Goal: Communication & Community: Share content

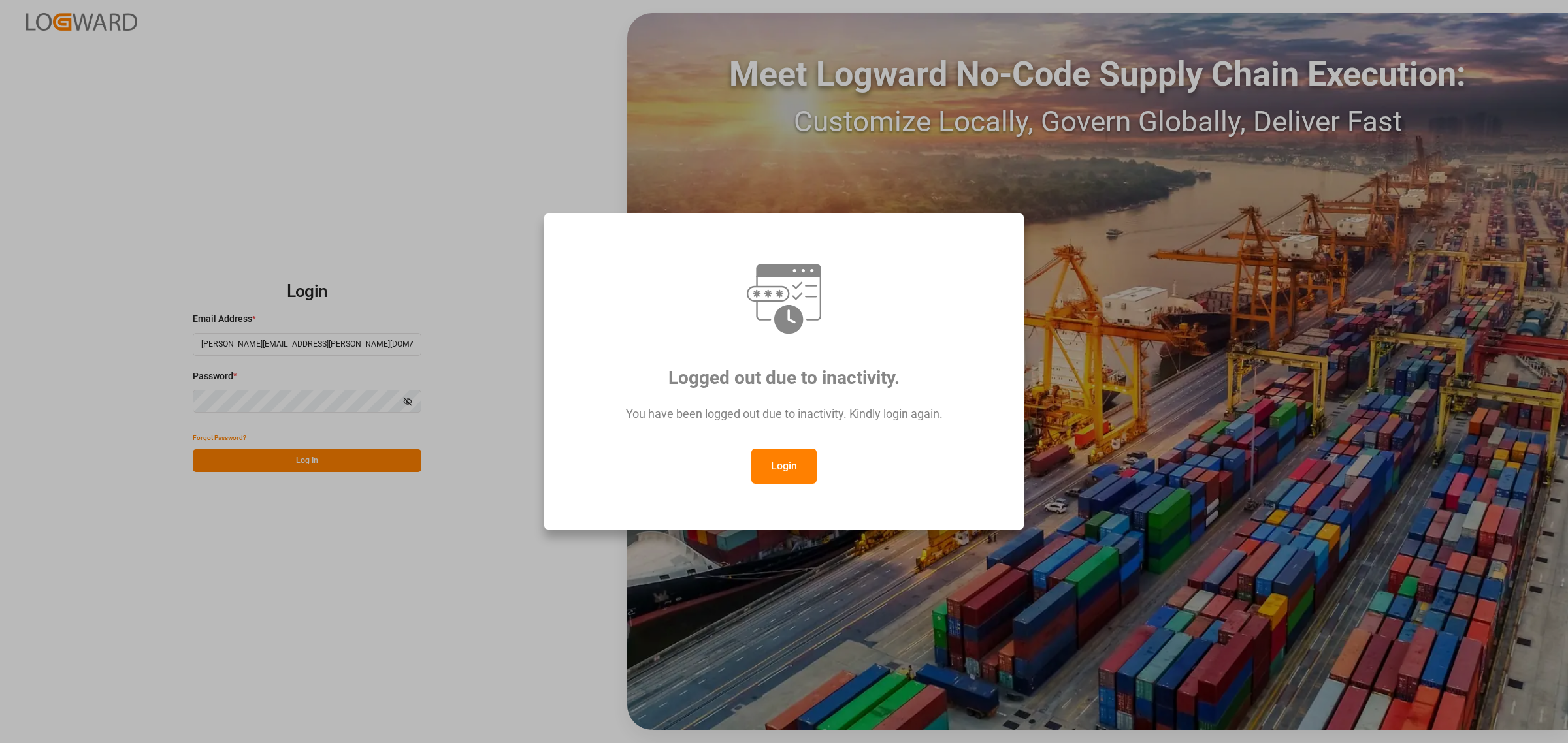
click at [792, 474] on button "Login" at bounding box center [784, 466] width 65 height 35
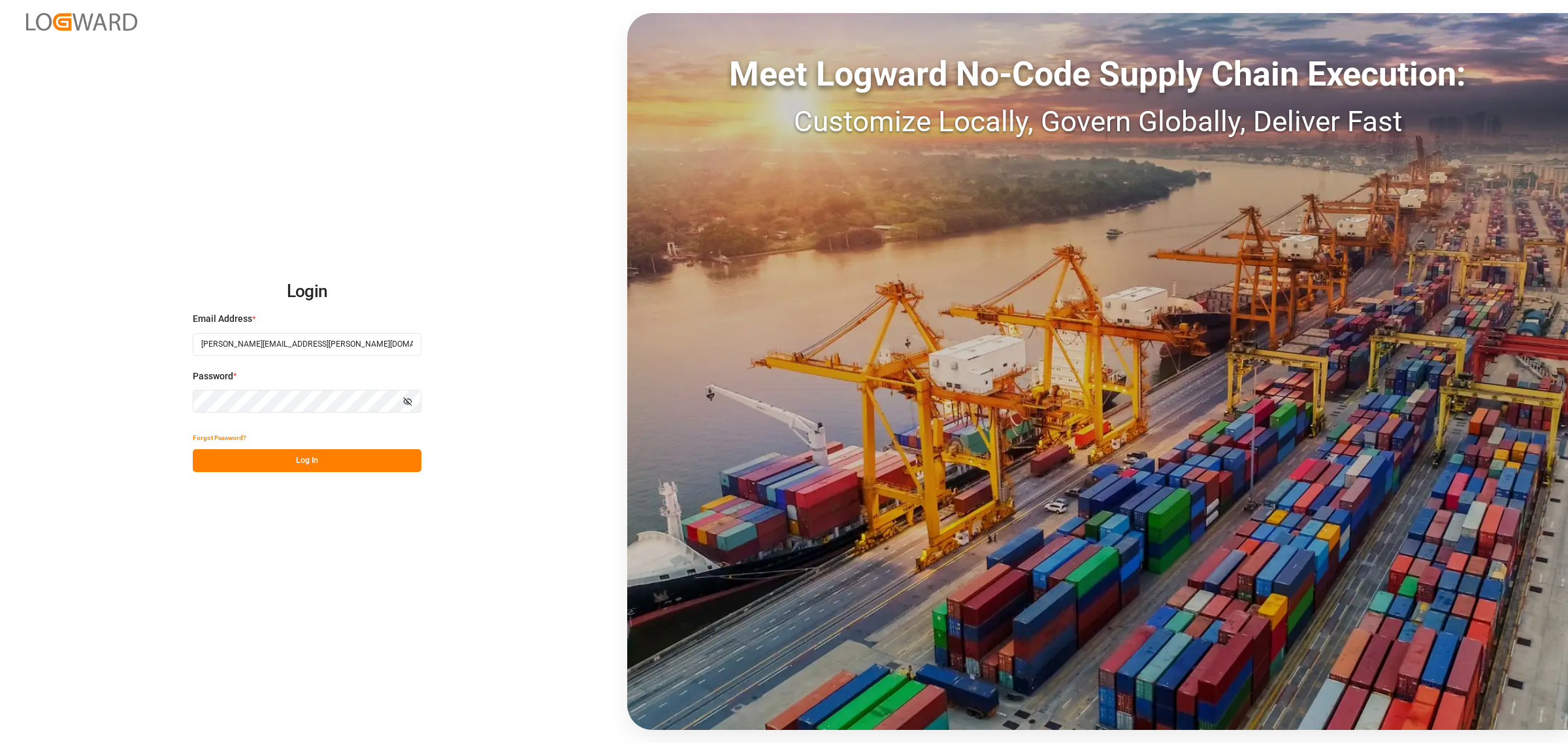
click at [287, 458] on button "Log In" at bounding box center [307, 460] width 228 height 23
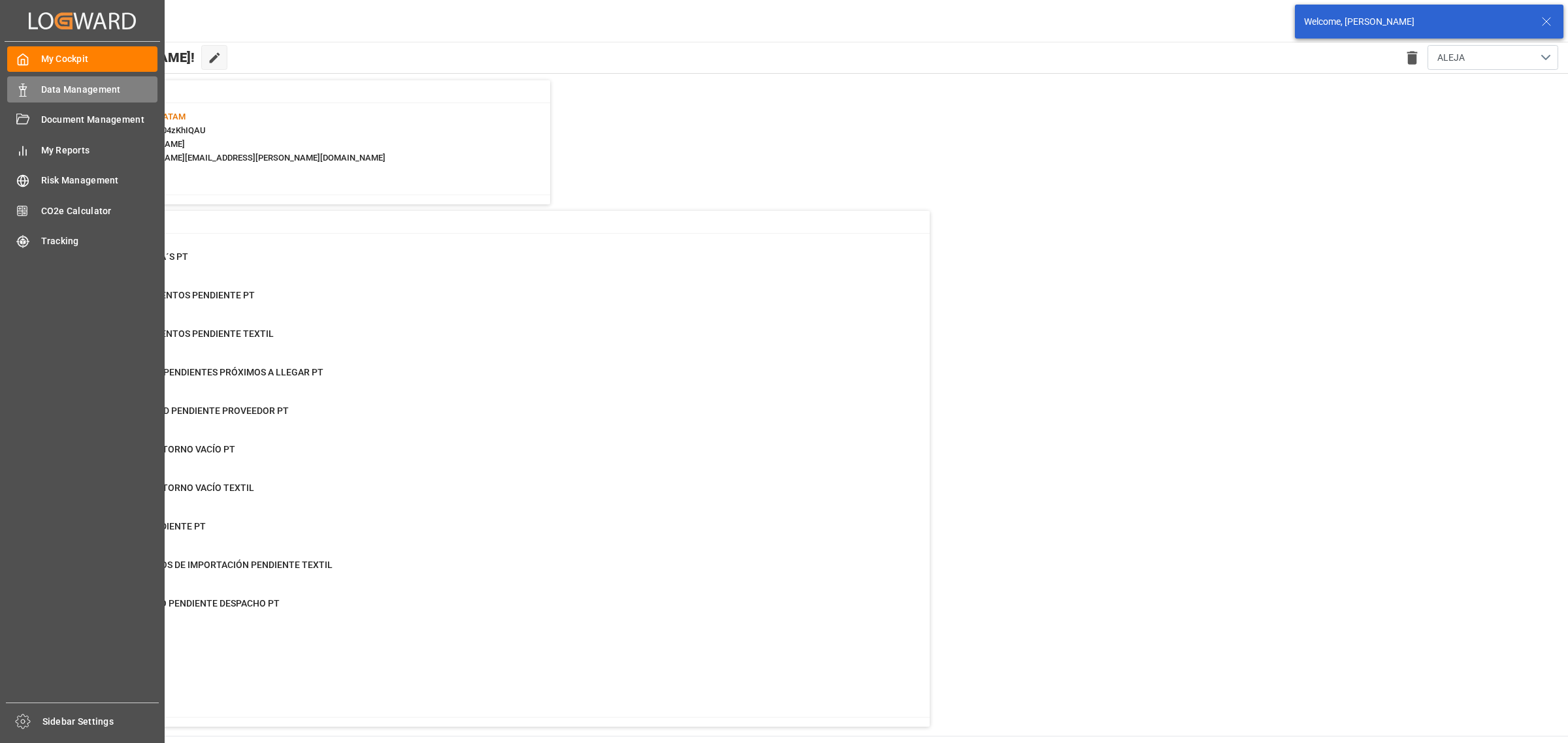
click at [21, 86] on icon at bounding box center [23, 90] width 13 height 13
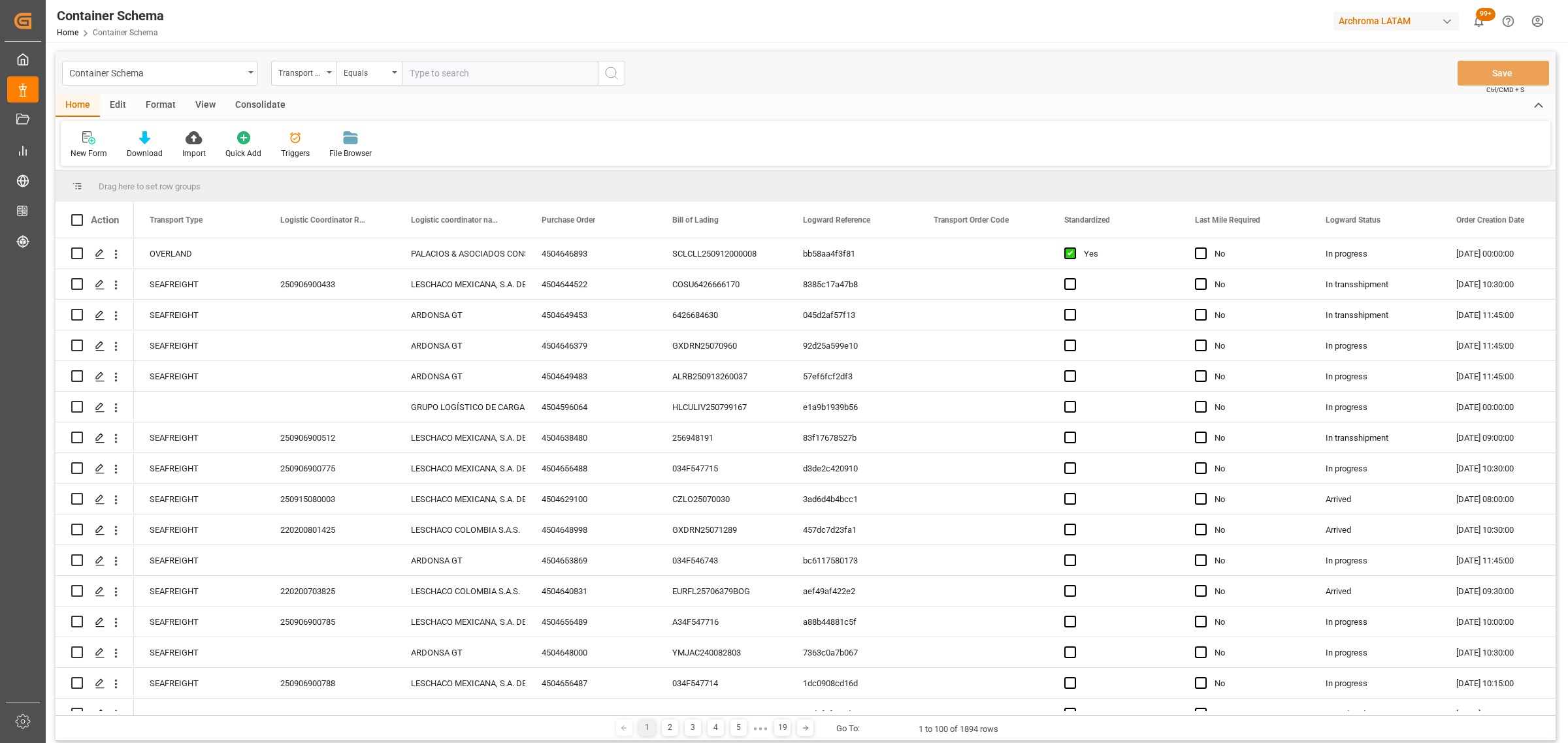
click at [304, 76] on div "Transport Type" at bounding box center [300, 71] width 45 height 15
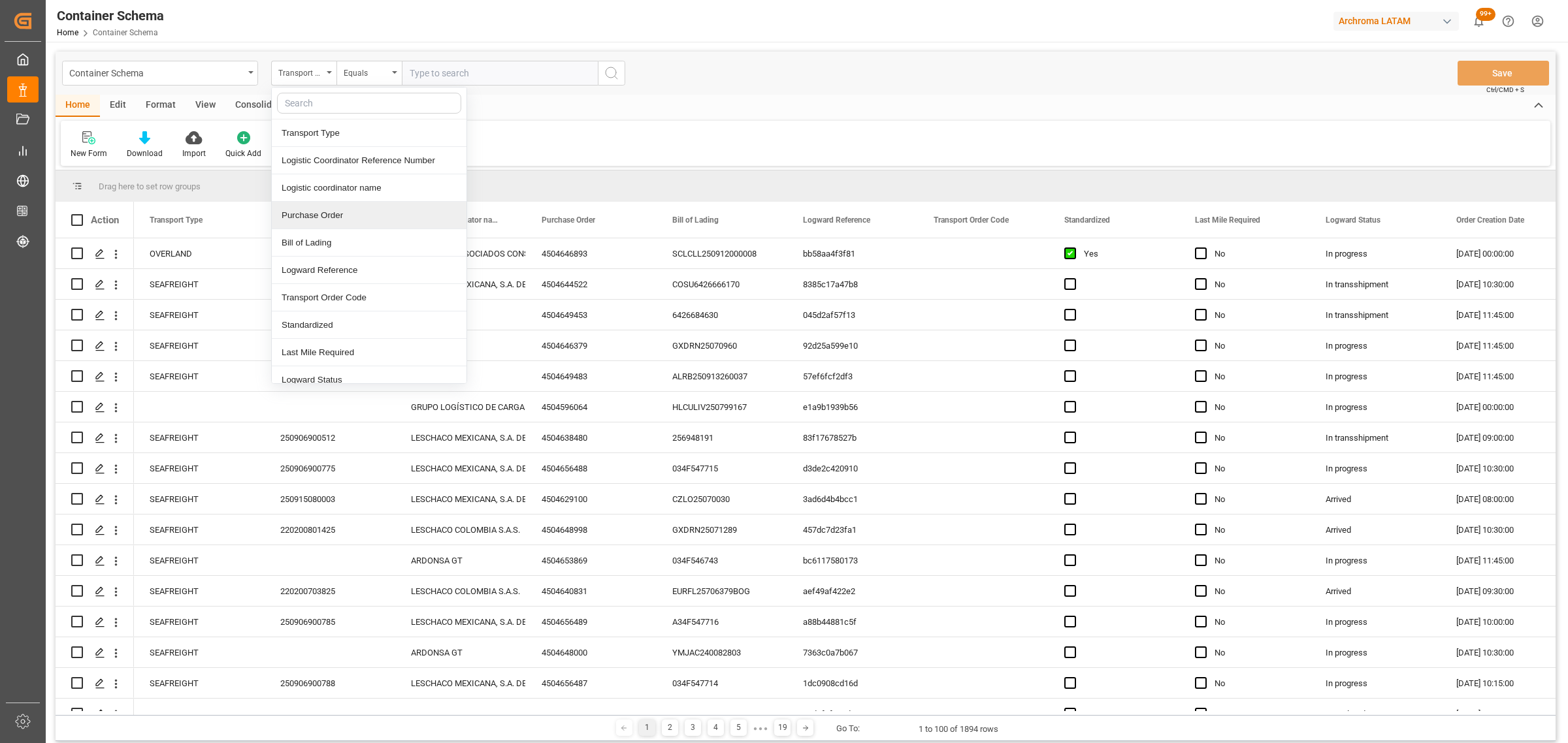
click at [333, 220] on div "Purchase Order" at bounding box center [369, 215] width 195 height 27
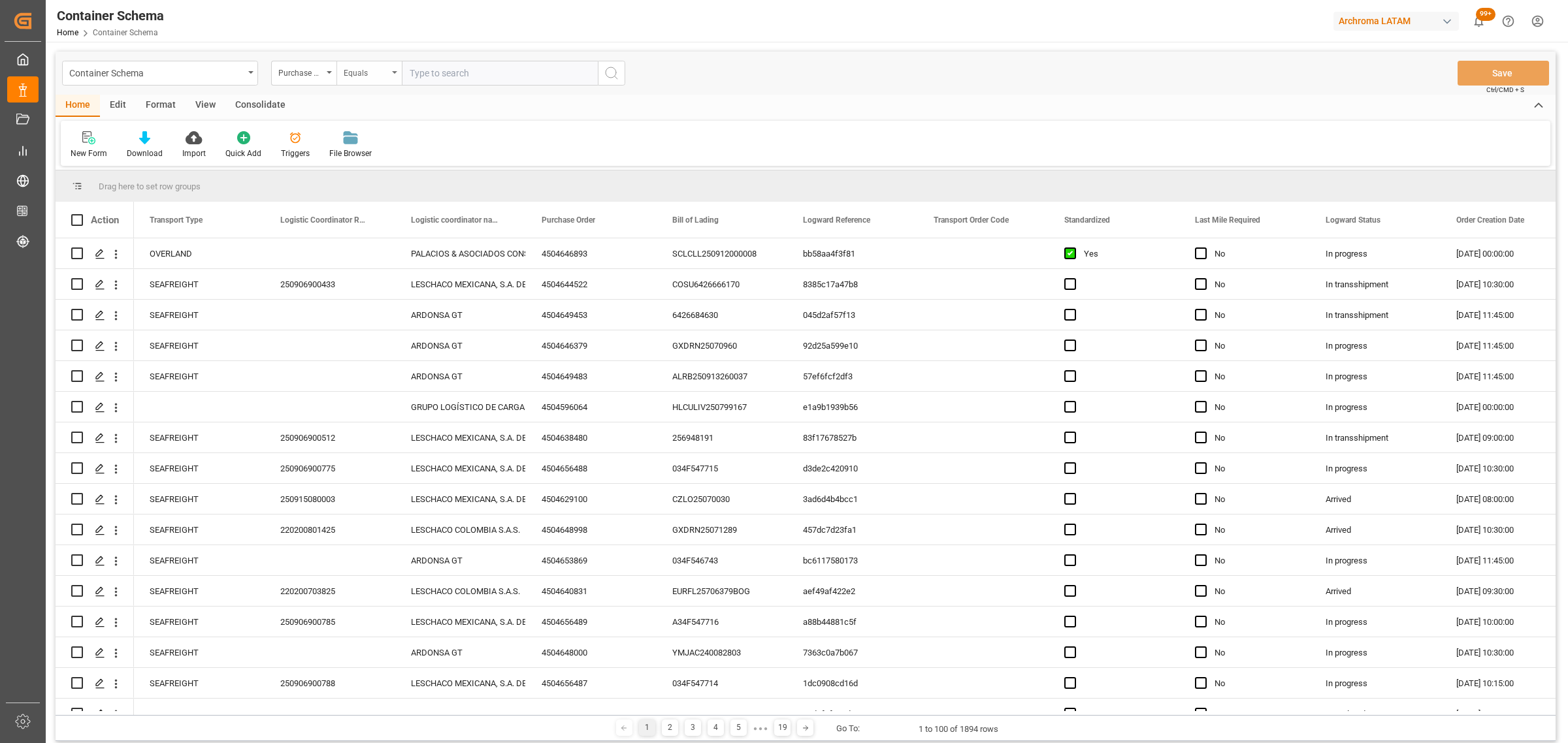
click at [361, 70] on div "Equals" at bounding box center [365, 71] width 45 height 15
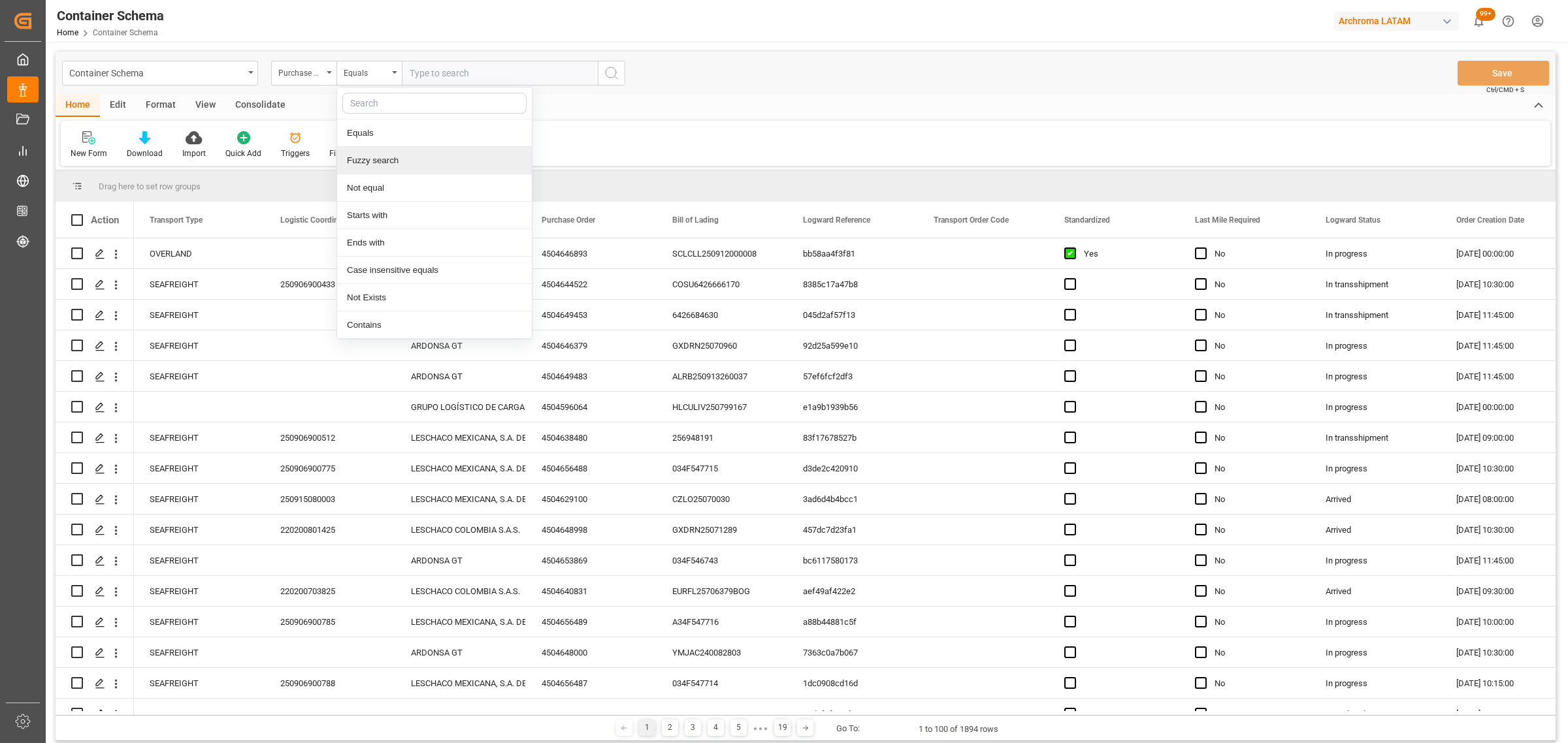
click at [395, 171] on div "Fuzzy search" at bounding box center [434, 160] width 195 height 27
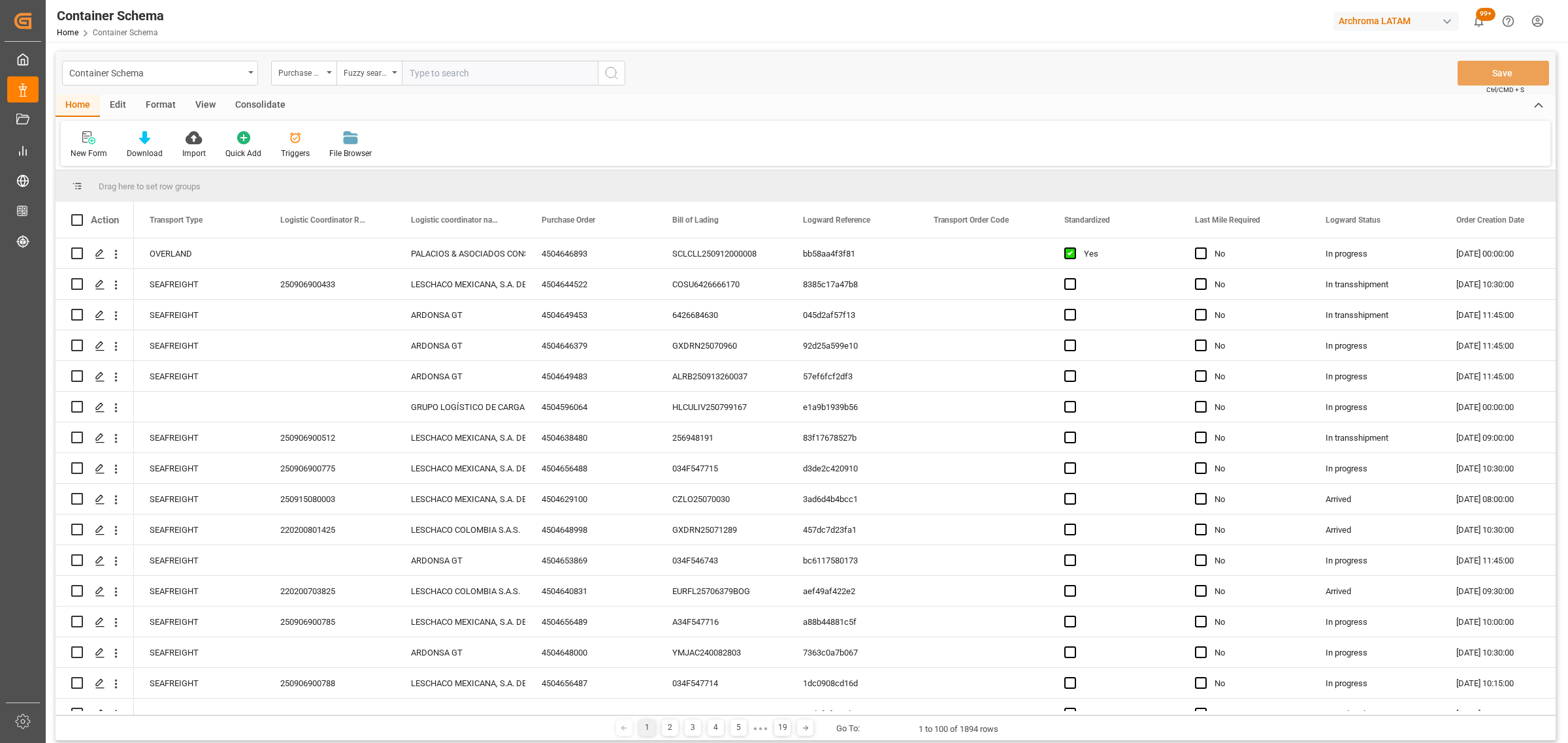
click at [450, 63] on input "text" at bounding box center [500, 73] width 196 height 25
paste input "4504636092"
type input "4504636092"
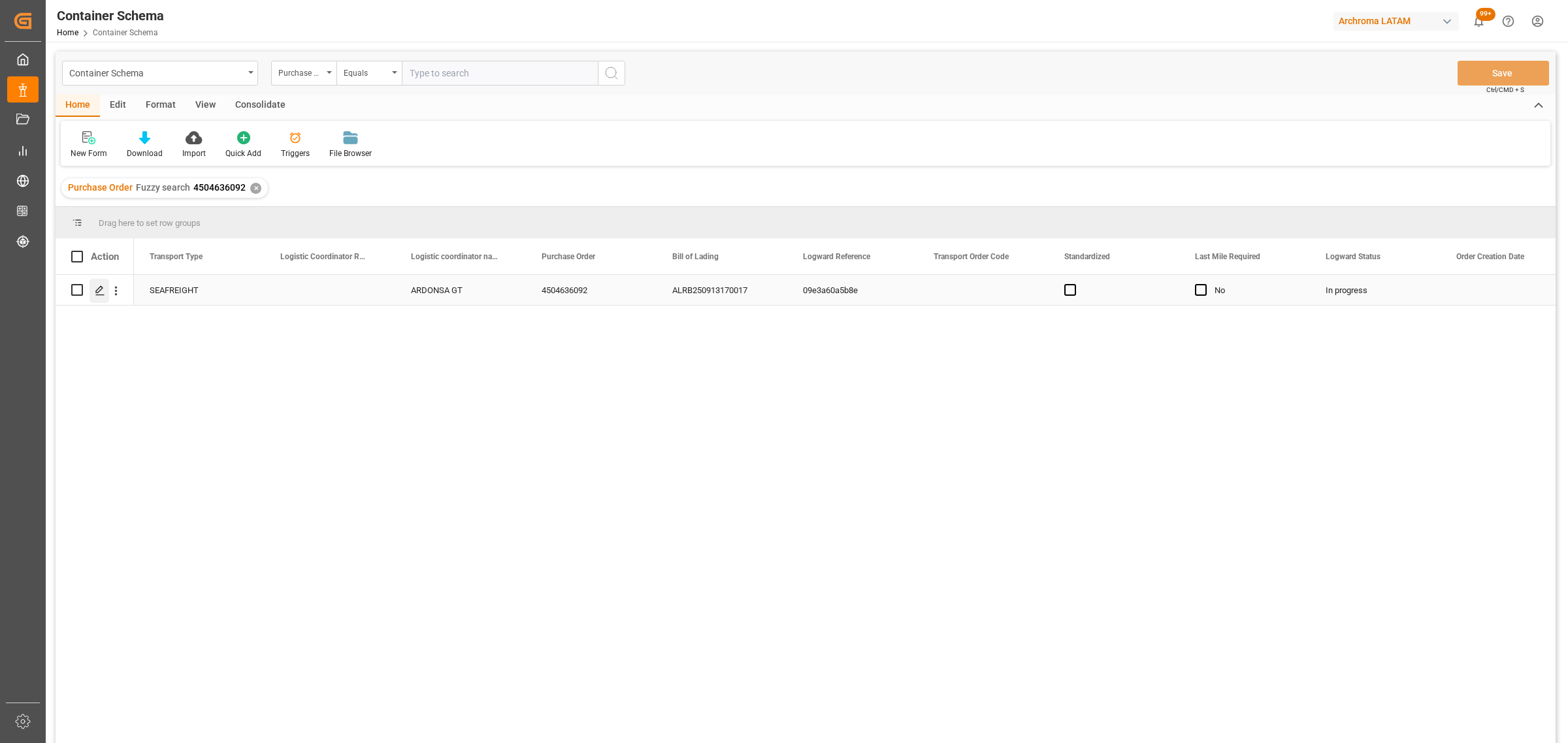
click at [101, 291] on icon "Press SPACE to select this row." at bounding box center [100, 291] width 10 height 10
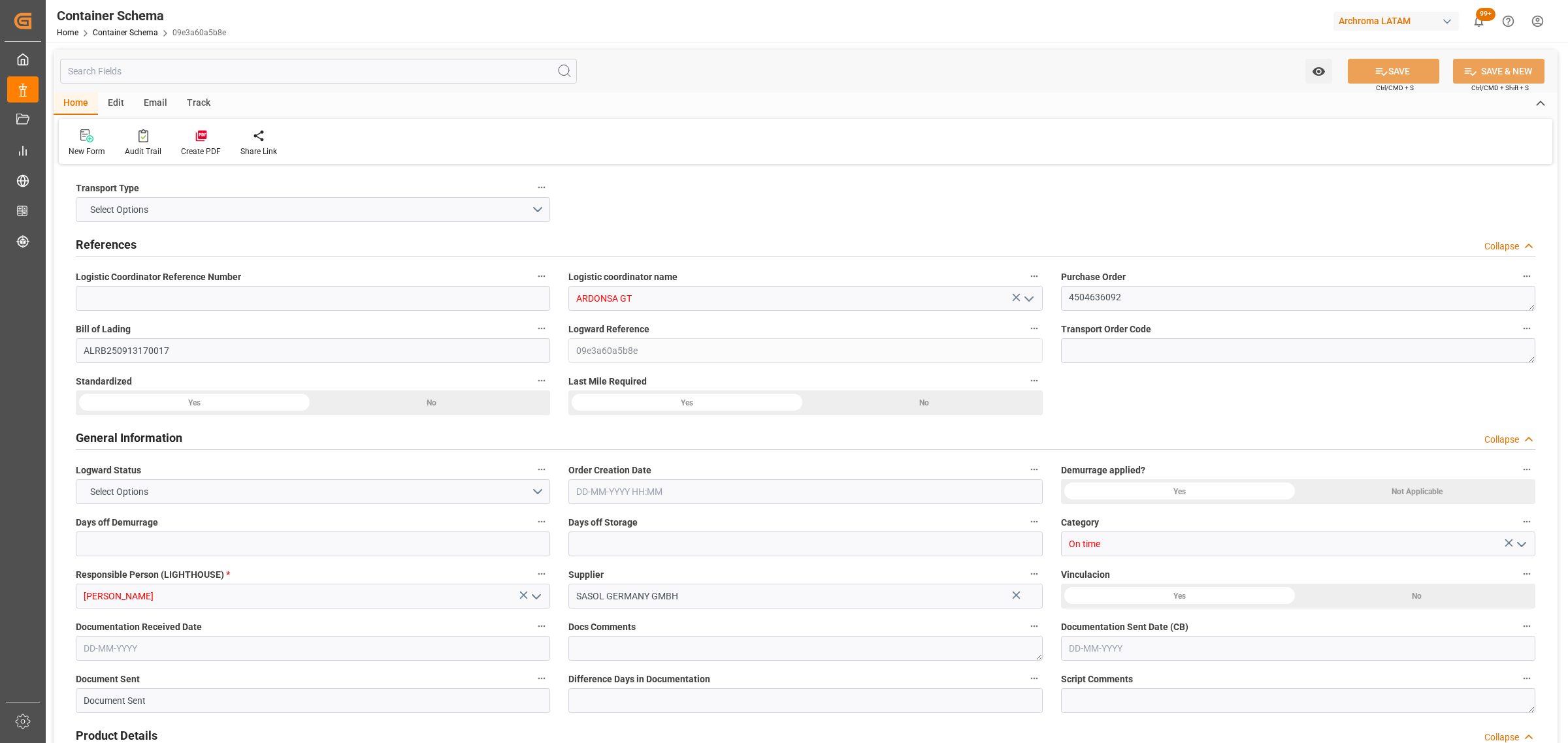
type input "0"
type input "1"
type input "4"
type input "3040"
type input "3424"
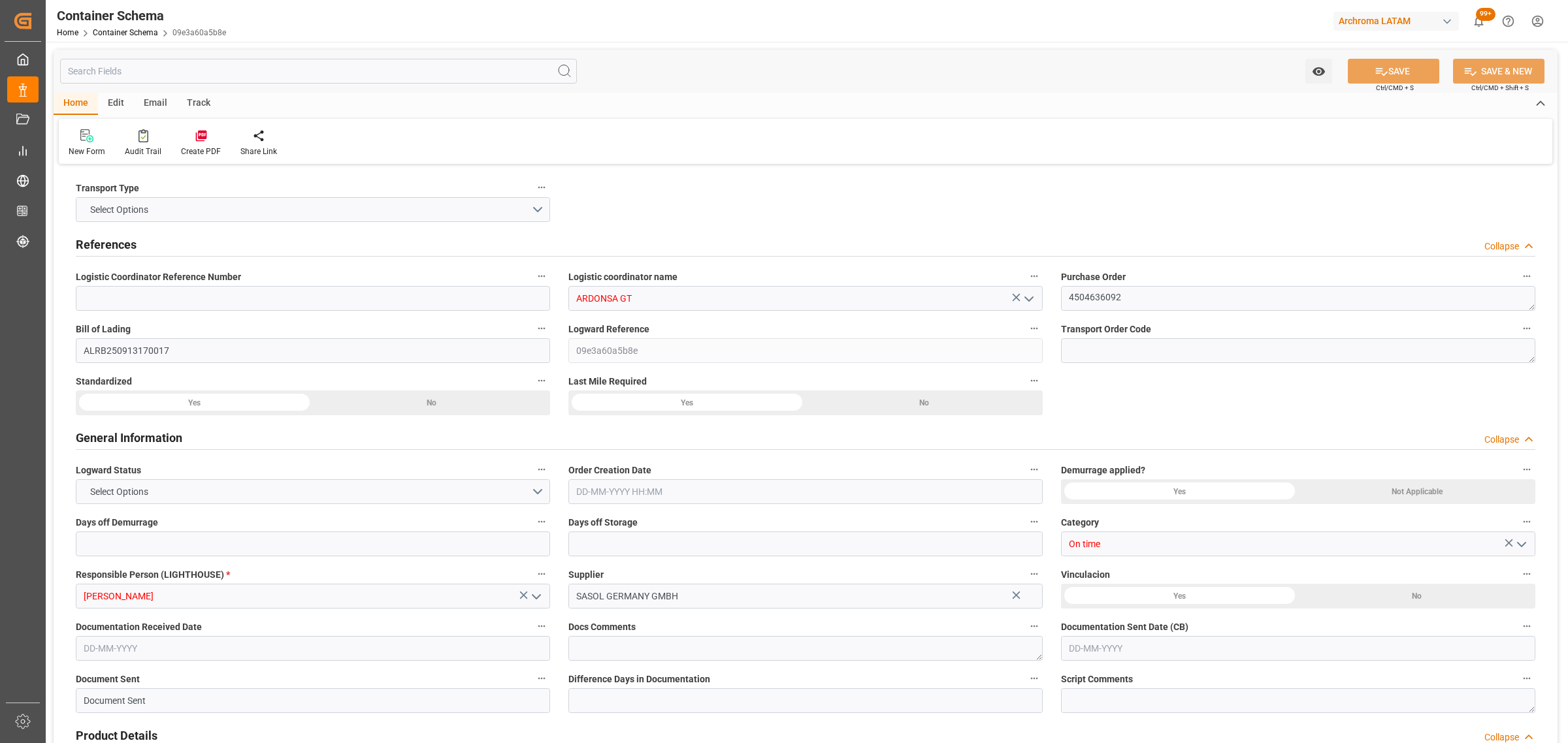
type input "CMACGM"
type input "CMA CGM Group"
type input "DEHAM"
type input "GTSTZ"
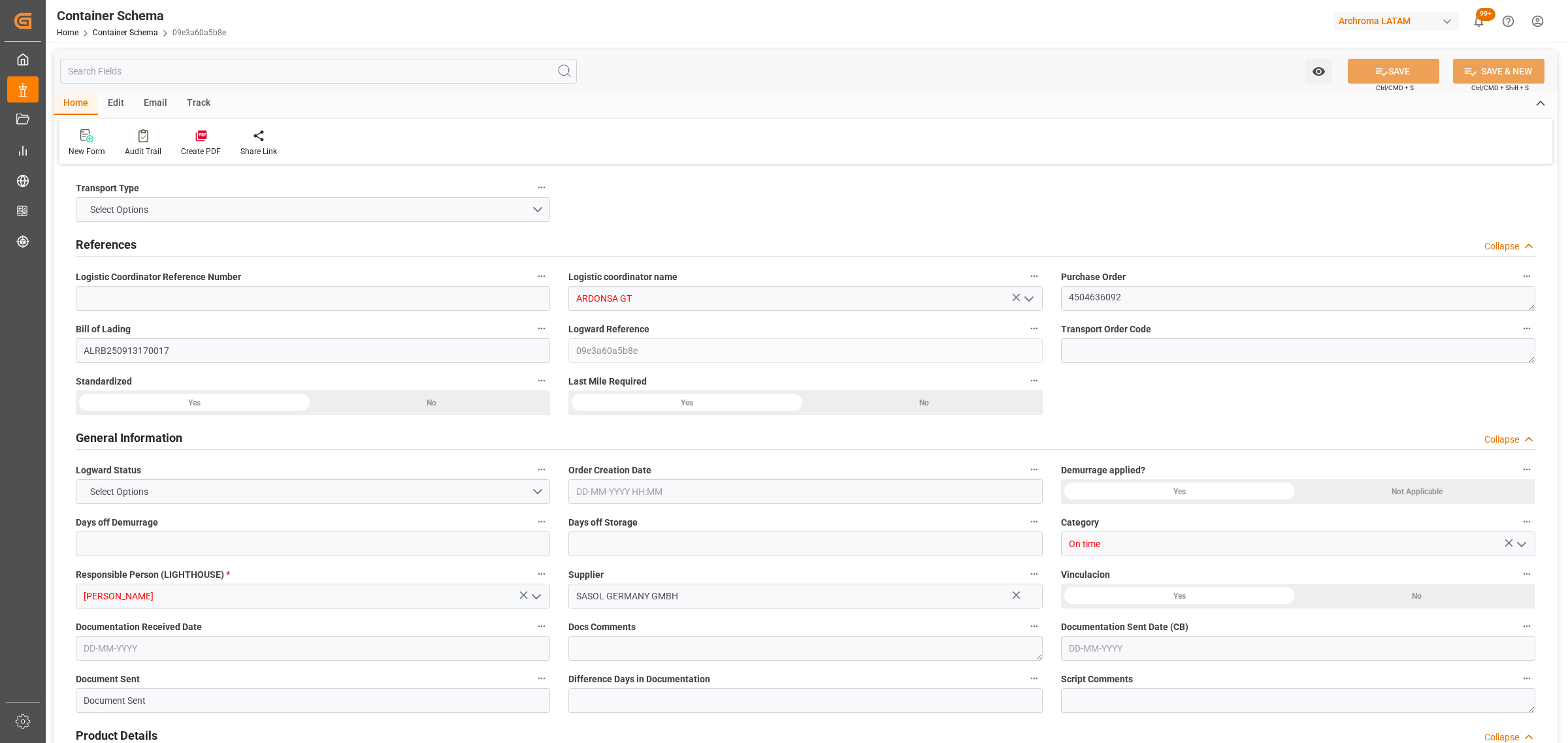
type input "9731949"
type input "[DATE]"
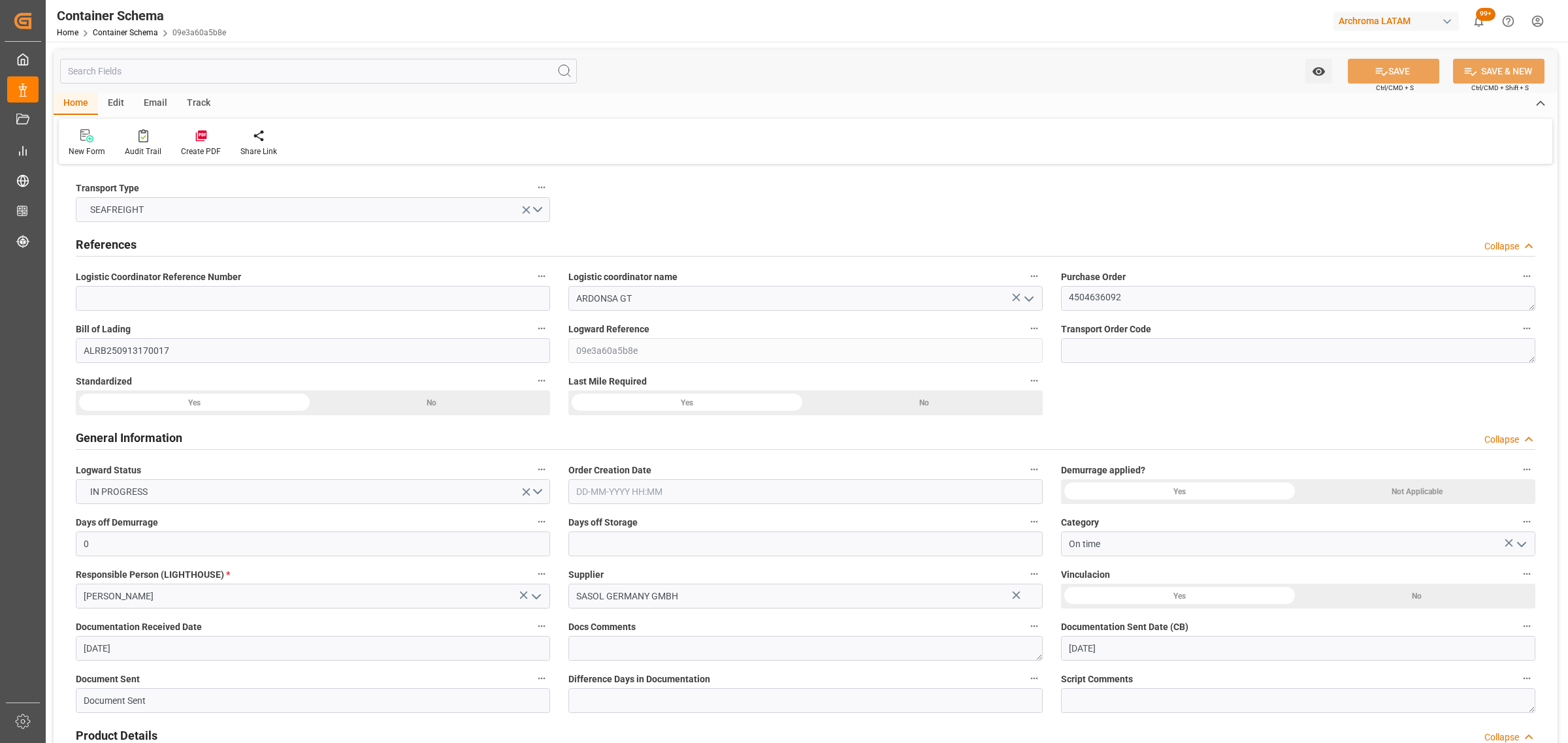
type input "[DATE] 00:00"
type input "[DATE] 06:30"
type input "[DATE] 00:00"
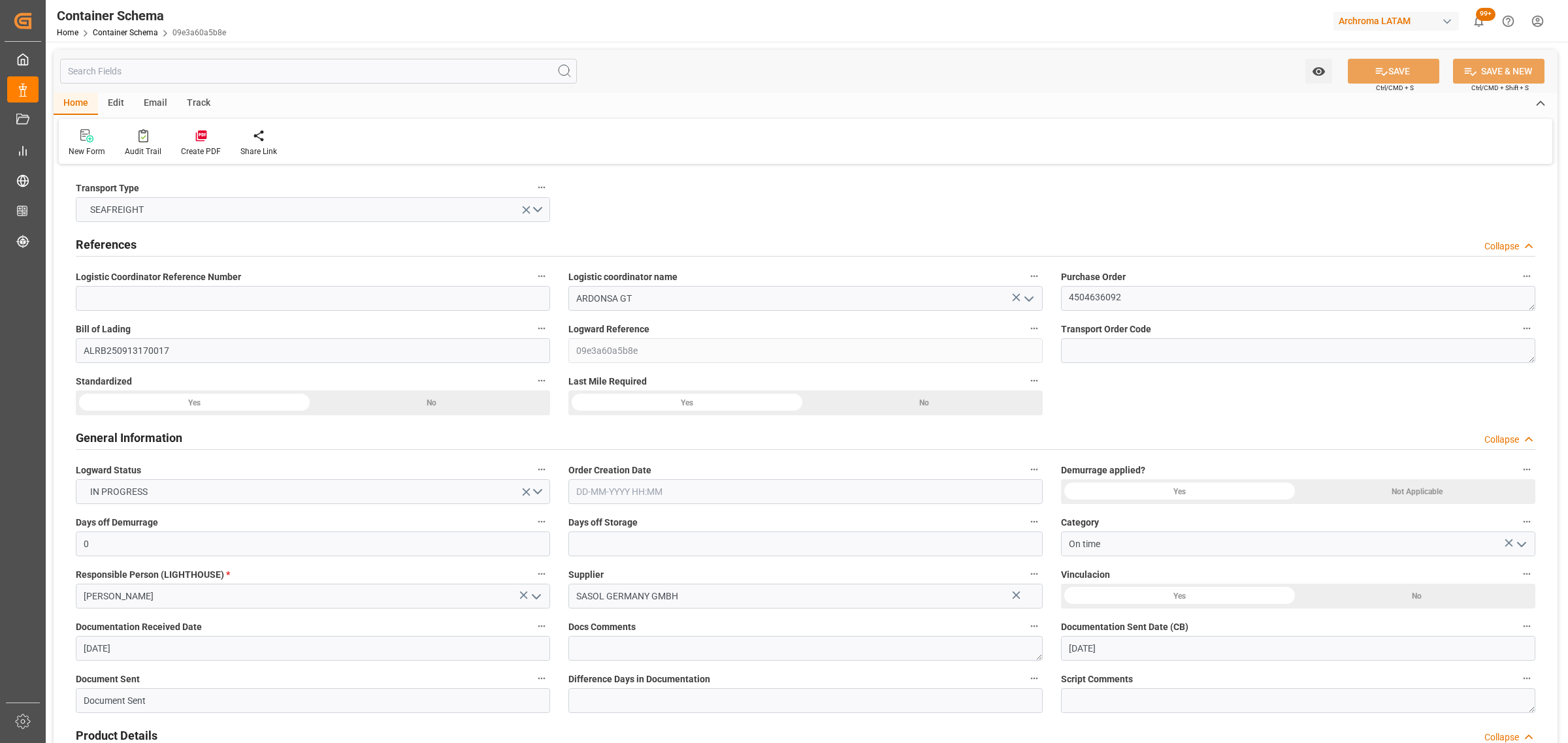
type input "[DATE] 16:00"
type input "[DATE] 00:00"
click at [198, 101] on div "Track" at bounding box center [198, 104] width 43 height 22
click at [89, 142] on div "Tracking" at bounding box center [83, 143] width 51 height 29
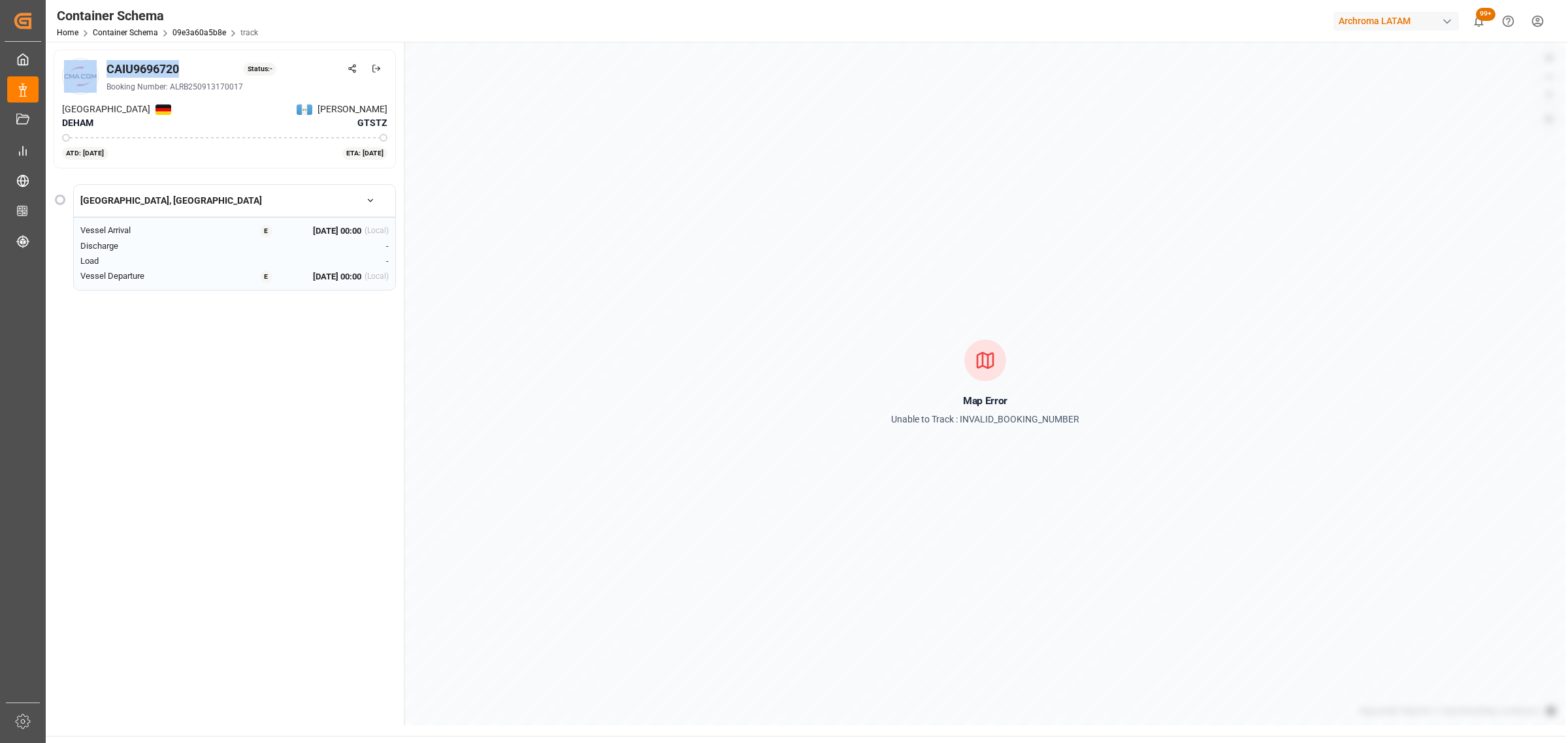
drag, startPoint x: 180, startPoint y: 70, endPoint x: 113, endPoint y: 72, distance: 67.0
click at [96, 72] on div "CAIU9696720 Status: - Booking Number: ALRB250913170017" at bounding box center [225, 76] width 325 height 37
copy div "CAIU9696720"
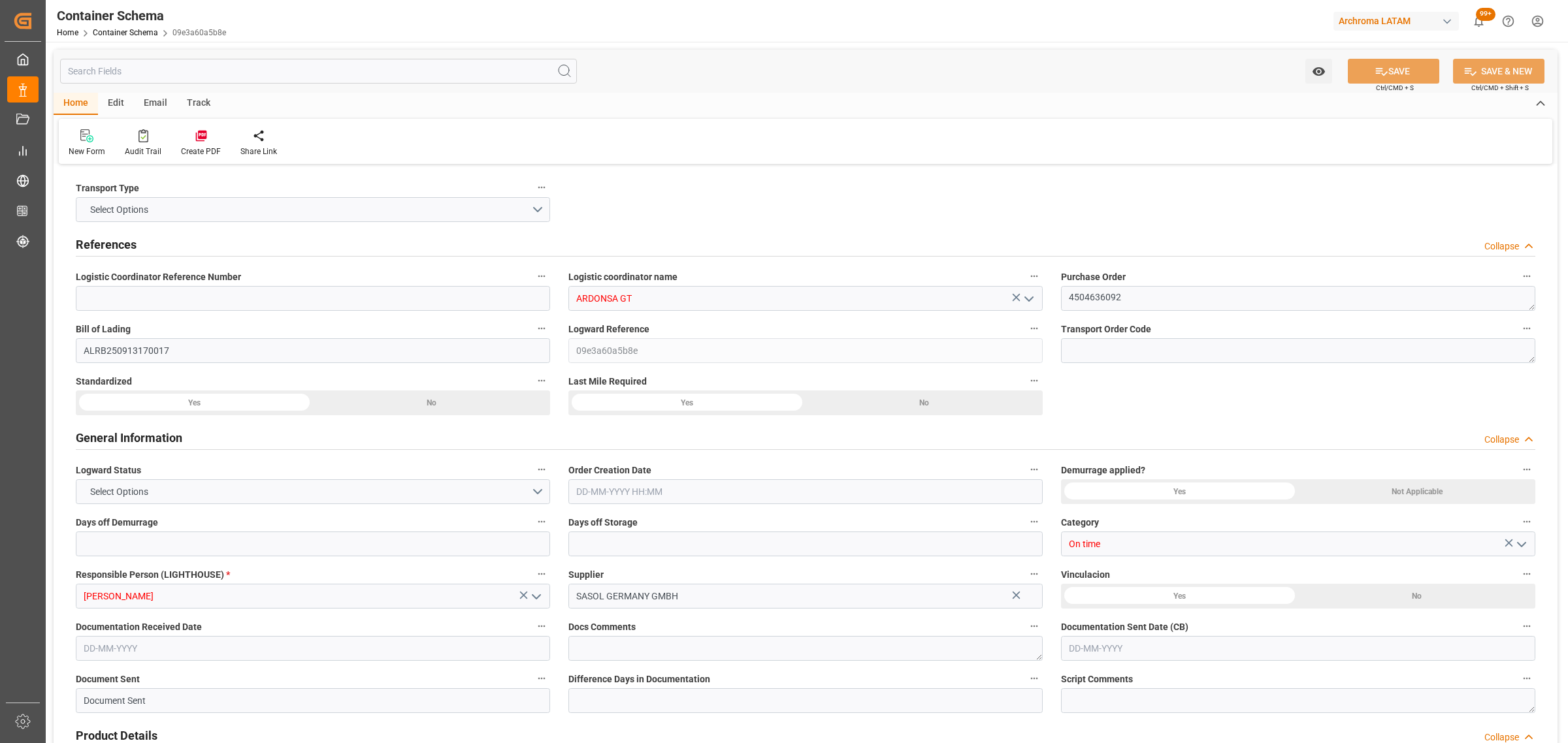
type input "0"
type input "1"
type input "4"
type input "3040"
type input "3424"
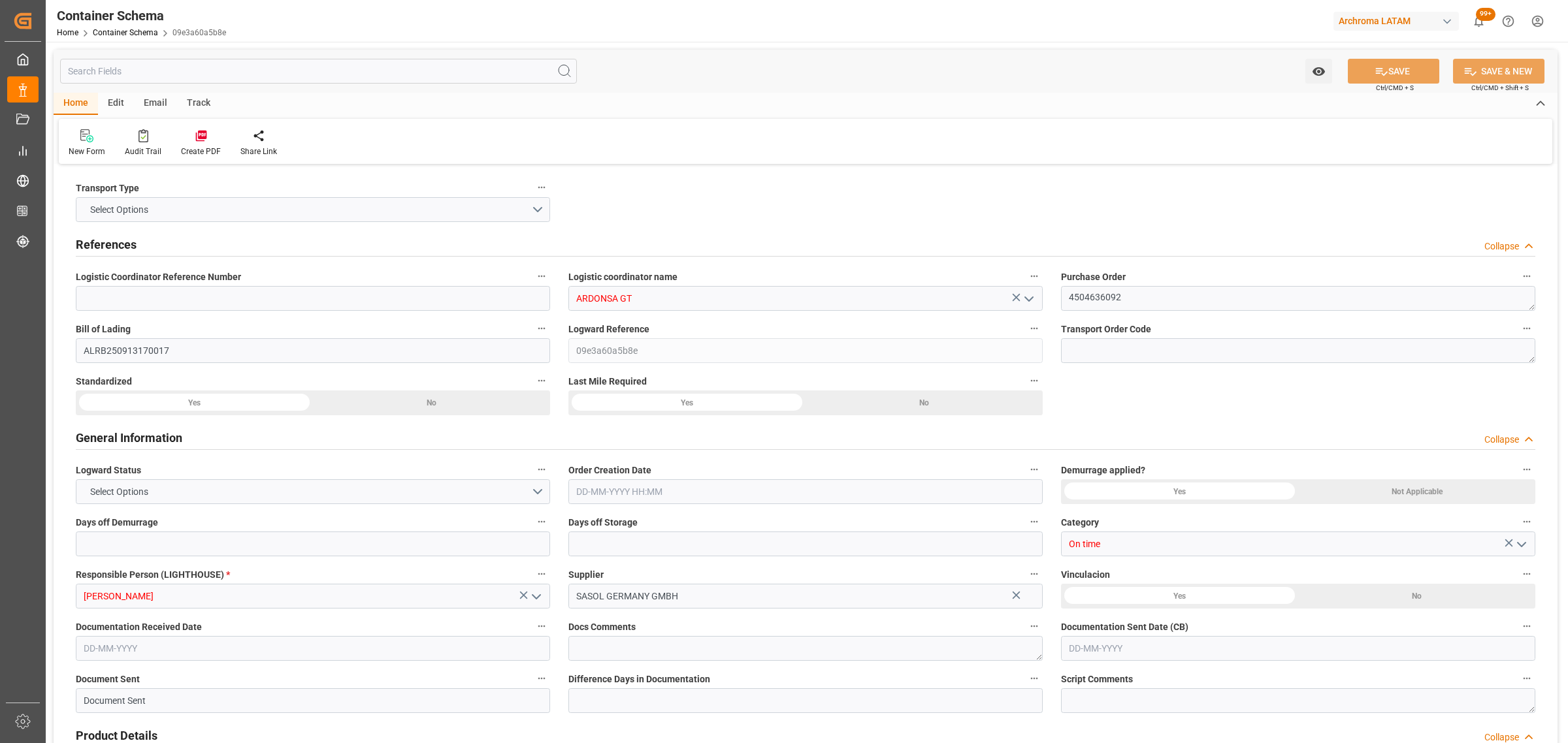
type input "CMACGM"
type input "CMA CGM Group"
type input "DEHAM"
type input "GTSTZ"
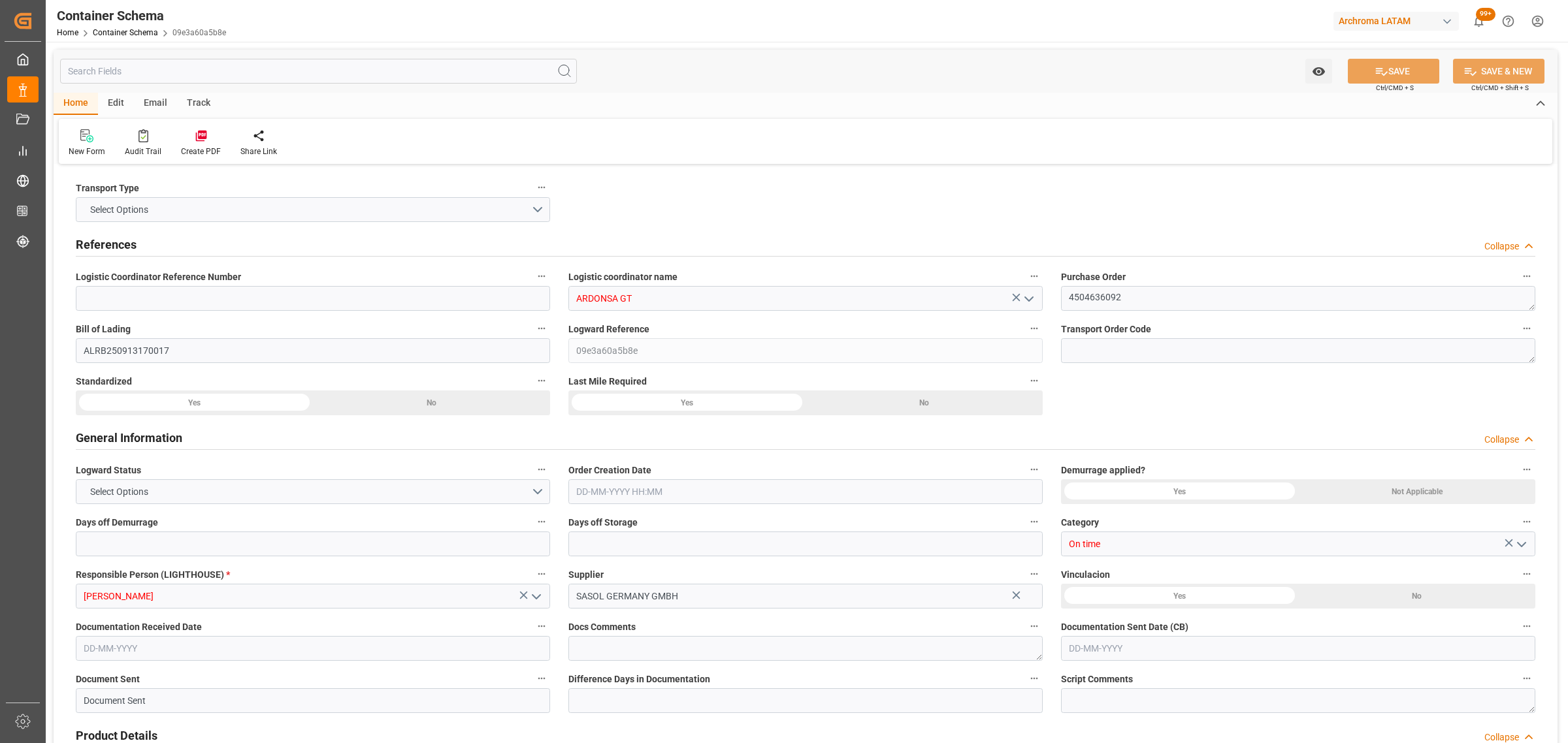
type input "9731949"
type input "[DATE]"
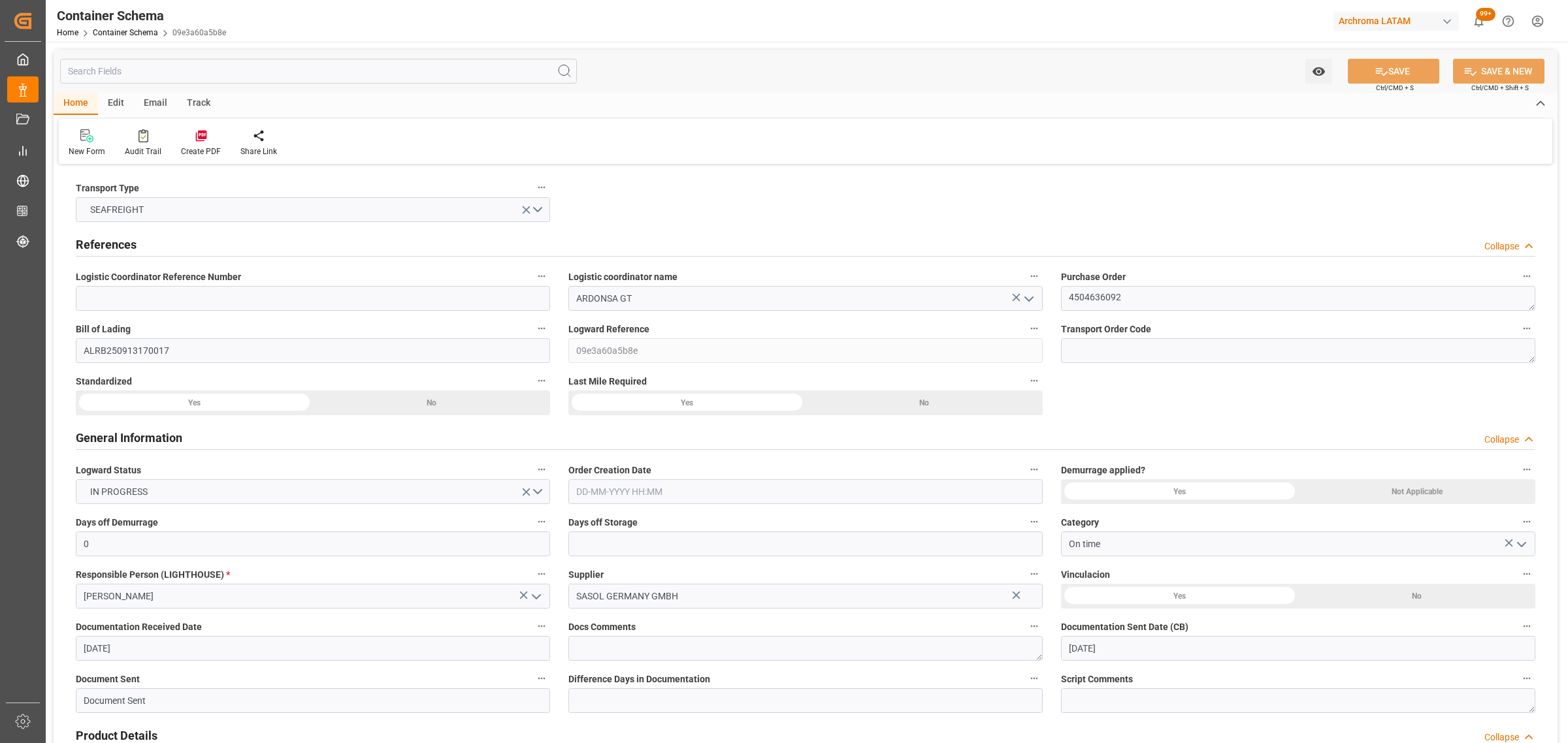
type input "[DATE] 00:00"
type input "[DATE] 06:30"
type input "[DATE] 00:00"
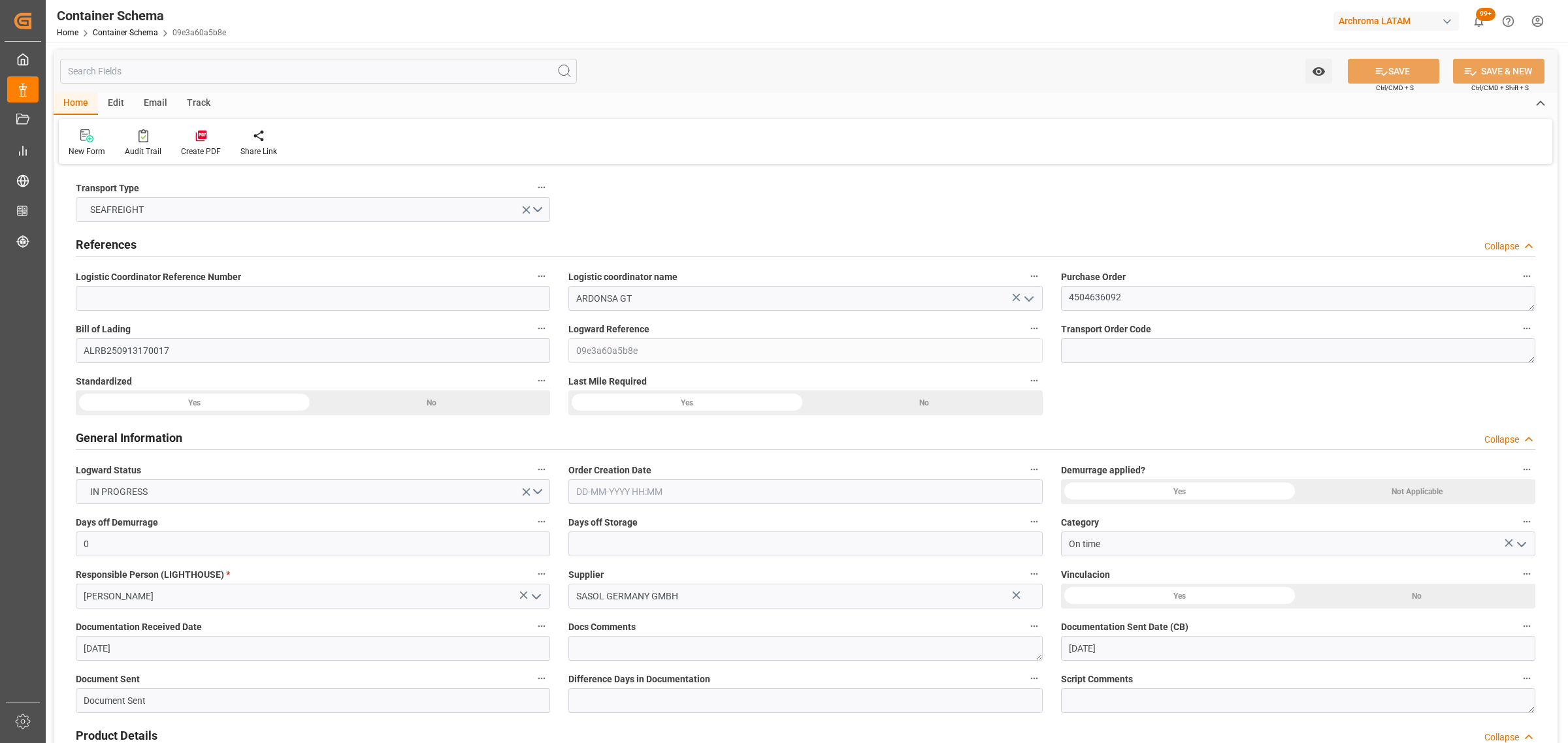
type input "[DATE] 16:00"
type input "[DATE] 00:00"
click at [144, 108] on div "Email" at bounding box center [155, 104] width 43 height 22
click at [61, 152] on div "Send Email" at bounding box center [88, 143] width 59 height 29
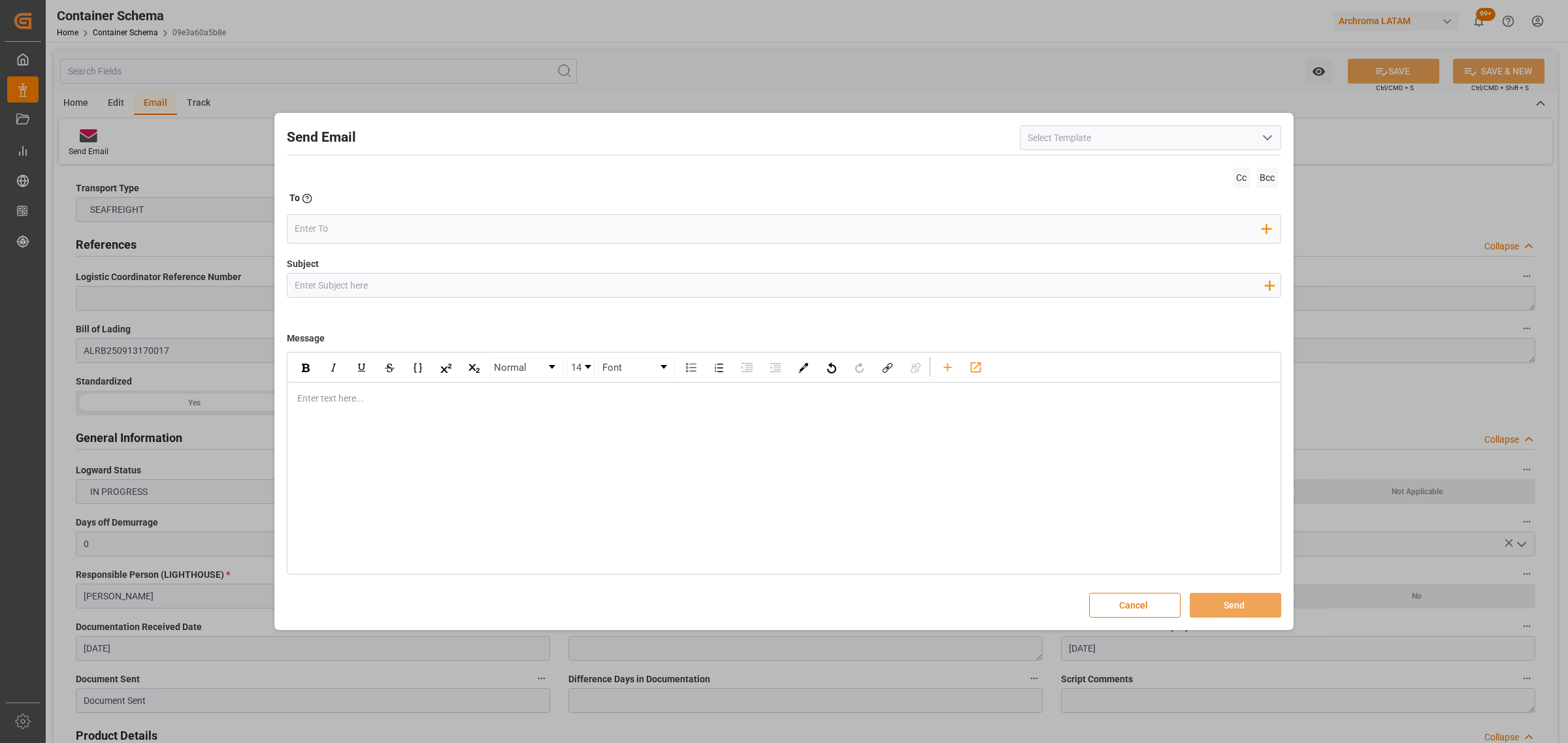
click at [1139, 604] on button "Cancel" at bounding box center [1134, 605] width 92 height 25
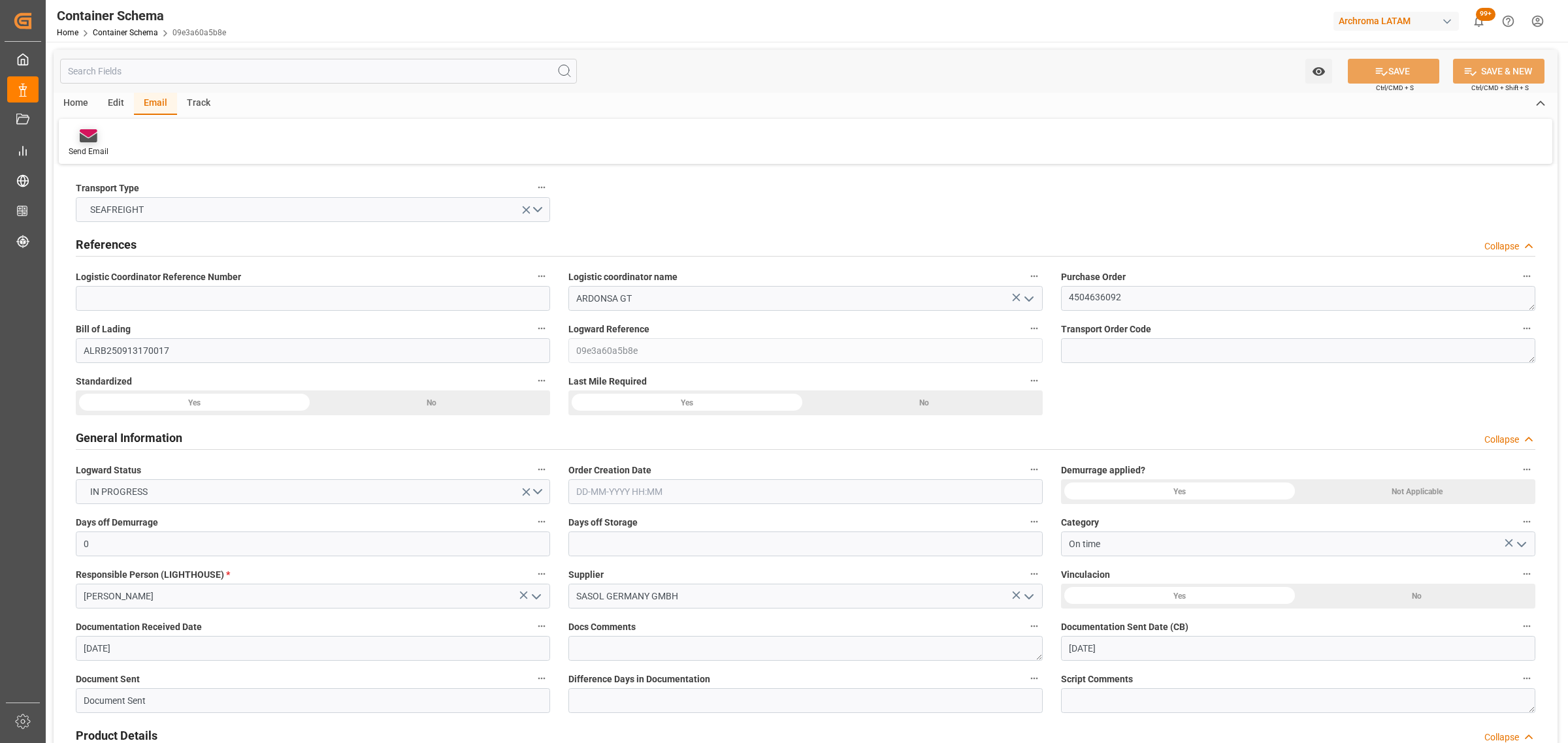
click at [86, 135] on icon at bounding box center [89, 133] width 18 height 8
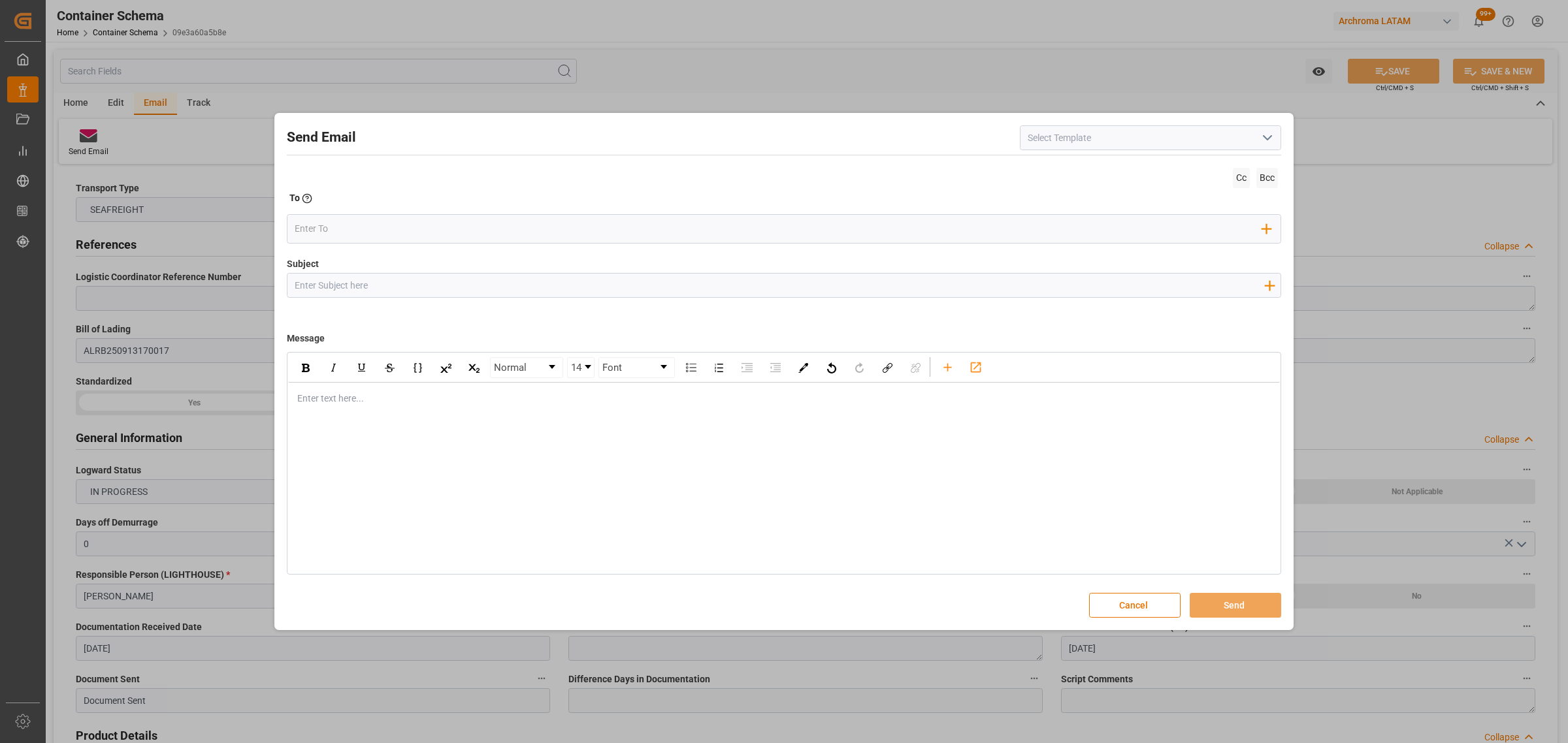
click at [532, 288] on input "Subject" at bounding box center [779, 285] width 983 height 23
paste input "[PERSON_NAME]|| Cambio de ETA [DATE] 00:00:00 || Reason Delay || PO 4504636092 …"
click at [530, 284] on input "[PERSON_NAME]|| Cambio de ETA [DATE] 00:00:00 || Reason Delay || PO 4504636092 …" at bounding box center [779, 285] width 983 height 23
type input "[PERSON_NAME]|| Cambio de ETA [DATE] 00:00:00 || Reason Delay || PO 4504636092 …"
click at [390, 426] on div "Normal 14 Font Enter text here..." at bounding box center [784, 463] width 995 height 223
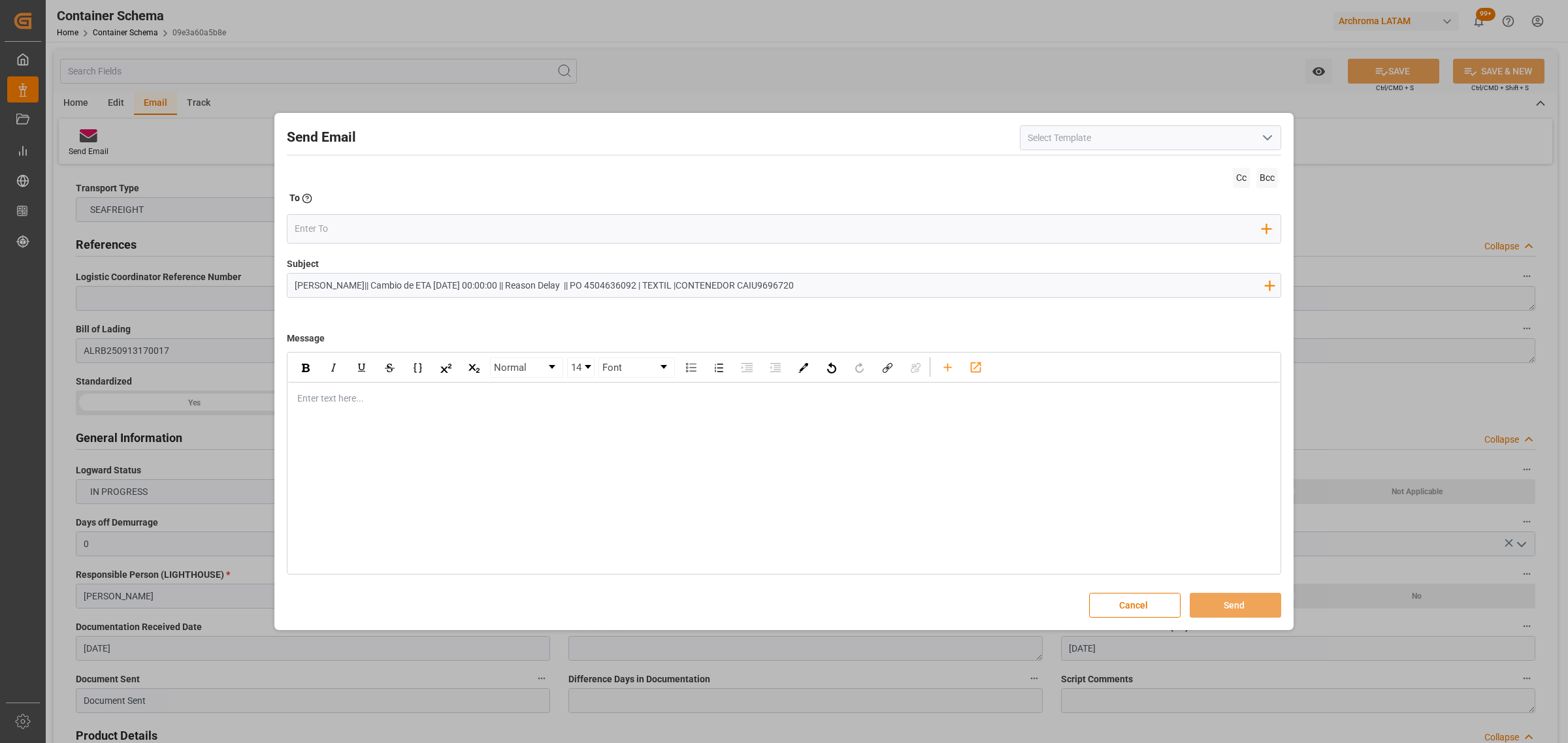
click at [360, 402] on div "rdw-editor" at bounding box center [784, 398] width 973 height 14
click at [353, 403] on div "rdw-editor" at bounding box center [784, 398] width 973 height 14
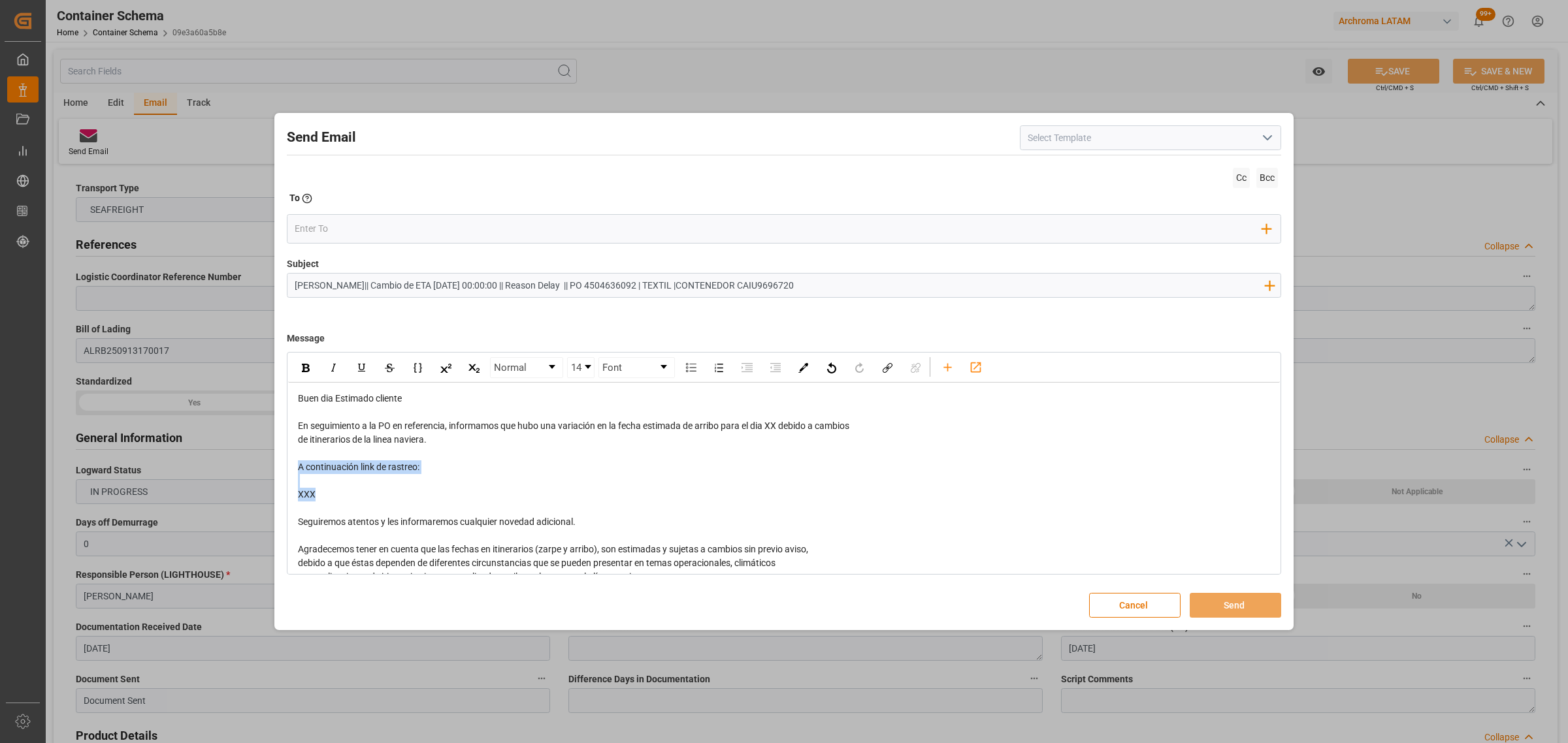
drag, startPoint x: 341, startPoint y: 496, endPoint x: 281, endPoint y: 471, distance: 65.0
click at [281, 471] on div "Send Email Cc Bcc To Enter the TO Email address Add Field to To Subject [PERSON…" at bounding box center [784, 372] width 1013 height 511
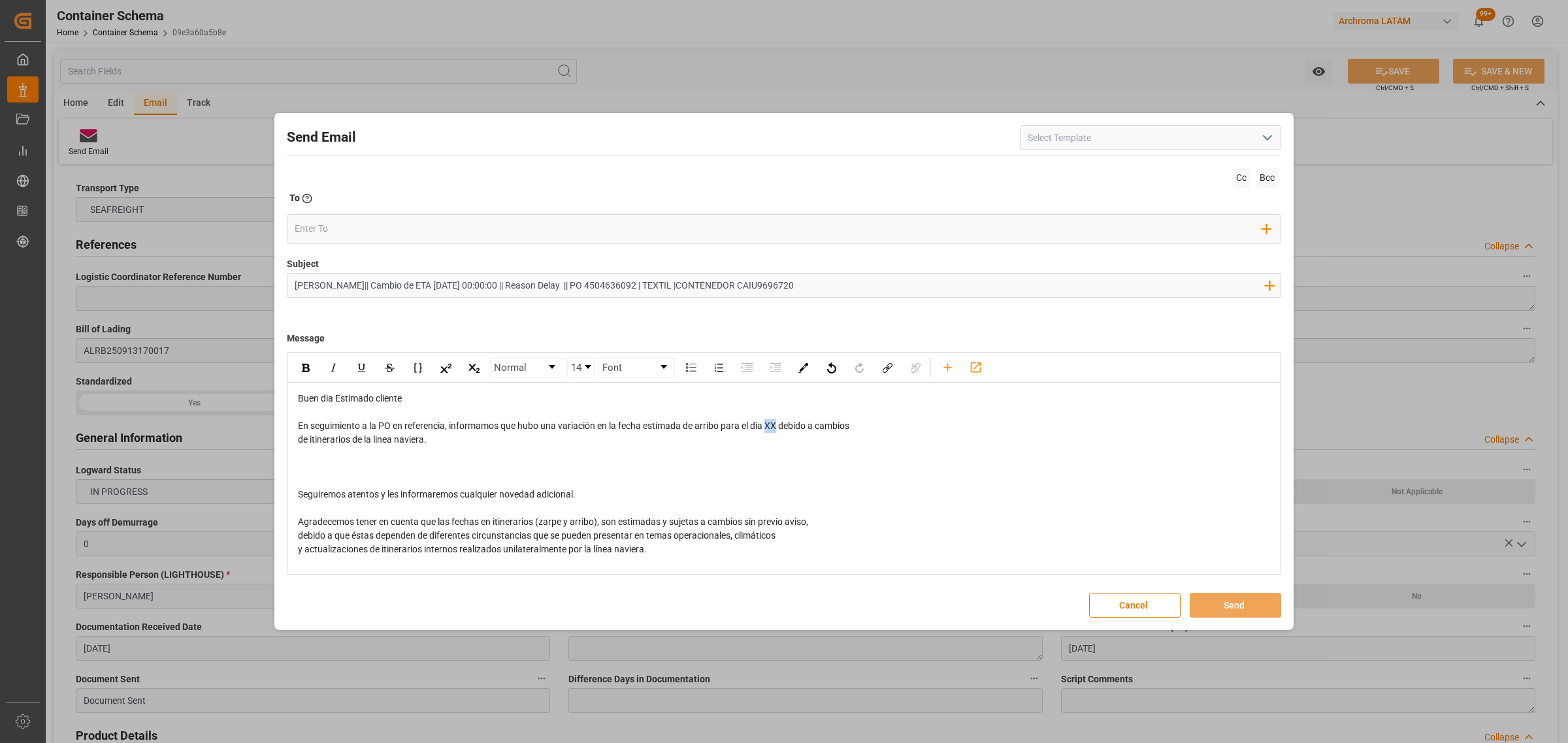
drag, startPoint x: 781, startPoint y: 428, endPoint x: 771, endPoint y: 427, distance: 10.0
click at [771, 427] on span "En seguimiento a la PO en referencia, informamos que hubo una variación en la f…" at bounding box center [573, 425] width 551 height 10
drag, startPoint x: 835, startPoint y: 428, endPoint x: 844, endPoint y: 435, distance: 11.4
click at [844, 435] on div "Buen dia Estimado cliente En seguimiento a la PO en referencia, informamos que …" at bounding box center [784, 508] width 973 height 233
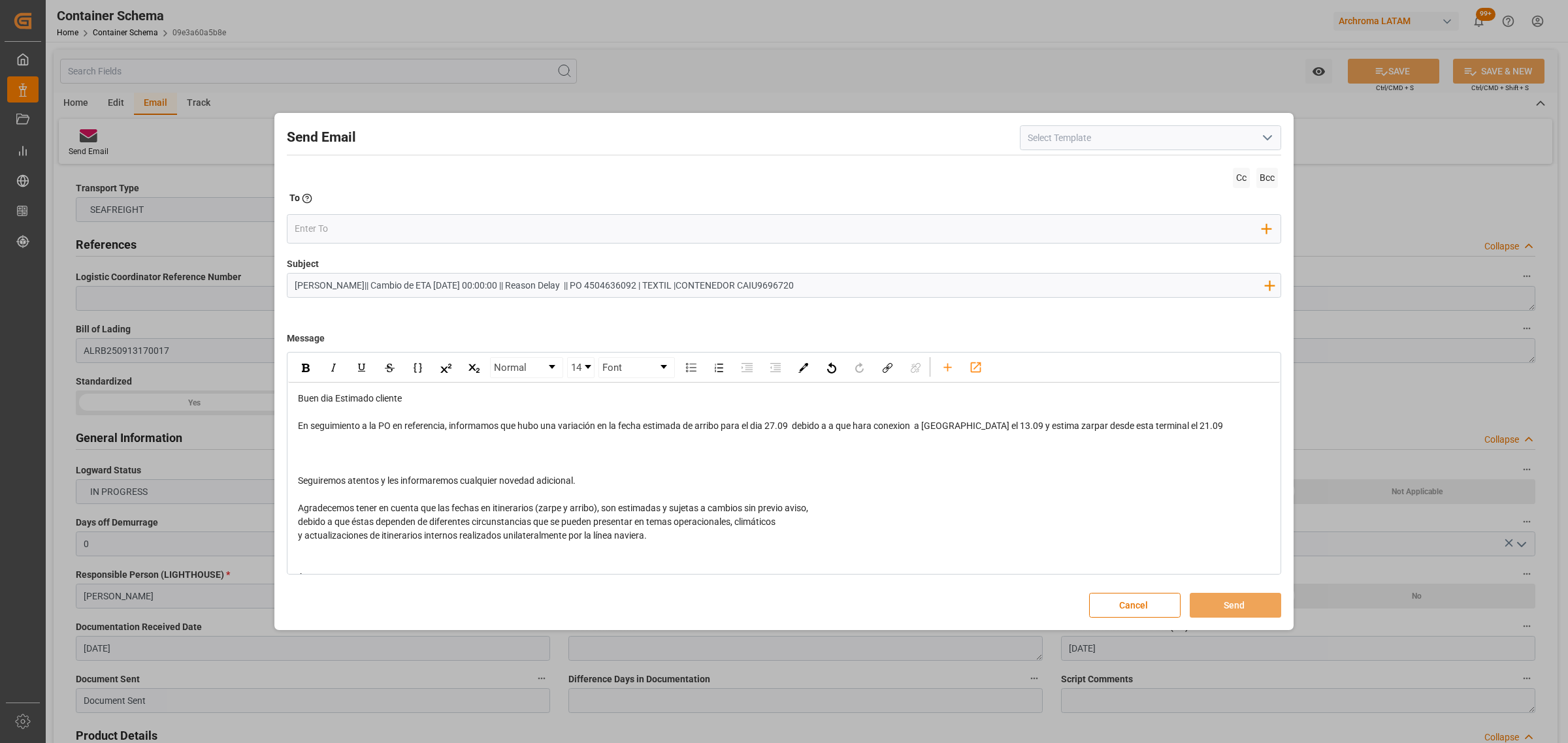
click at [789, 422] on span "En seguimiento a la PO en referencia, informamos que hubo una variación en la f…" at bounding box center [760, 425] width 925 height 10
drag, startPoint x: 792, startPoint y: 429, endPoint x: 770, endPoint y: 428, distance: 22.0
click at [770, 428] on span "En seguimiento a la PO en referencia, informamos que hubo una variación en la f…" at bounding box center [760, 425] width 925 height 10
click at [305, 369] on img "rdw-inline-control" at bounding box center [305, 368] width 8 height 9
click at [347, 242] on div "Add Field to To" at bounding box center [784, 229] width 995 height 29
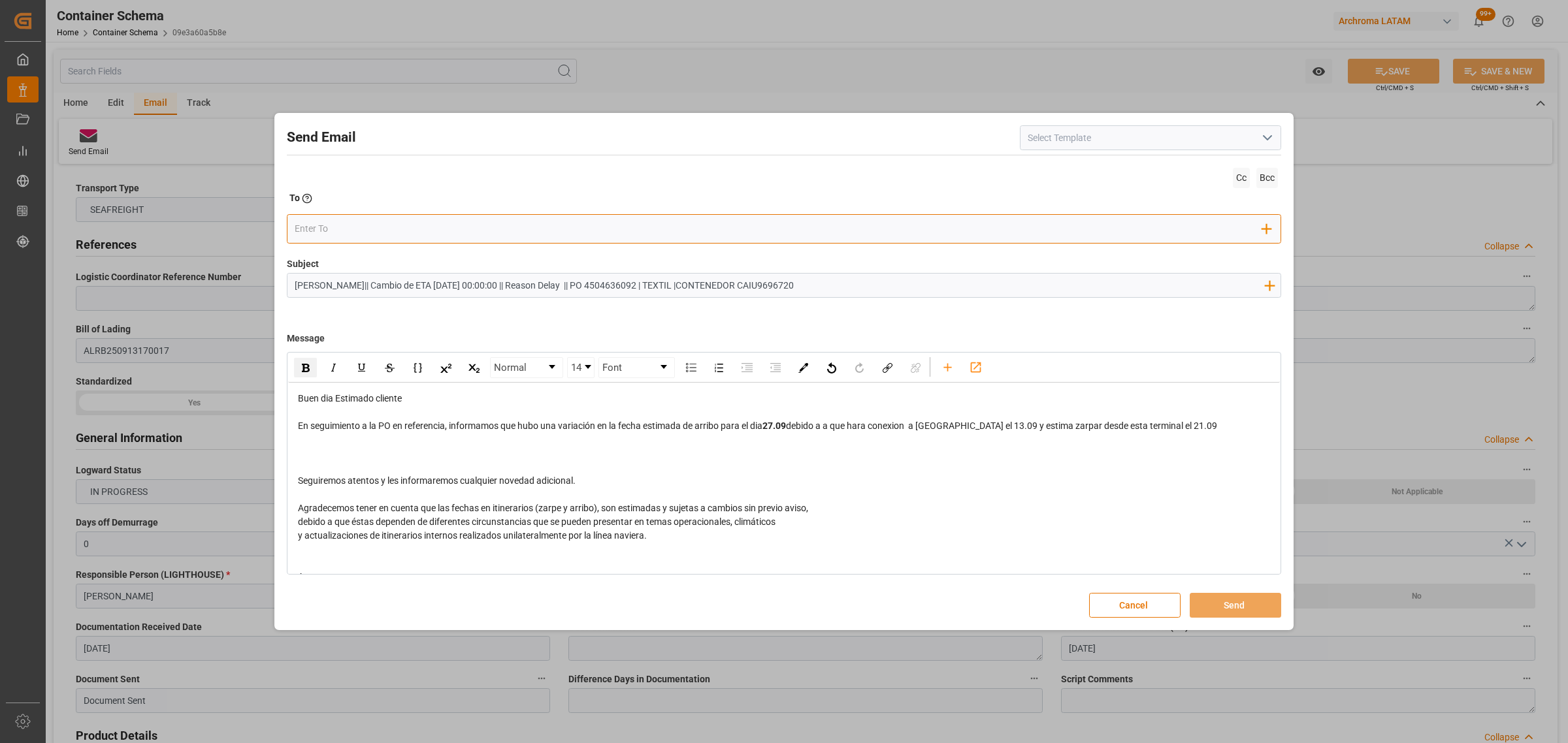
click at [352, 226] on input "email" at bounding box center [779, 228] width 968 height 20
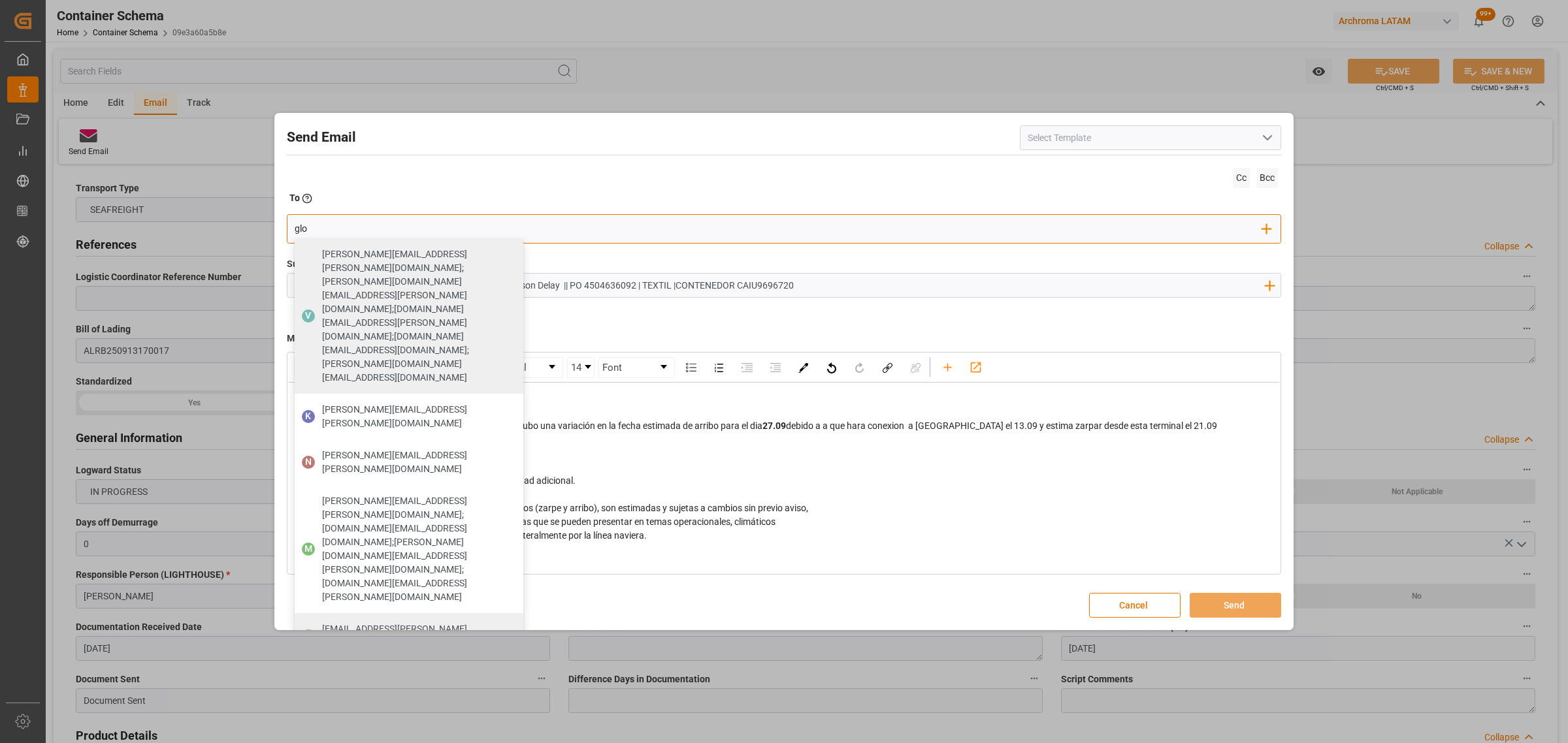
type input "glo"
click at [369, 622] on span "[EMAIL_ADDRESS][PERSON_NAME][DOMAIN_NAME]" at bounding box center [418, 635] width 192 height 27
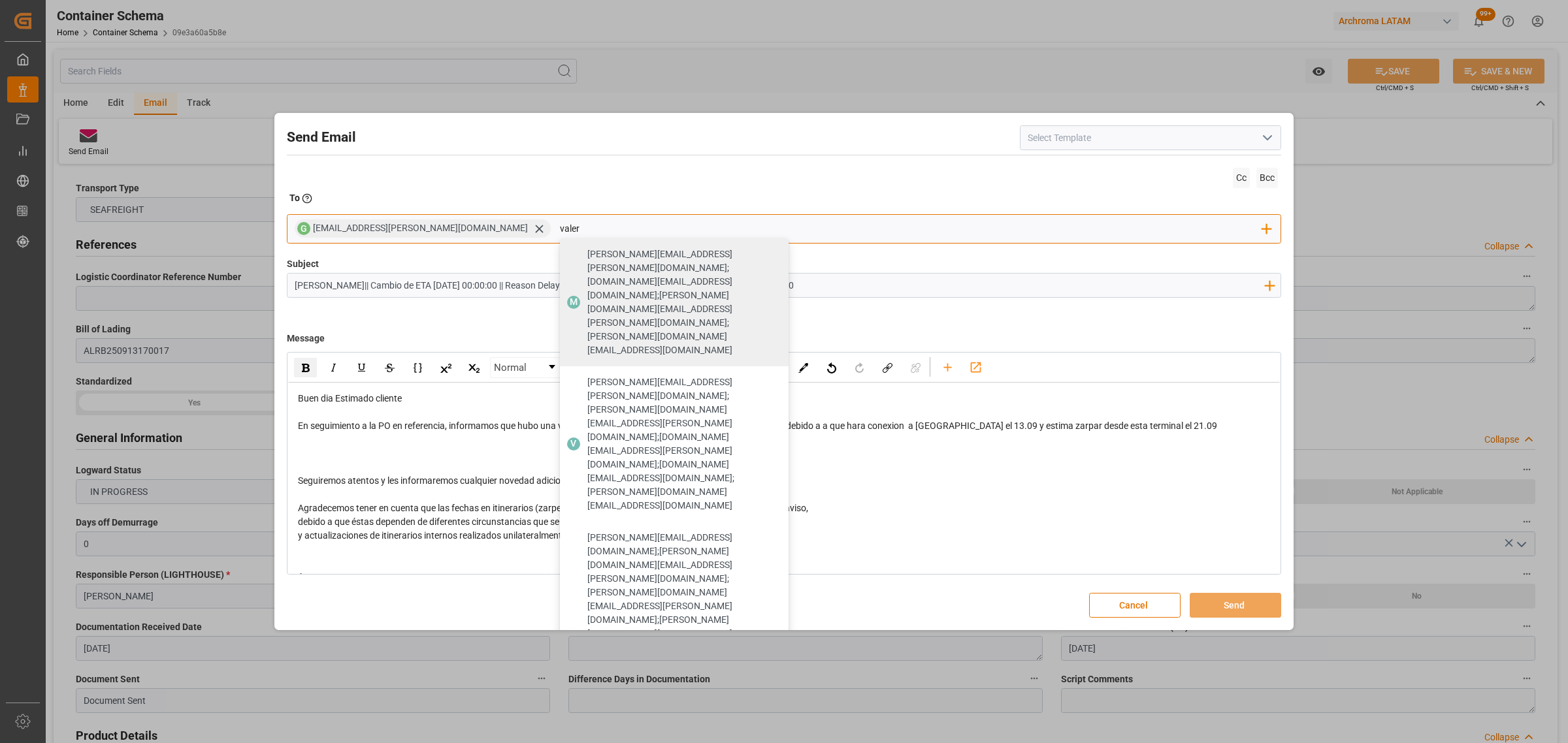
type input "valer"
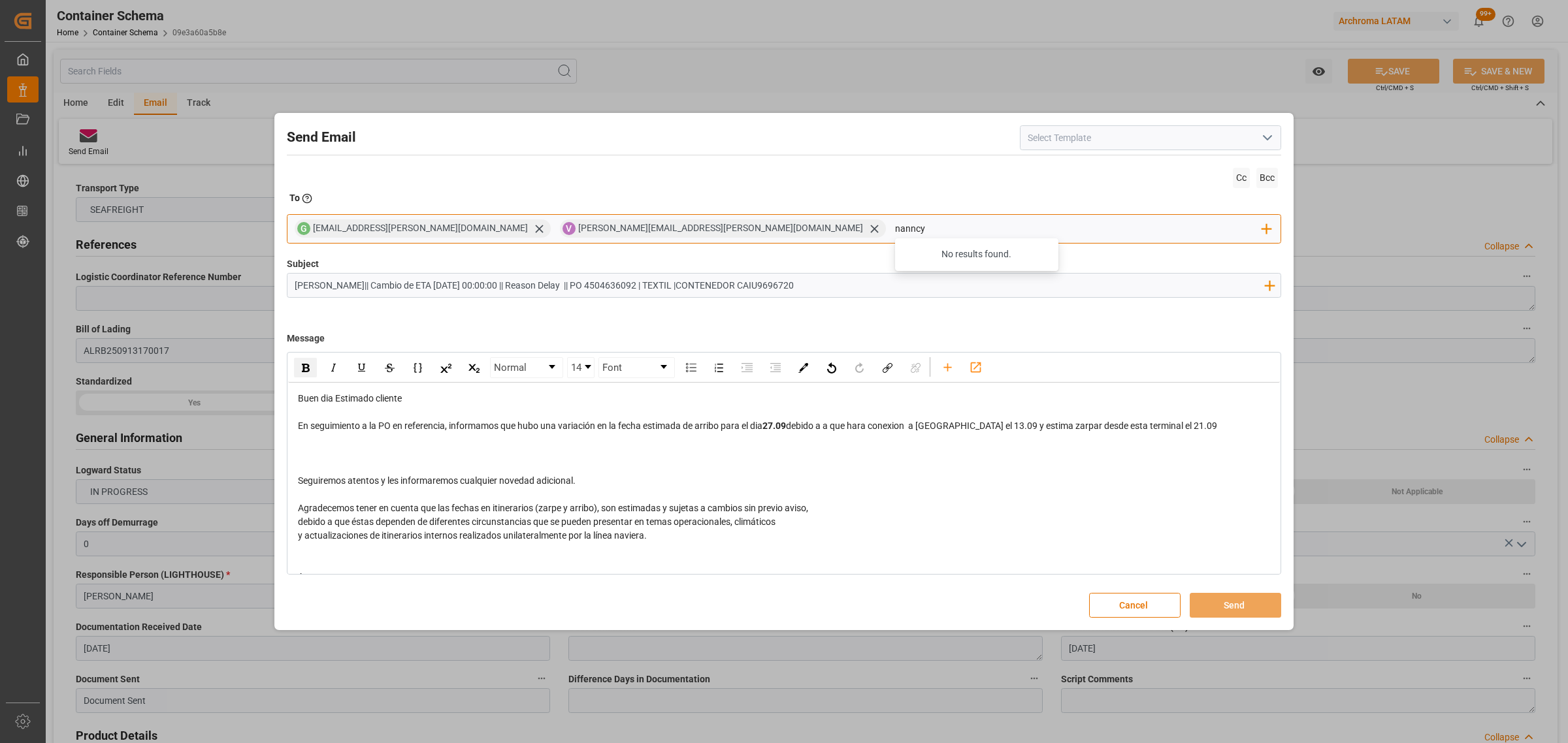
click at [895, 230] on input "nanncy" at bounding box center [1079, 228] width 368 height 20
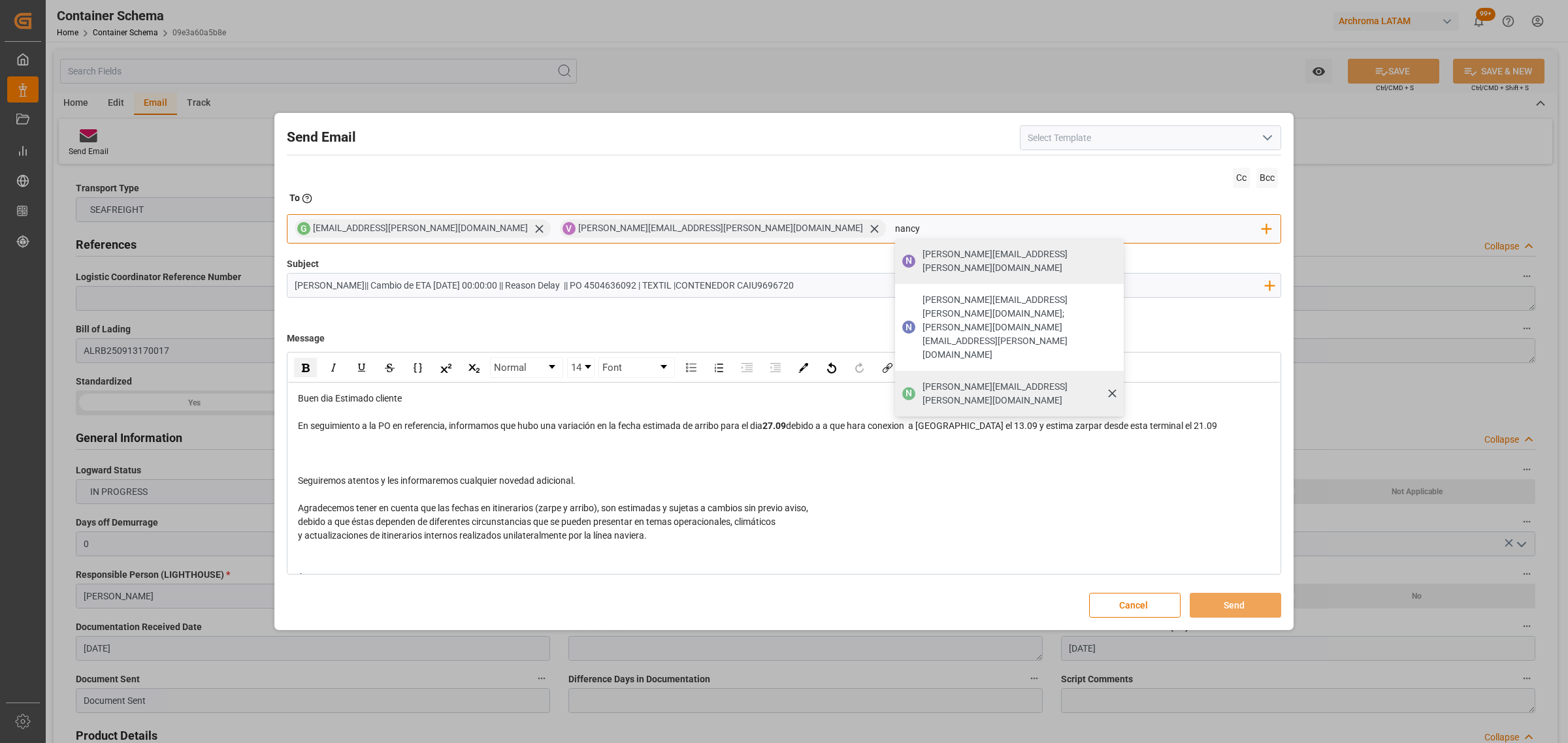
type input "nancy"
click at [918, 376] on div "[PERSON_NAME][EMAIL_ADDRESS][PERSON_NAME][DOMAIN_NAME]" at bounding box center [1018, 394] width 201 height 37
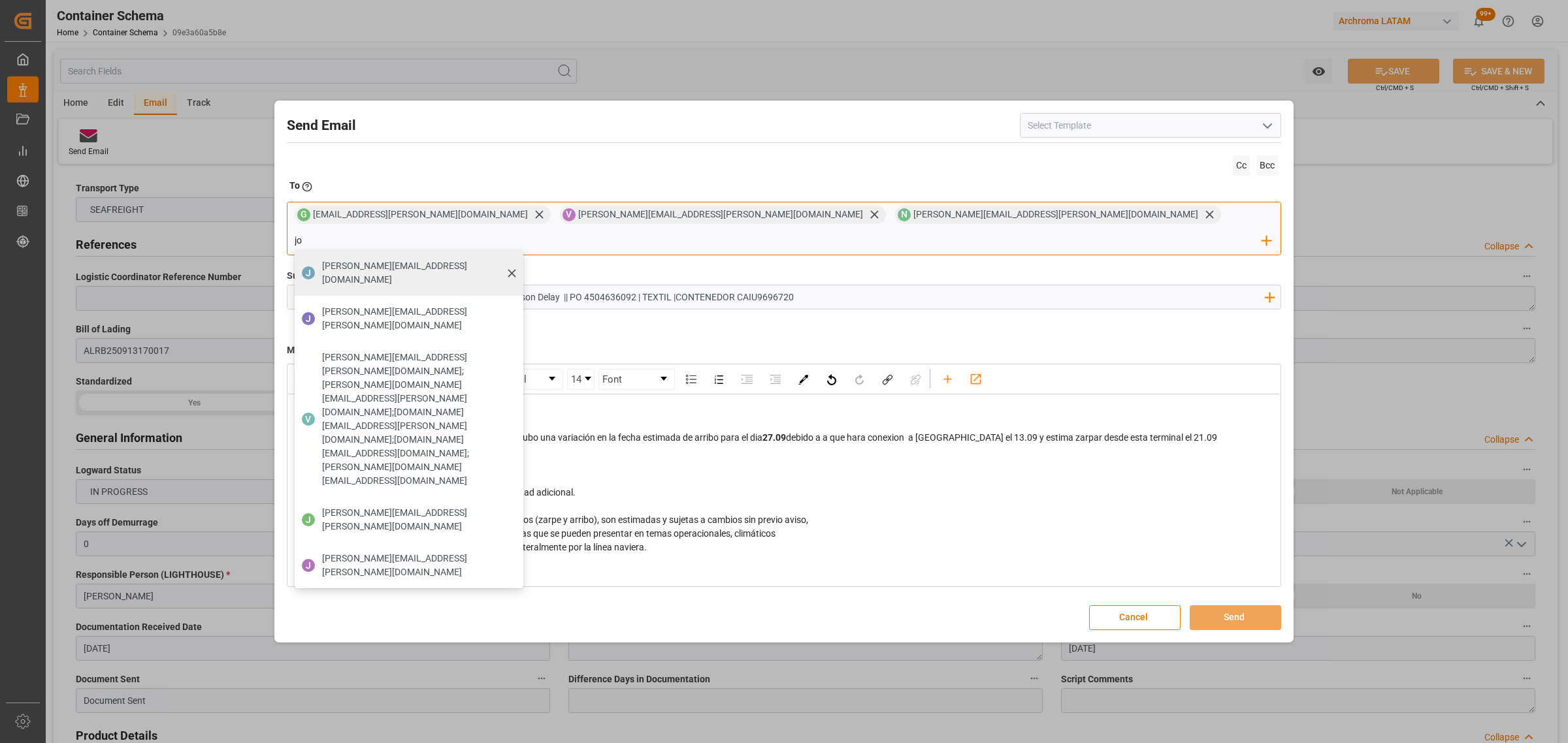
type input "jo"
drag, startPoint x: 863, startPoint y: 255, endPoint x: 870, endPoint y: 253, distance: 7.3
click at [514, 259] on span "[PERSON_NAME][EMAIL_ADDRESS][DOMAIN_NAME]" at bounding box center [418, 272] width 192 height 27
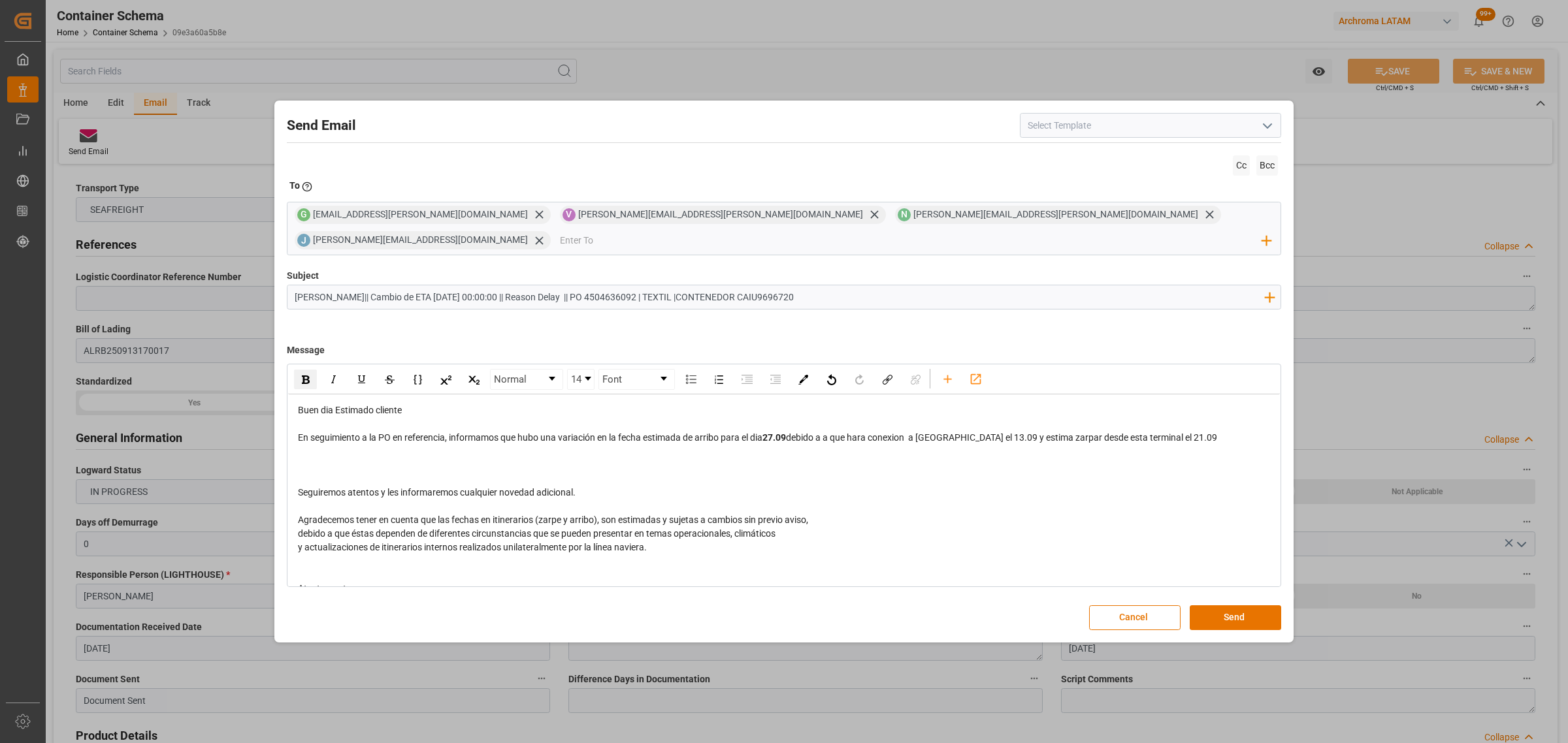
click at [485, 458] on div "rdw-editor" at bounding box center [784, 465] width 973 height 14
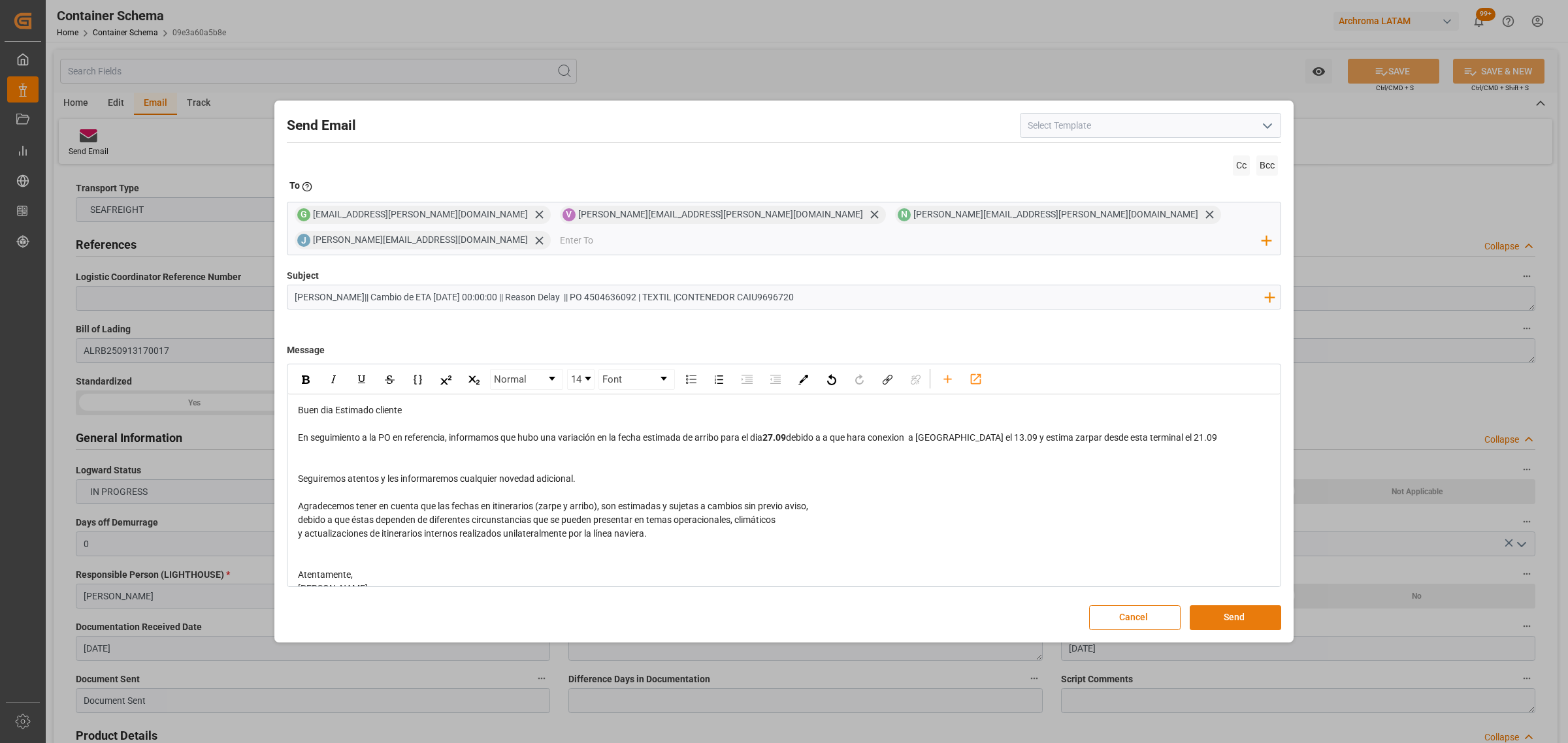
click at [1252, 612] on button "Send" at bounding box center [1235, 618] width 92 height 25
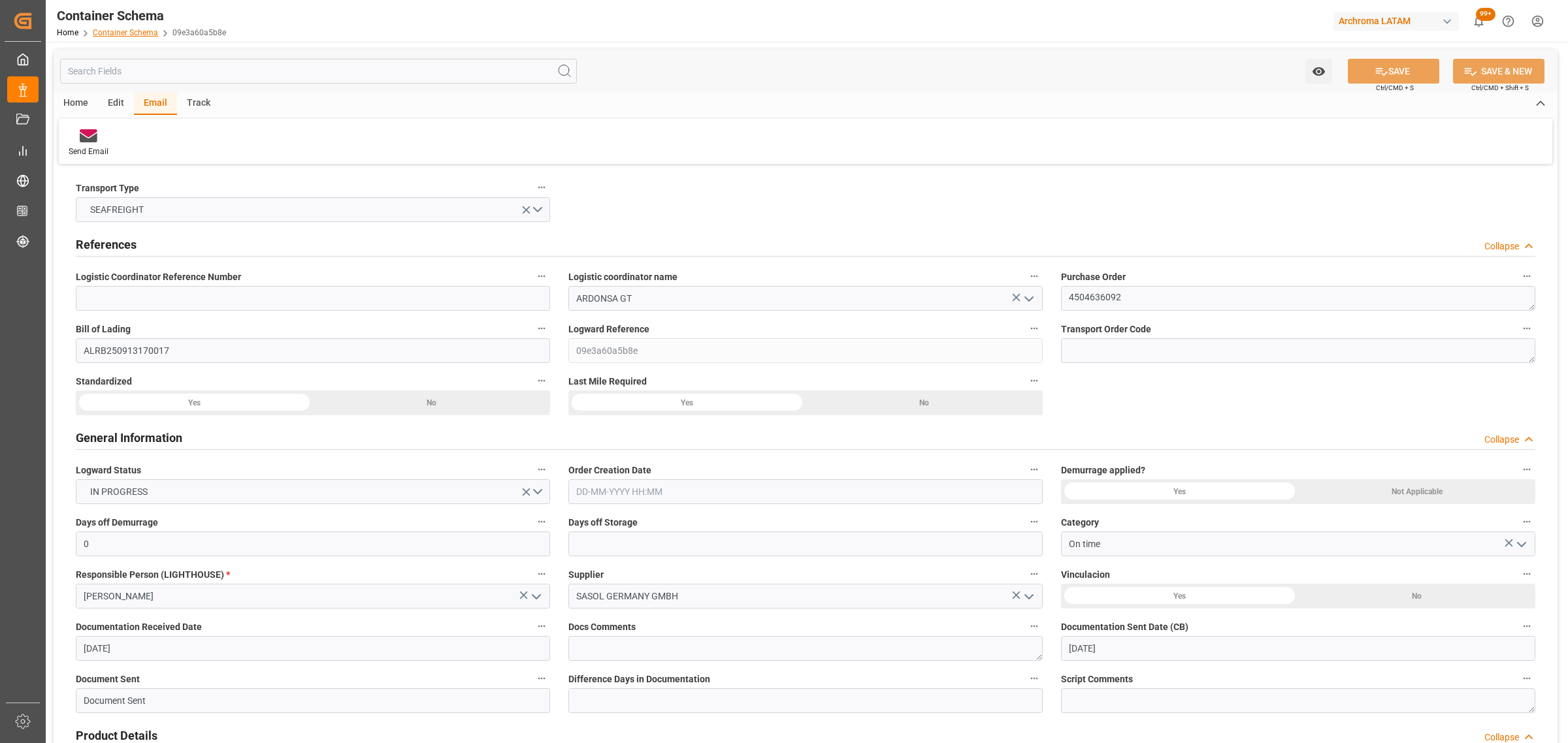
click at [115, 31] on link "Container Schema" at bounding box center [125, 32] width 65 height 9
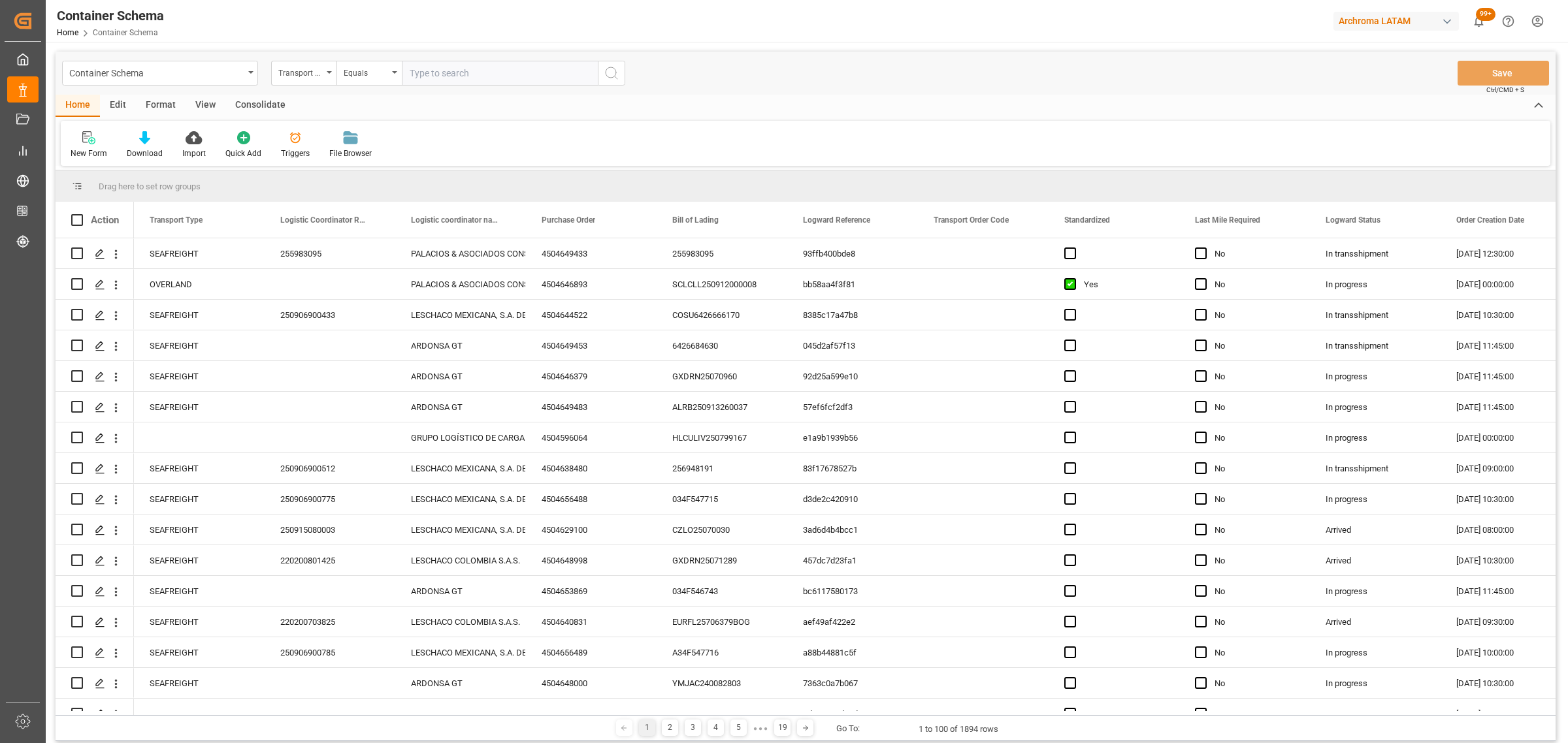
click at [314, 72] on div "Transport Type" at bounding box center [300, 71] width 45 height 15
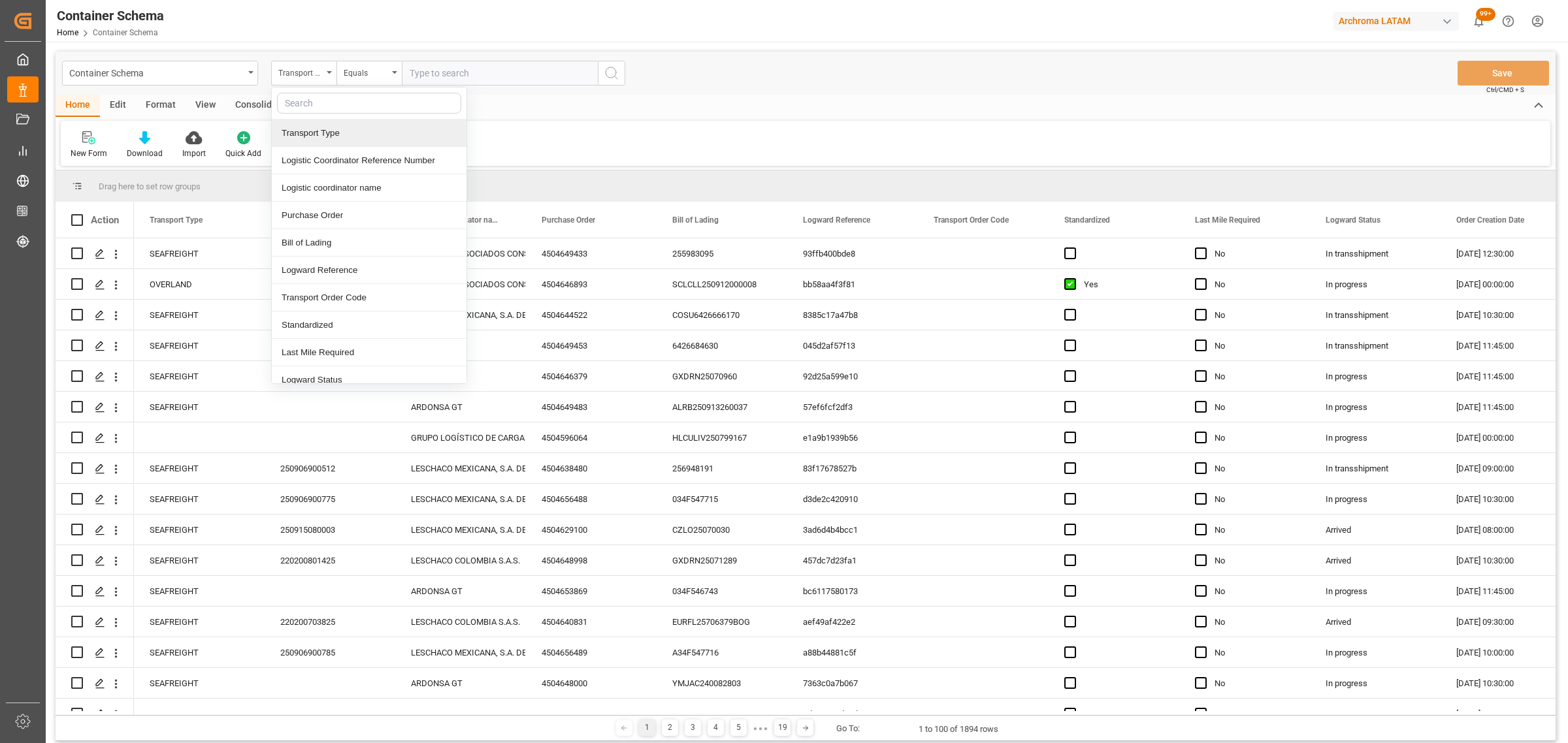
click at [354, 106] on input "text" at bounding box center [369, 103] width 185 height 21
type input "CON"
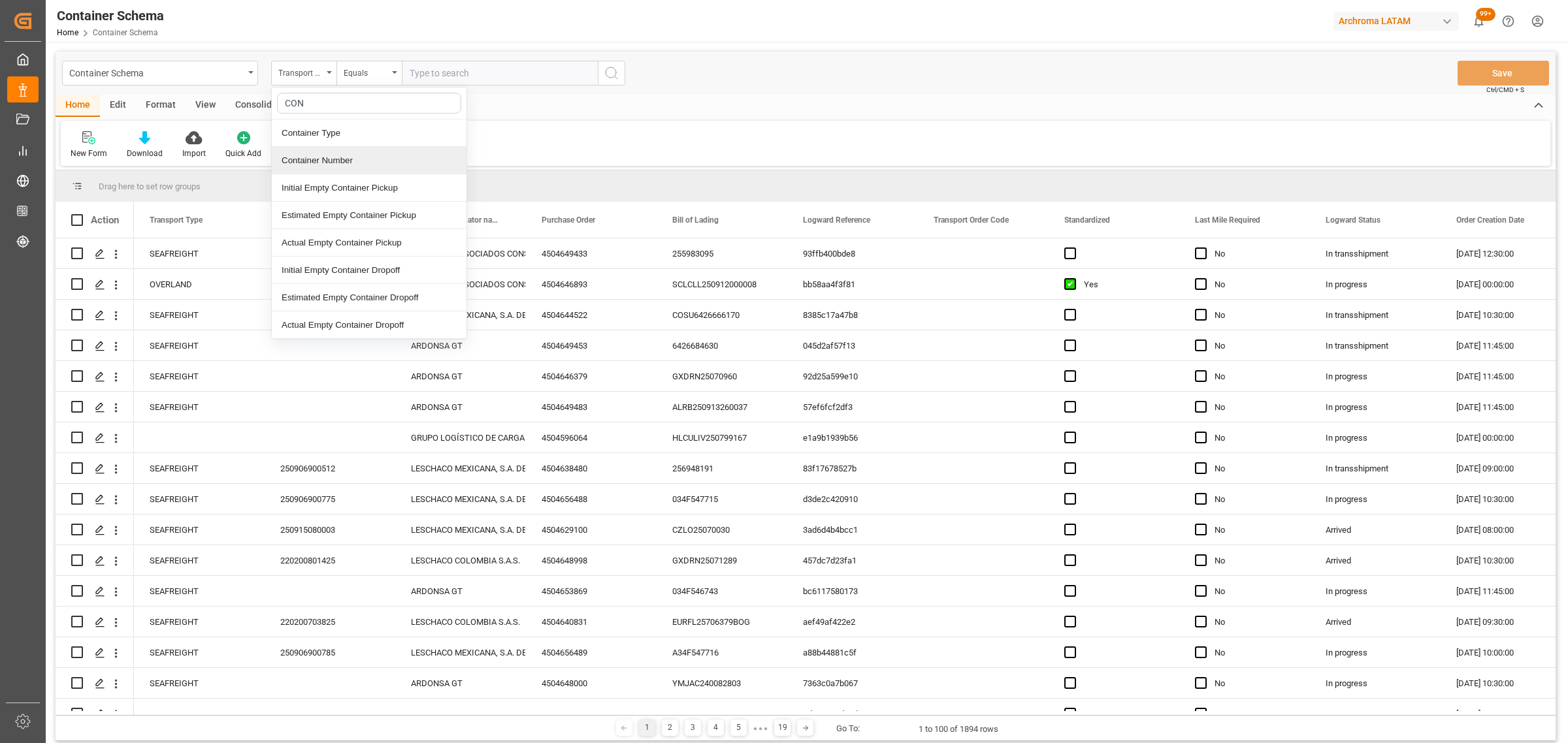
click at [353, 164] on div "Container Number" at bounding box center [369, 160] width 195 height 27
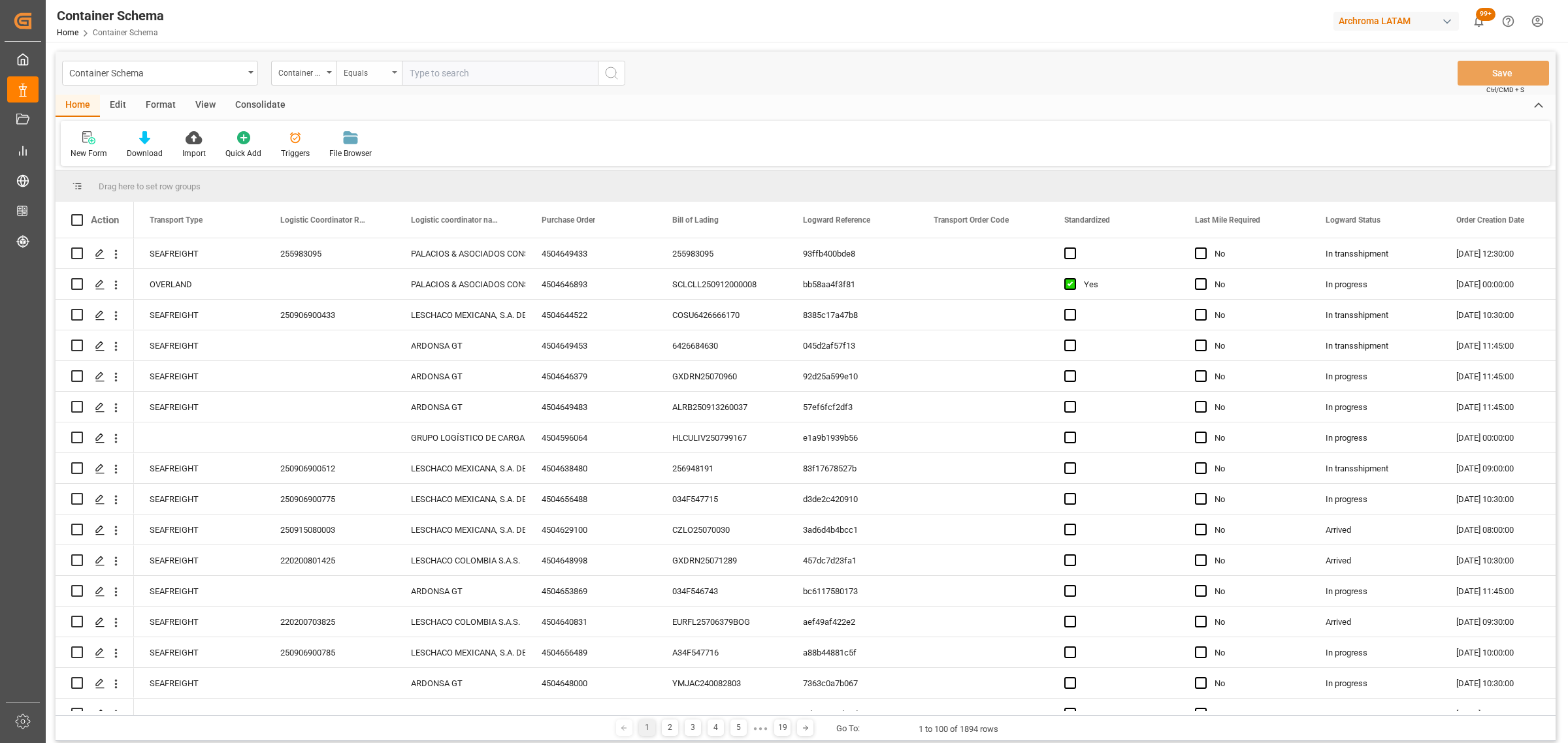
click at [366, 76] on div "Equals" at bounding box center [365, 71] width 45 height 15
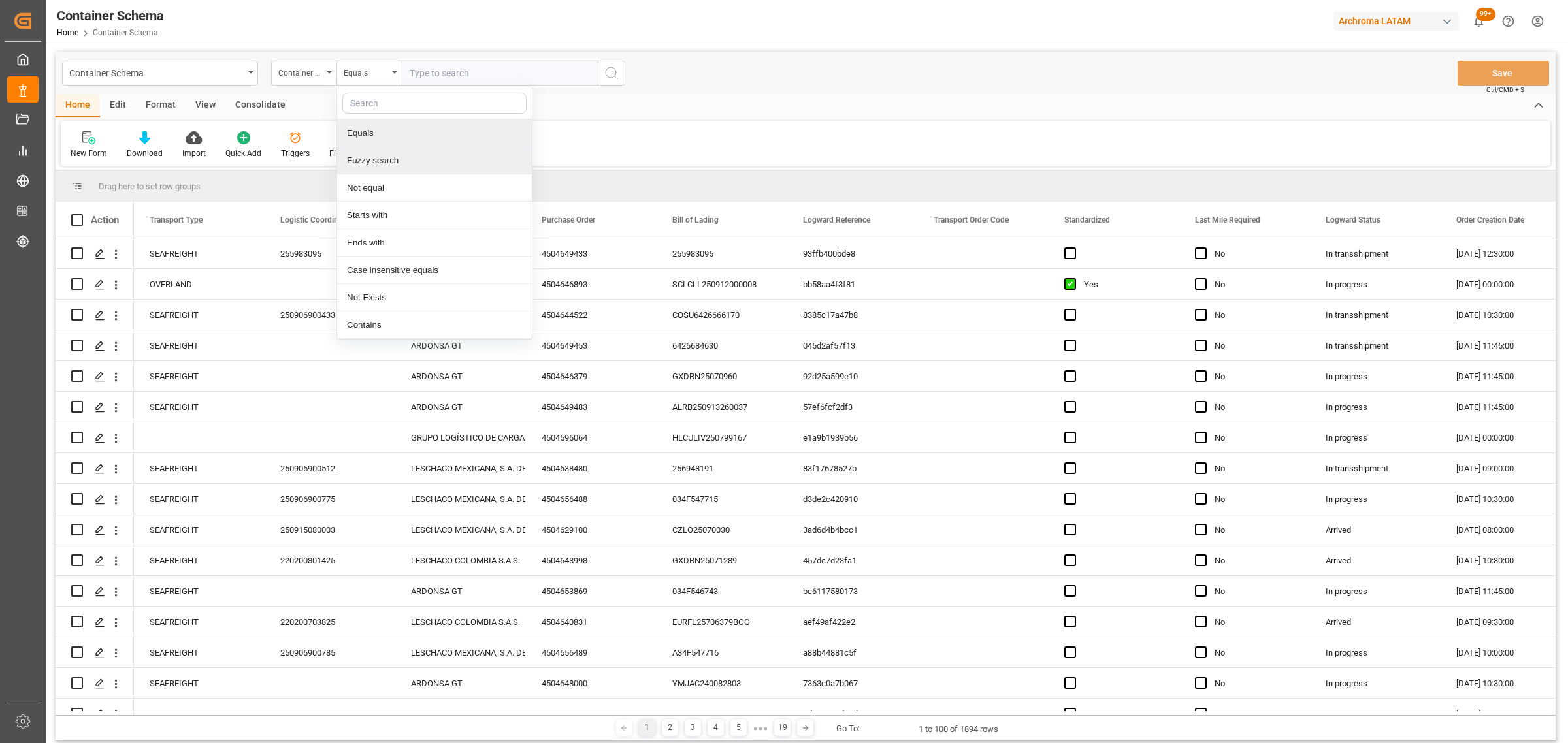
click at [398, 152] on div "Fuzzy search" at bounding box center [434, 160] width 195 height 27
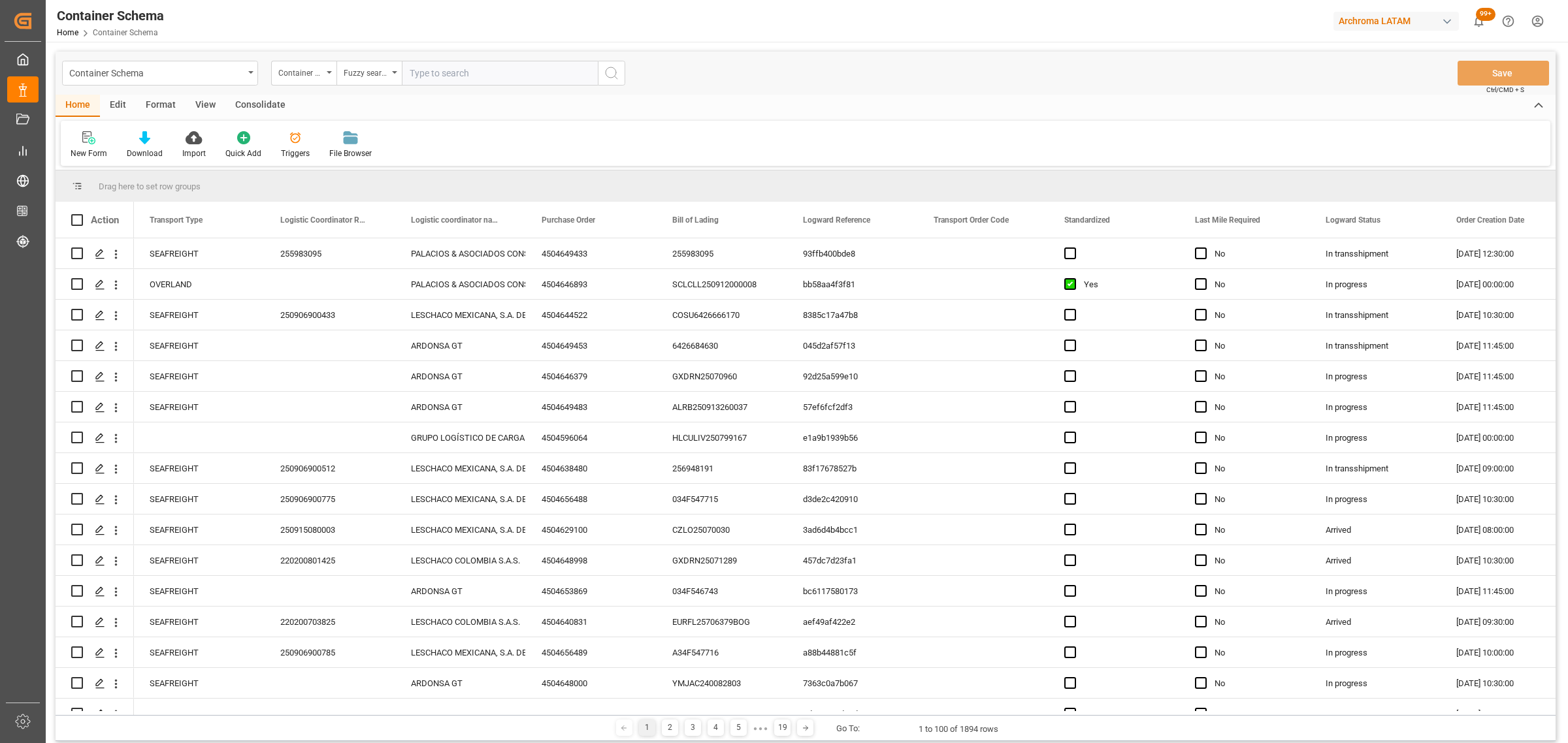
click at [461, 63] on input "text" at bounding box center [500, 73] width 196 height 25
paste input "CMAU6825180"
type input "CMAU6825180"
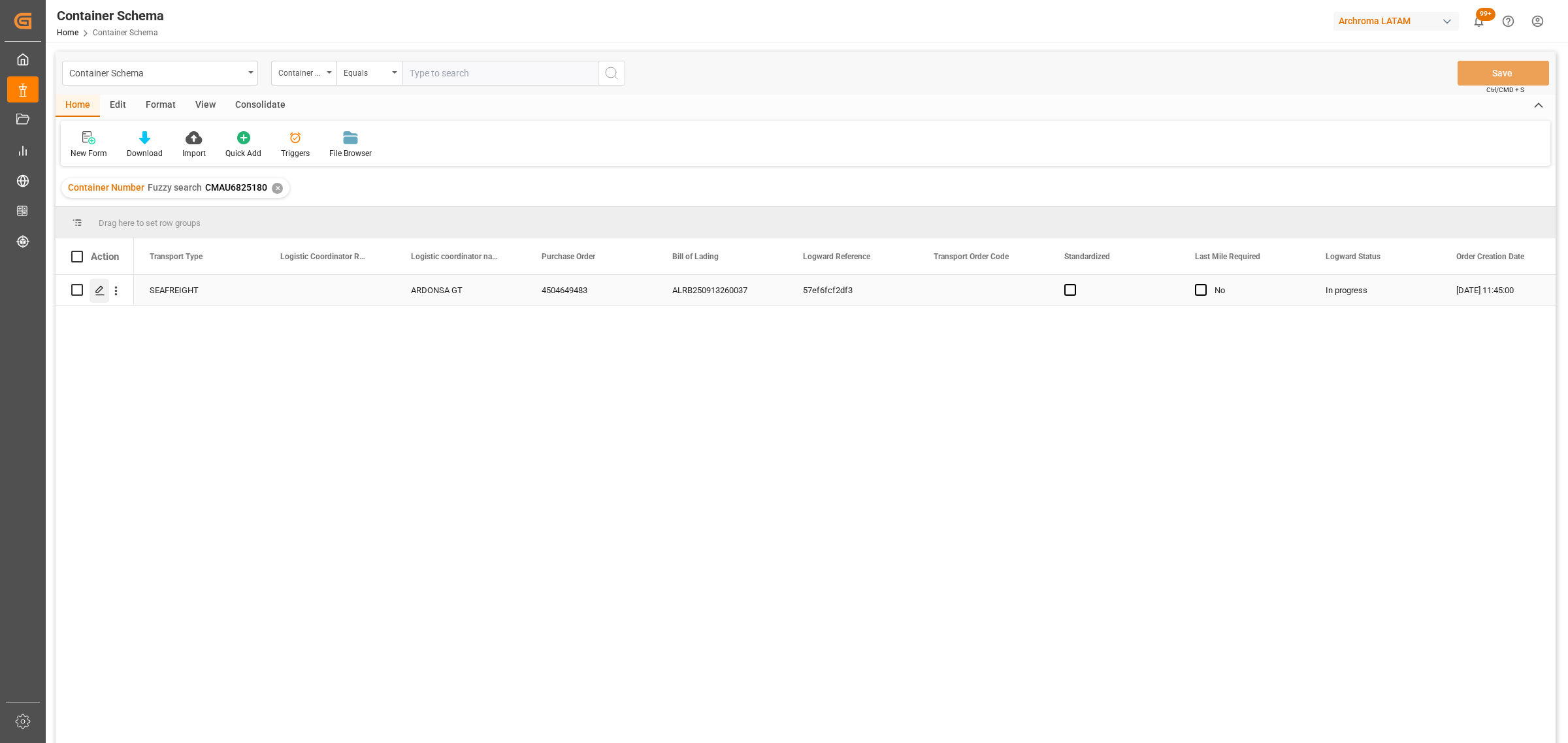
click at [101, 299] on div "Press SPACE to select this row." at bounding box center [99, 291] width 20 height 24
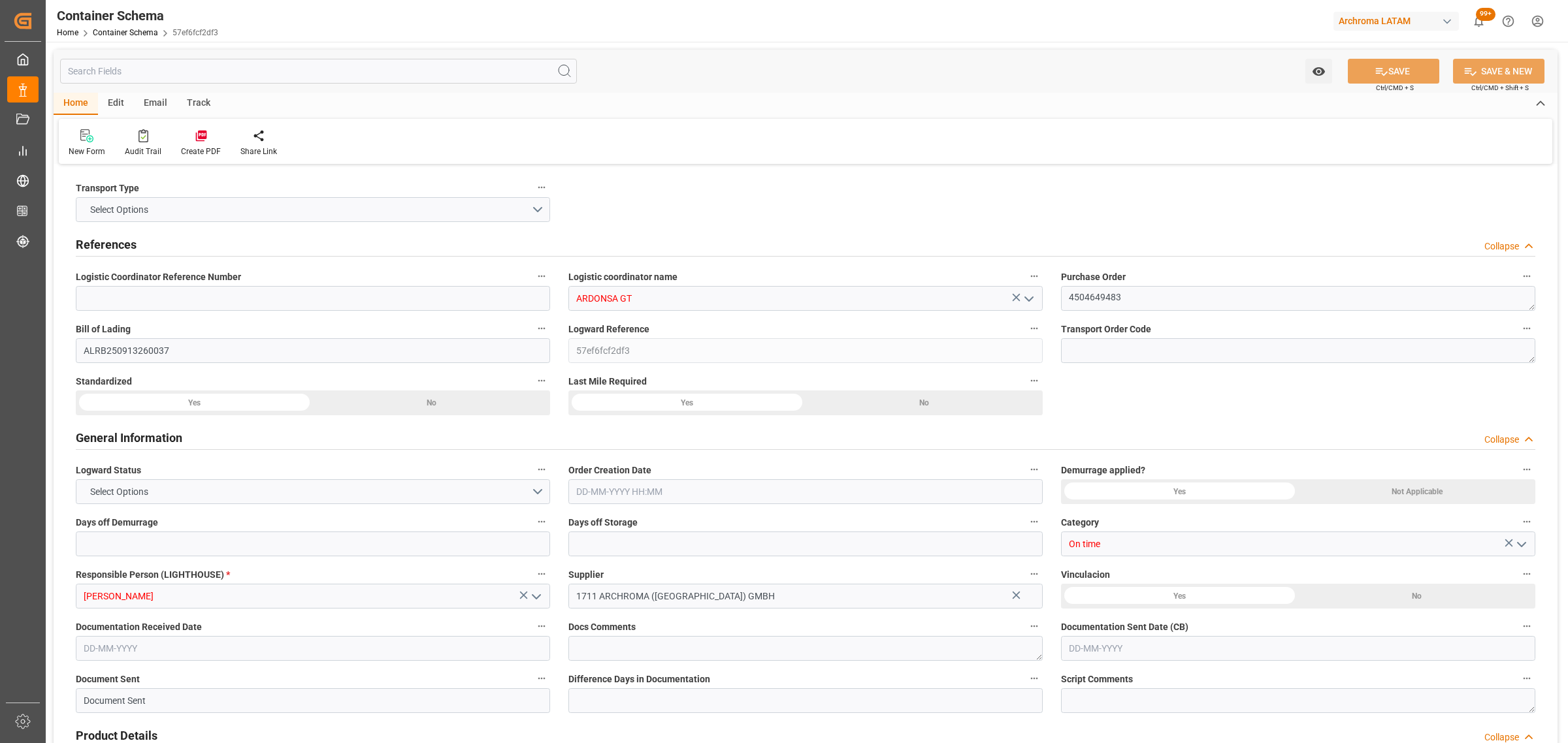
type input "0"
type input "1"
type input "4"
type input "1980"
type input "2079"
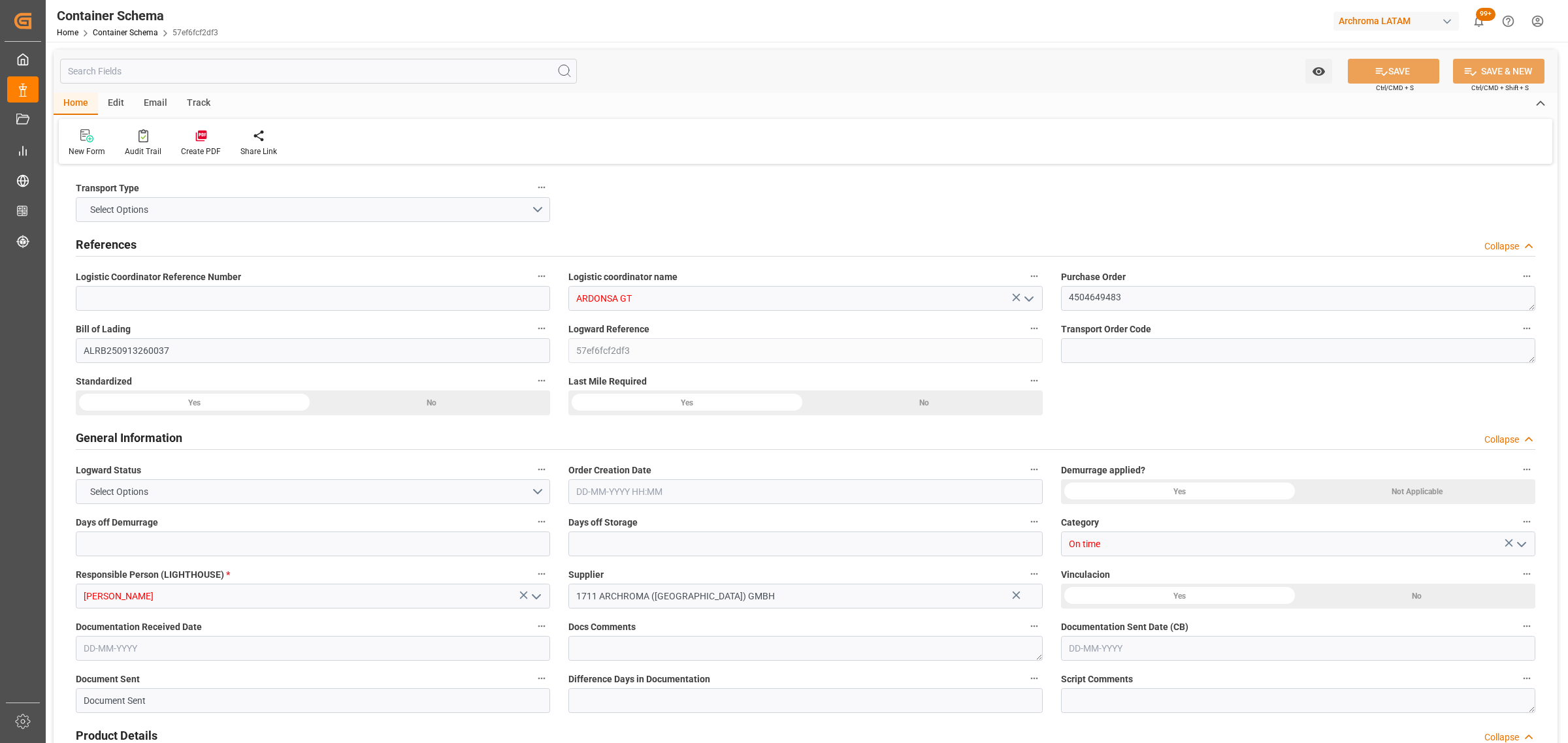
type input "CMACGM"
type input "CMA CGM Group"
type input "DEHAM"
type input "GTSTZ"
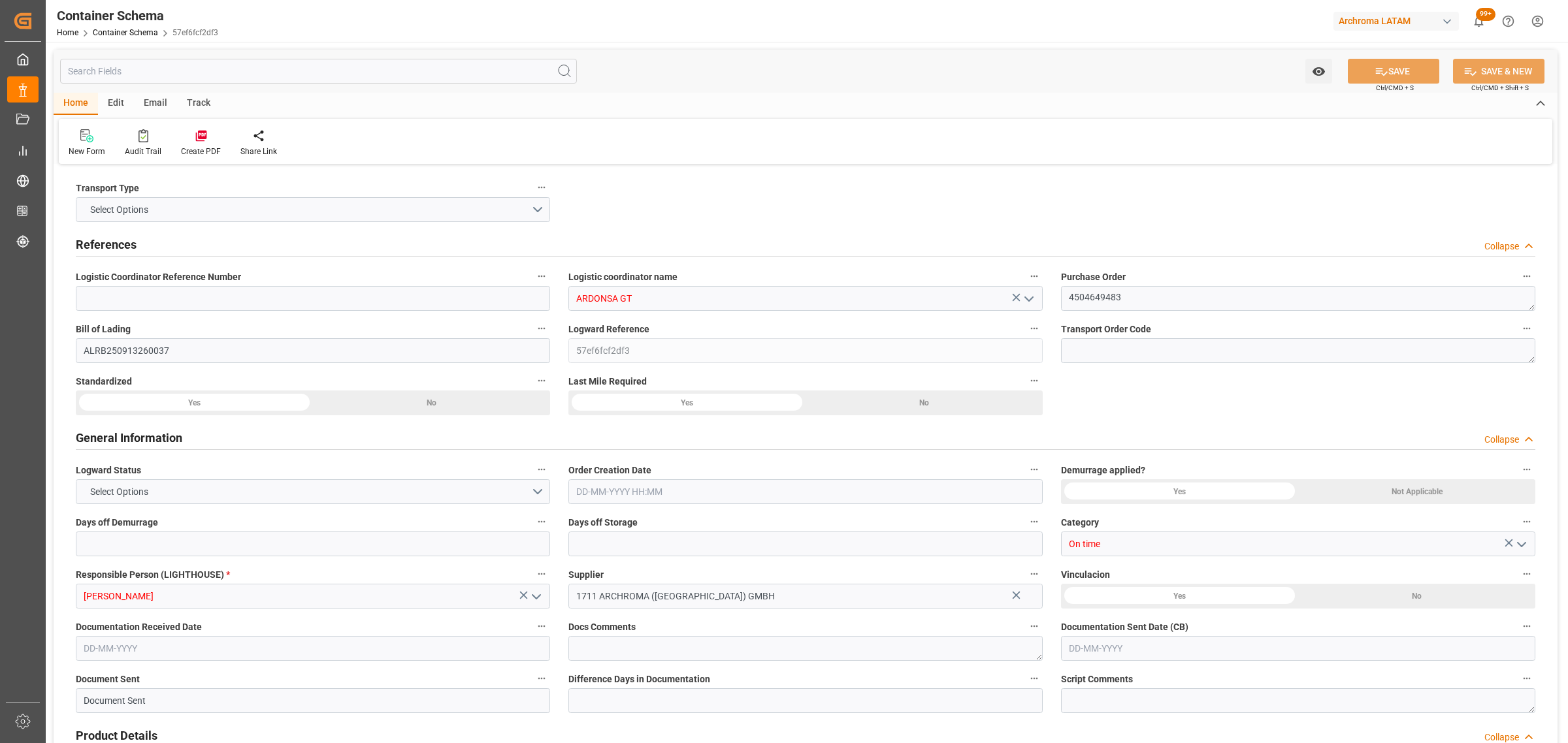
type input "9729116"
type input "[DATE] 11:45"
type input "[DATE]"
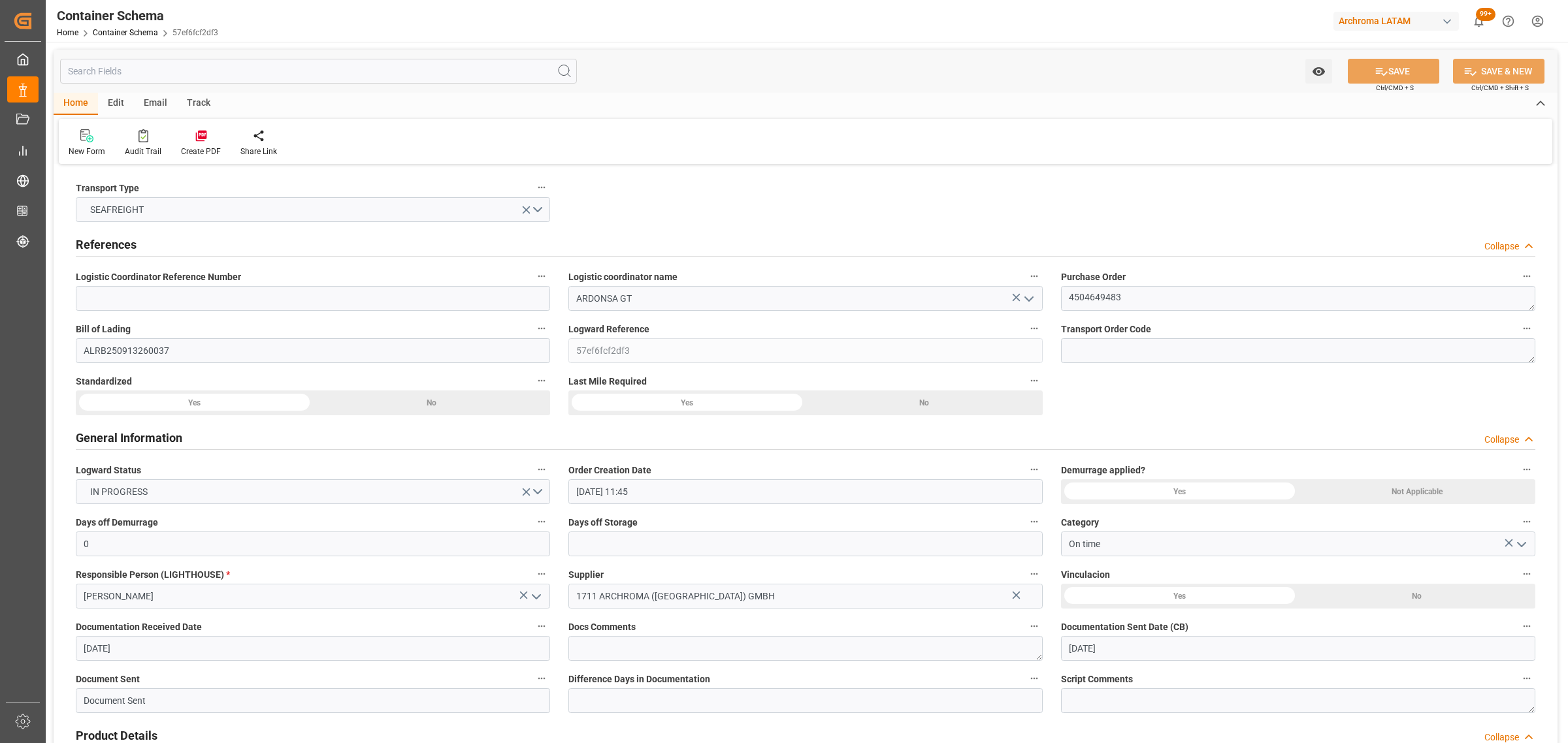
type input "[DATE]"
type input "[DATE] 00:00"
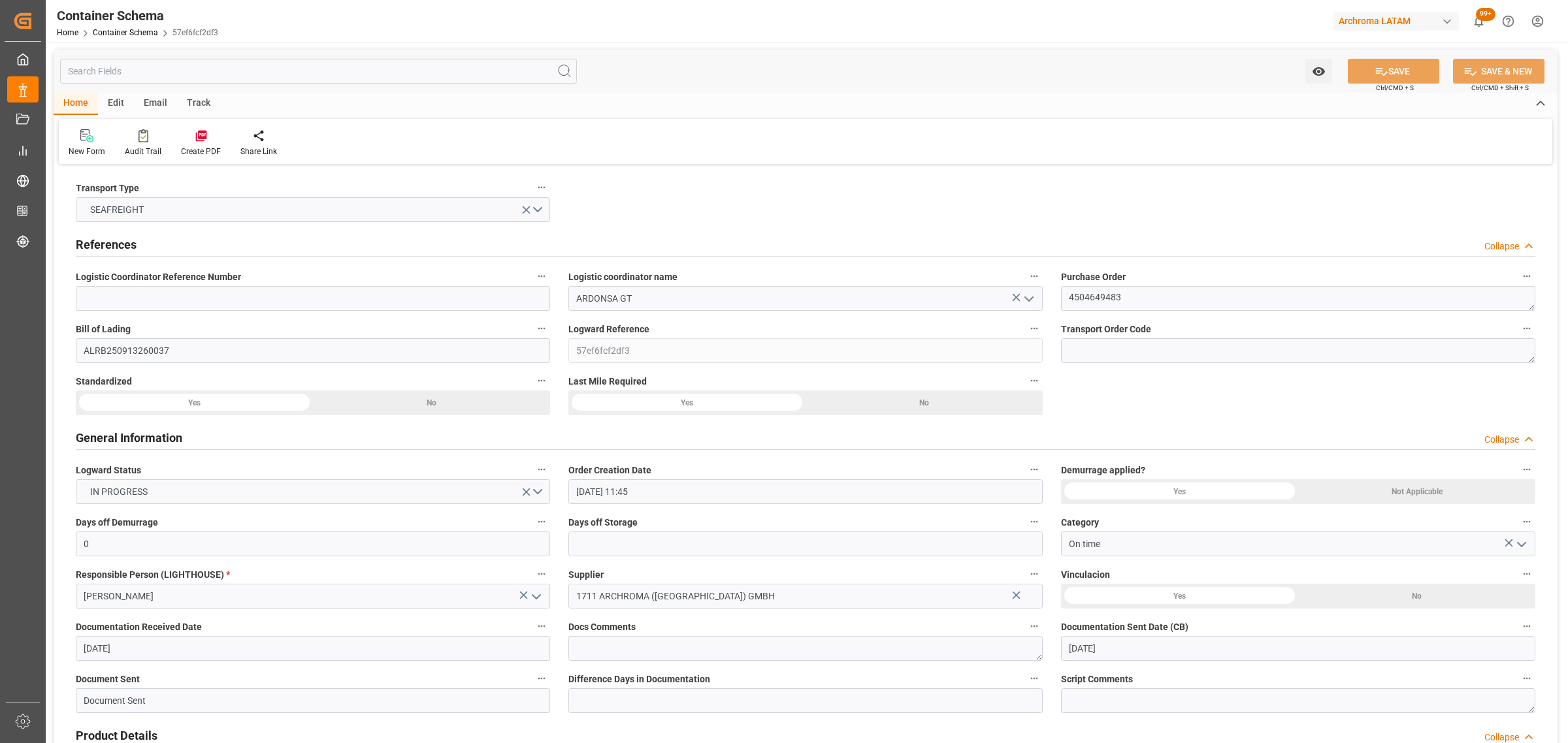
type input "[DATE] 00:00"
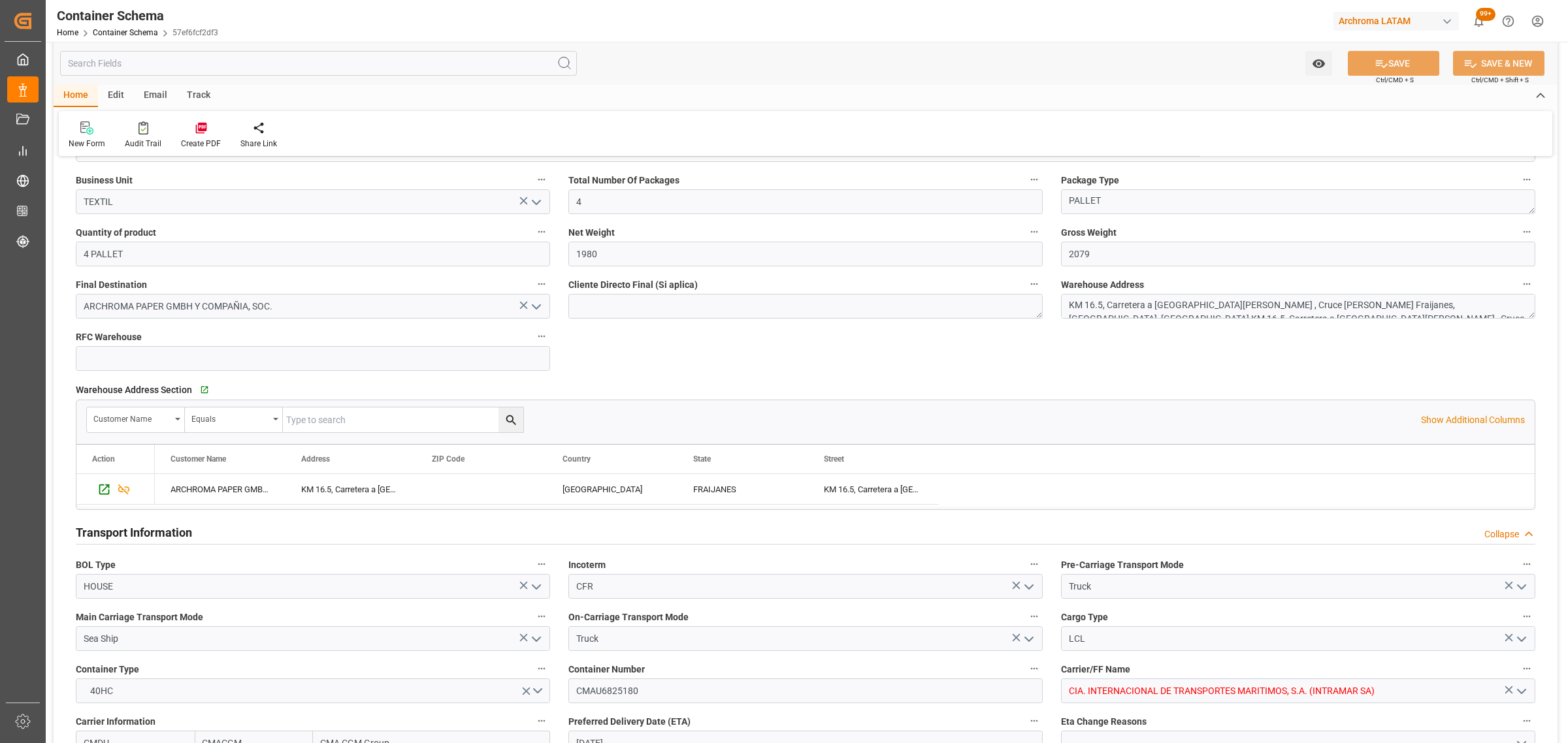
scroll to position [979, 0]
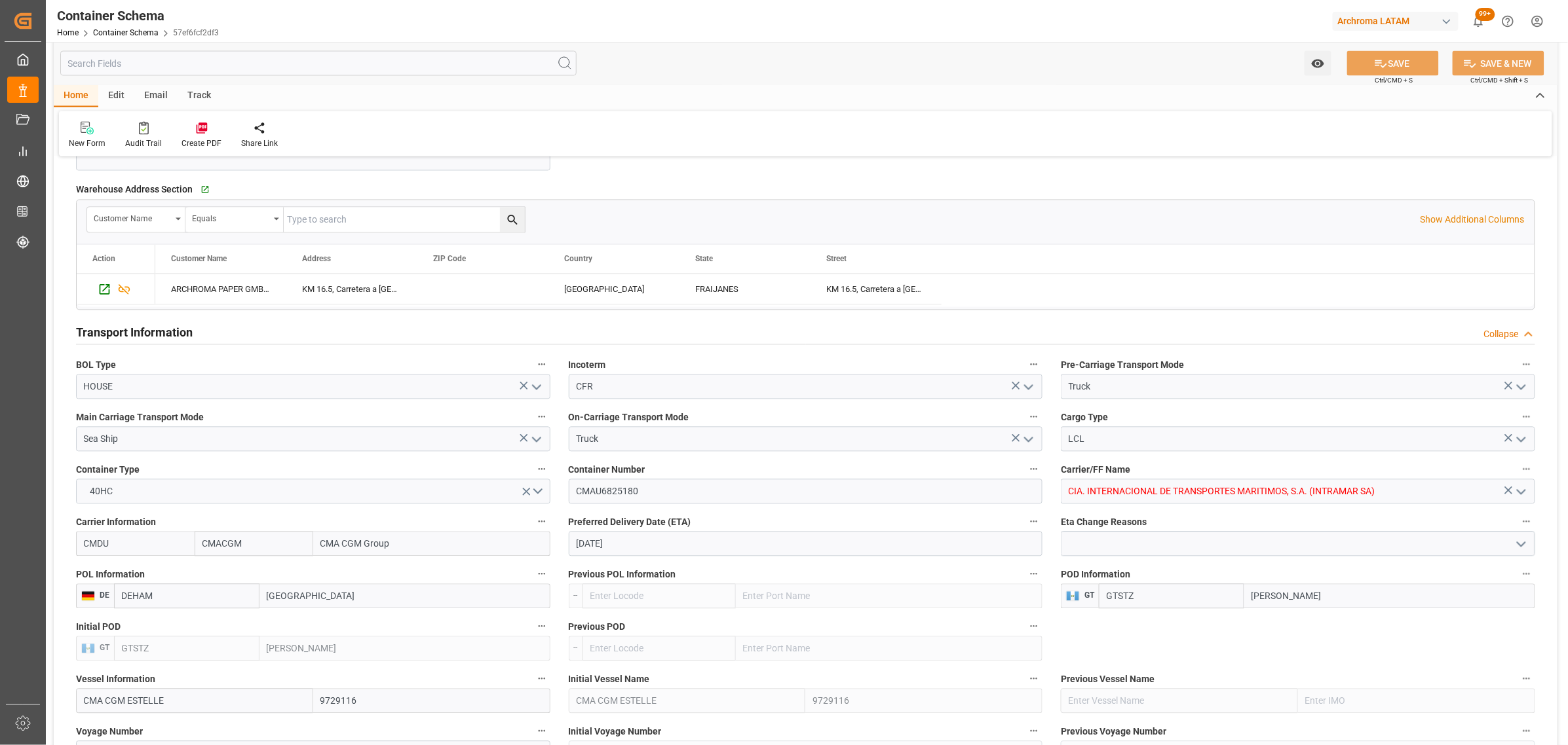
click at [712, 543] on input "[DATE]" at bounding box center [806, 544] width 474 height 25
click at [745, 352] on button "Next Month" at bounding box center [747, 353] width 8 height 8
drag, startPoint x: 718, startPoint y: 406, endPoint x: 895, endPoint y: 429, distance: 178.5
click at [718, 406] on div "4" at bounding box center [715, 403] width 16 height 15
type input "[DATE]"
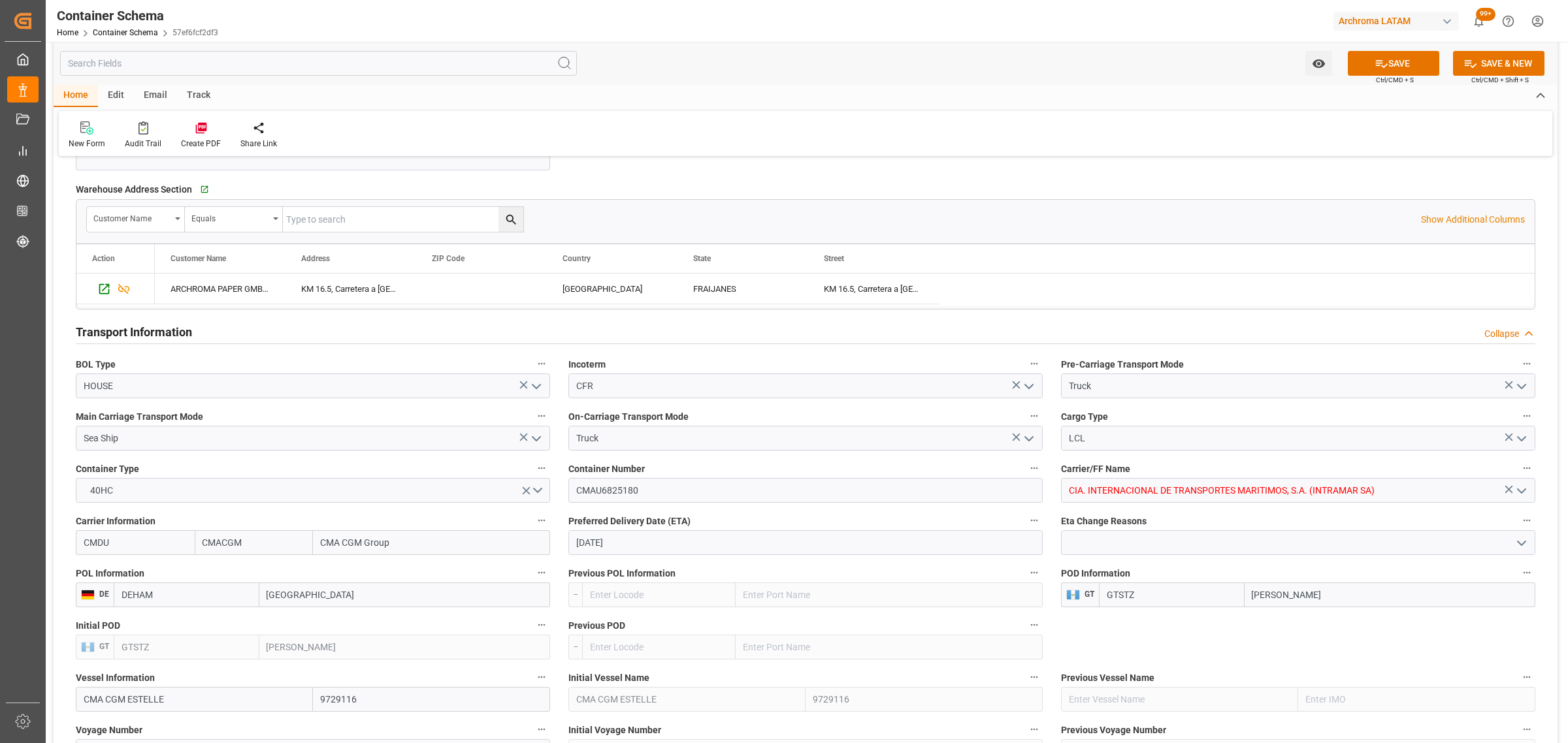
click at [1523, 537] on icon "open menu" at bounding box center [1521, 542] width 15 height 15
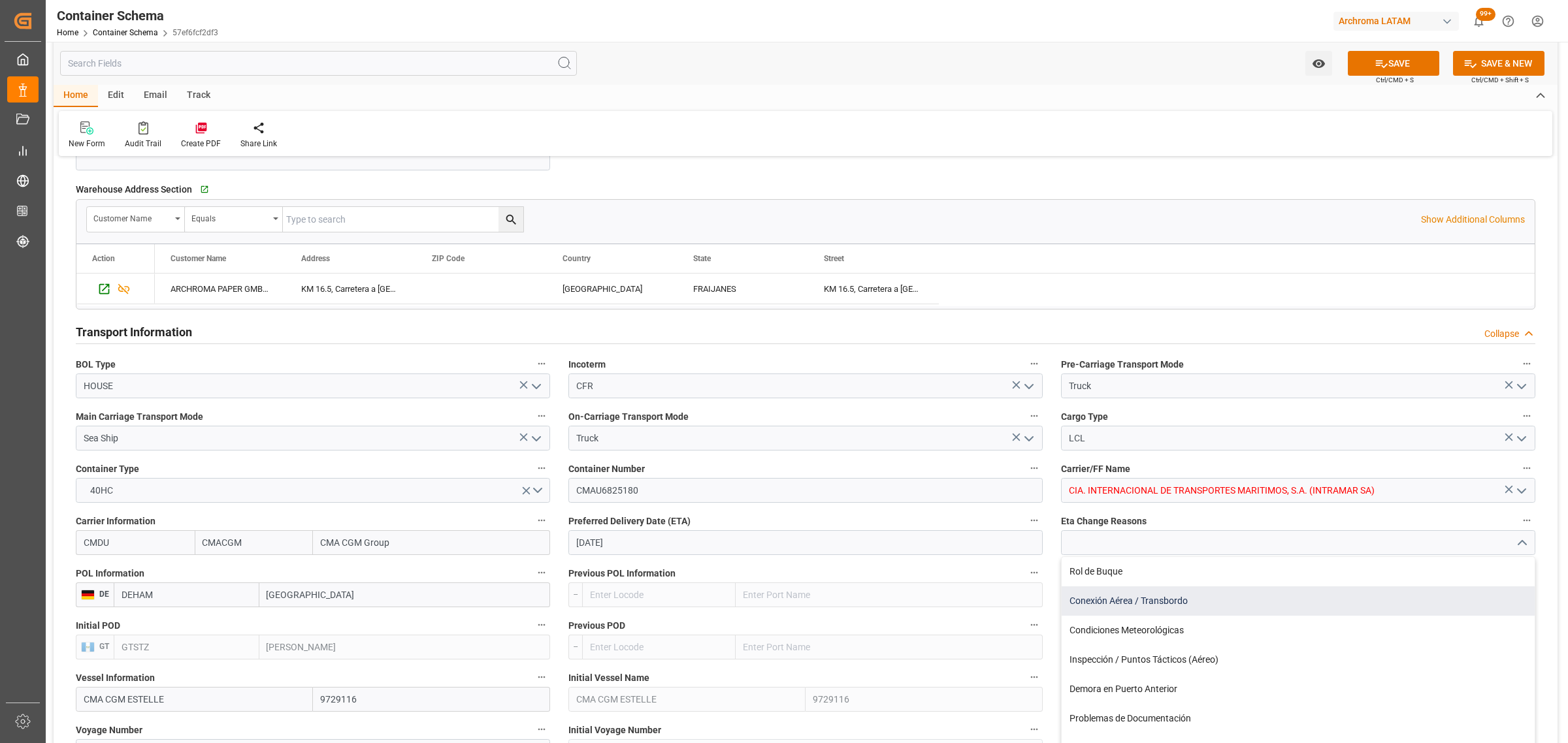
click at [1200, 602] on div "Conexión Aérea / Transbordo" at bounding box center [1298, 601] width 473 height 29
type input "Conexión Aérea / Transbordo"
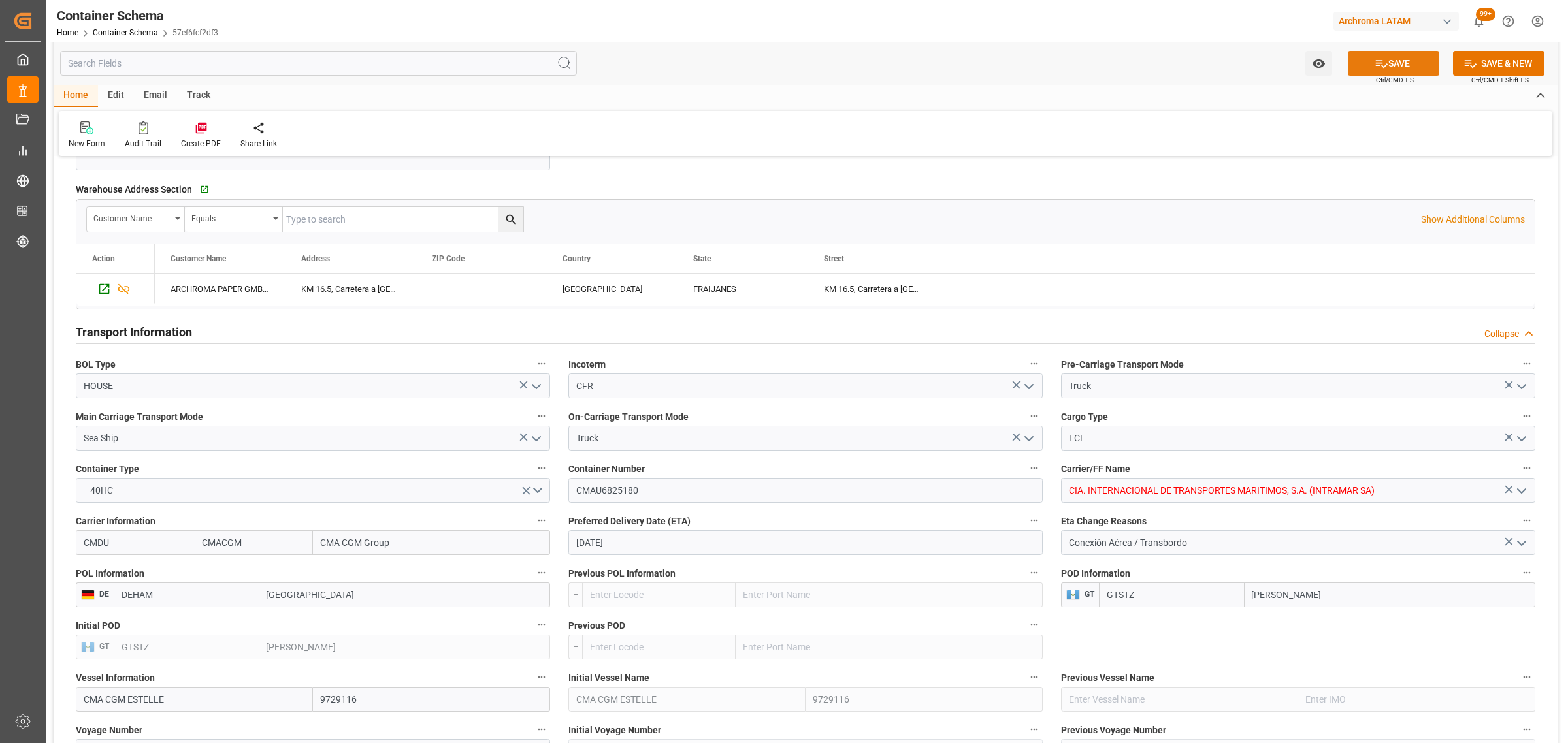
click at [1401, 54] on button "SAVE" at bounding box center [1393, 64] width 92 height 25
click at [1313, 60] on icon "open menu" at bounding box center [1318, 64] width 14 height 14
click at [1227, 94] on span "Start Watching" at bounding box center [1264, 92] width 119 height 14
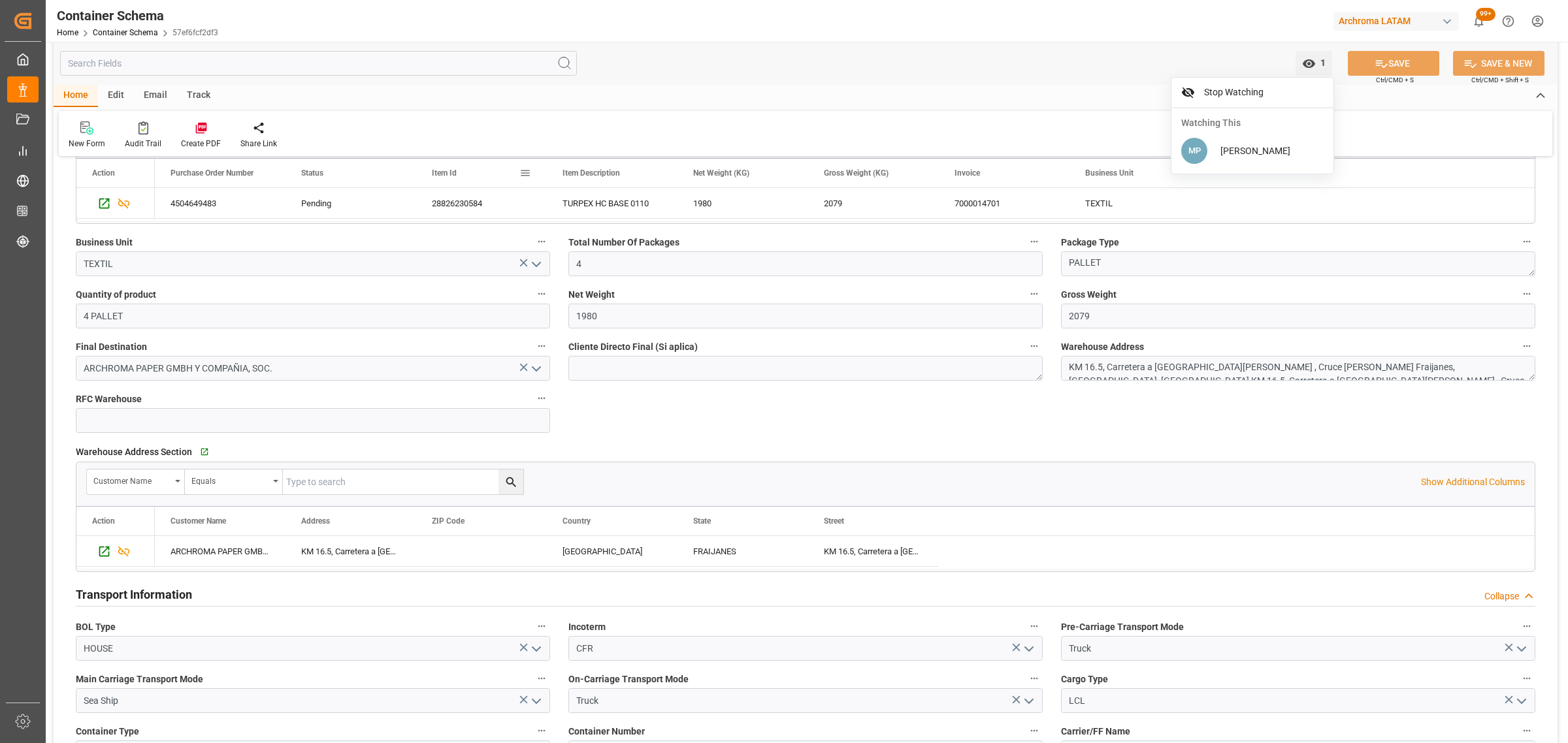
scroll to position [490, 0]
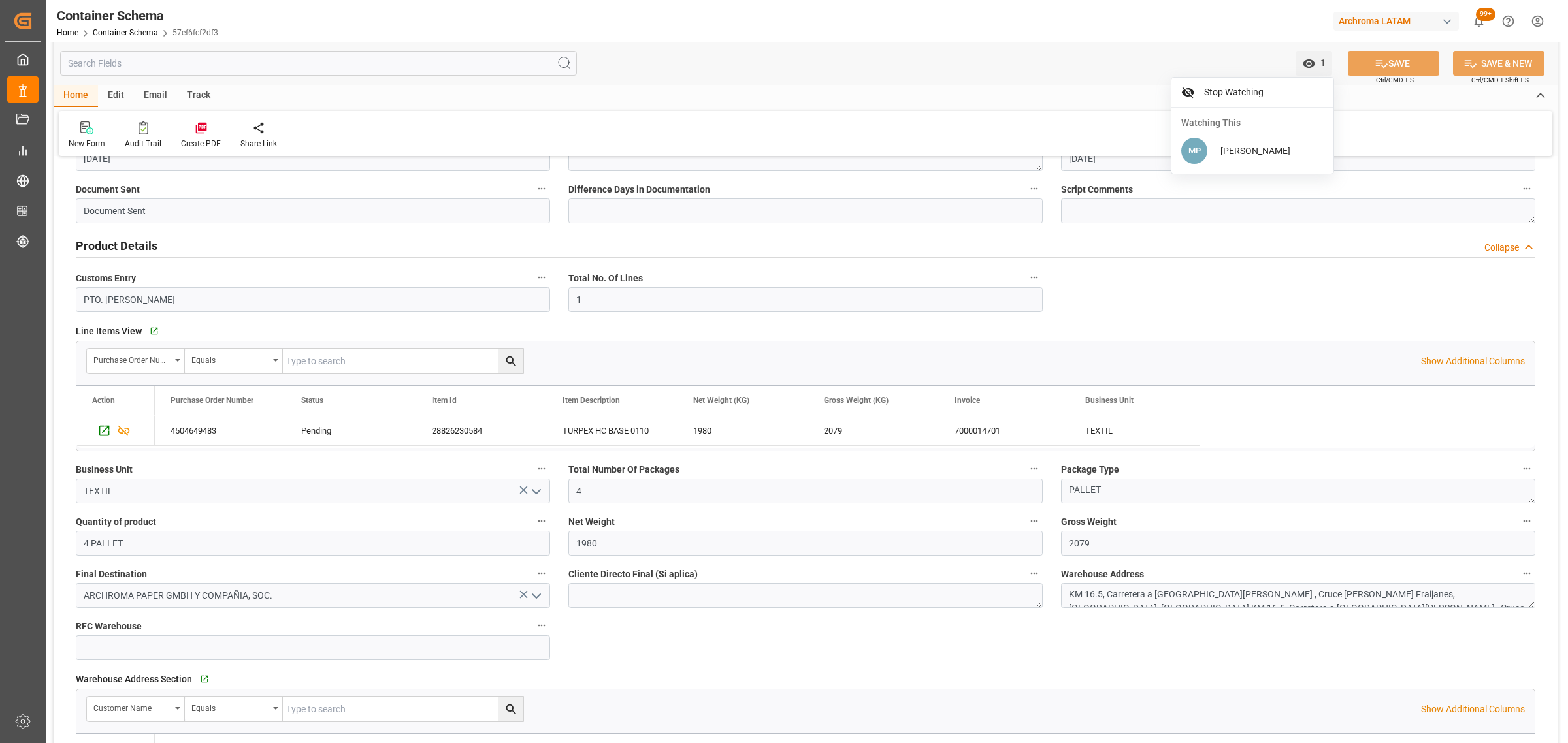
click at [148, 94] on div "Email" at bounding box center [155, 96] width 43 height 22
click at [67, 134] on div "Send Email" at bounding box center [88, 135] width 59 height 29
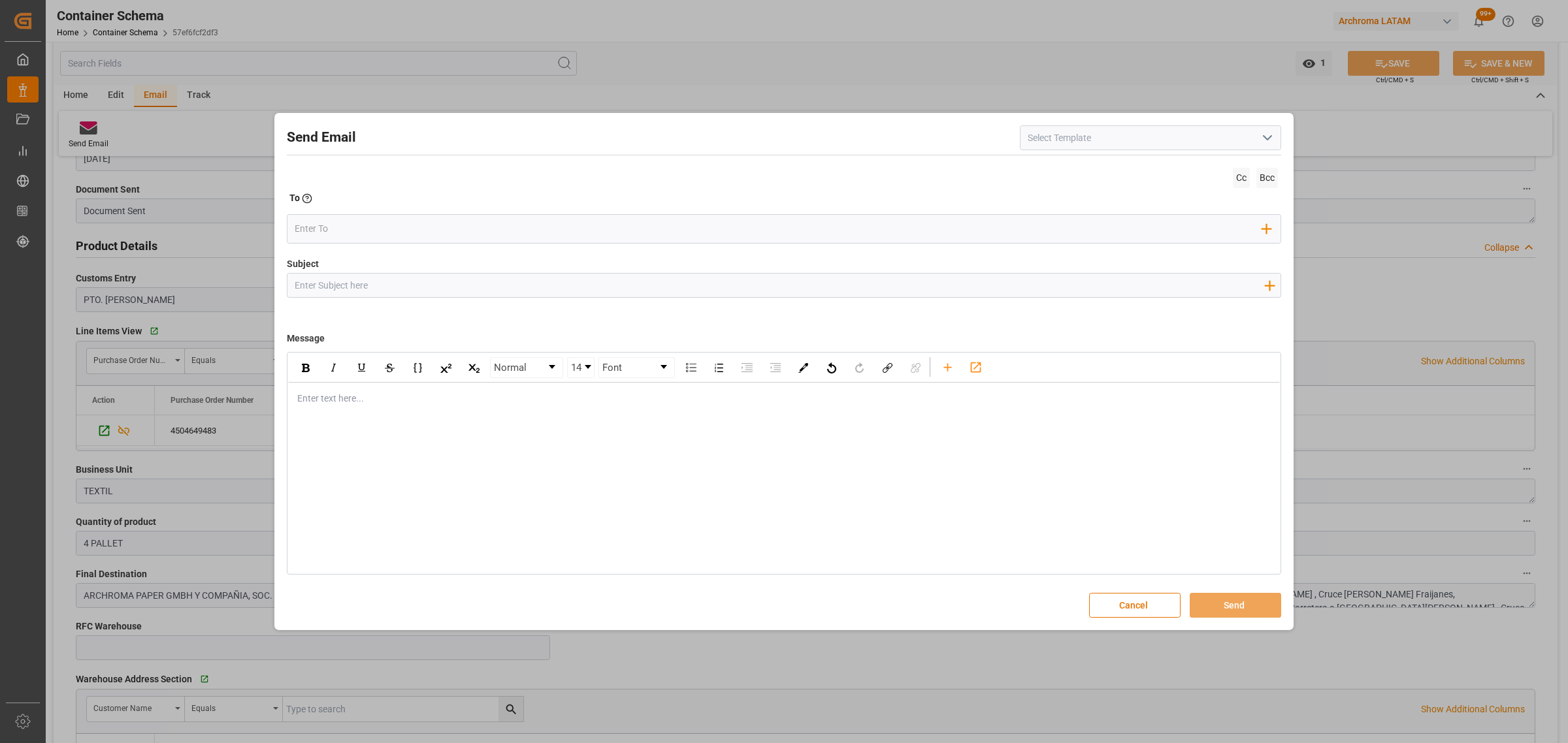
drag, startPoint x: 977, startPoint y: 284, endPoint x: 939, endPoint y: 272, distance: 39.8
click at [977, 284] on input "Subject" at bounding box center [779, 285] width 983 height 23
click at [442, 298] on div "Add field to Subject" at bounding box center [784, 285] width 995 height 25
click at [448, 287] on input "Subject" at bounding box center [779, 285] width 983 height 23
paste input "[PERSON_NAME]|| Cambio de ETA [DATE] 00:00:00 | PO 4504649483 | TEXTIL |CONTENE…"
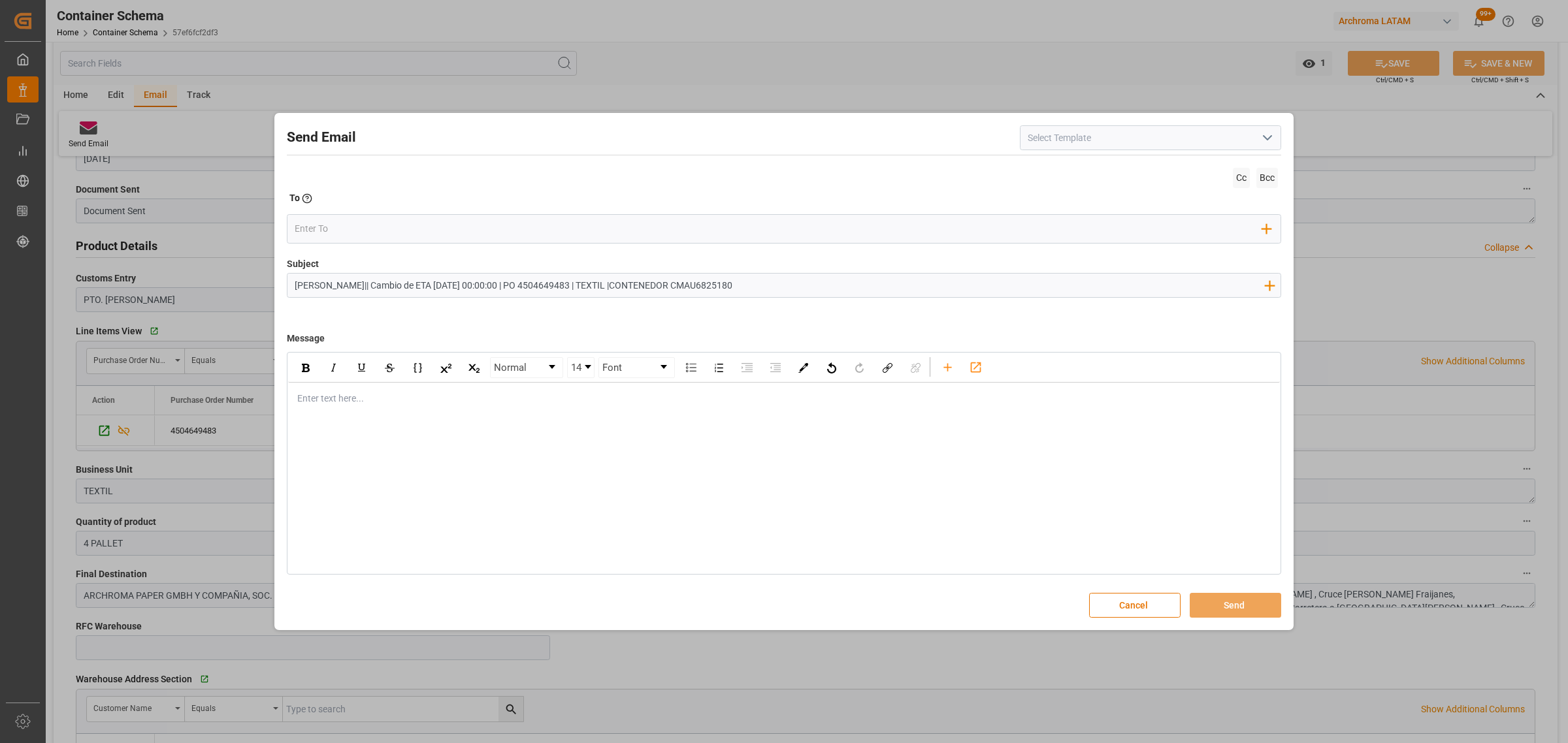
click at [531, 286] on input "[PERSON_NAME]|| Cambio de ETA [DATE] 00:00:00 | PO 4504649483 | TEXTIL |CONTENE…" at bounding box center [779, 285] width 983 height 23
type input "[PERSON_NAME]|| Cambio de ETA [DATE] 00:00:00 | PO 4504649483 | TEXTIL |CONTENE…"
drag, startPoint x: 505, startPoint y: 390, endPoint x: 495, endPoint y: 398, distance: 12.8
click at [499, 395] on div "Enter text here..." at bounding box center [784, 399] width 992 height 32
click at [385, 400] on div "rdw-editor" at bounding box center [784, 398] width 973 height 14
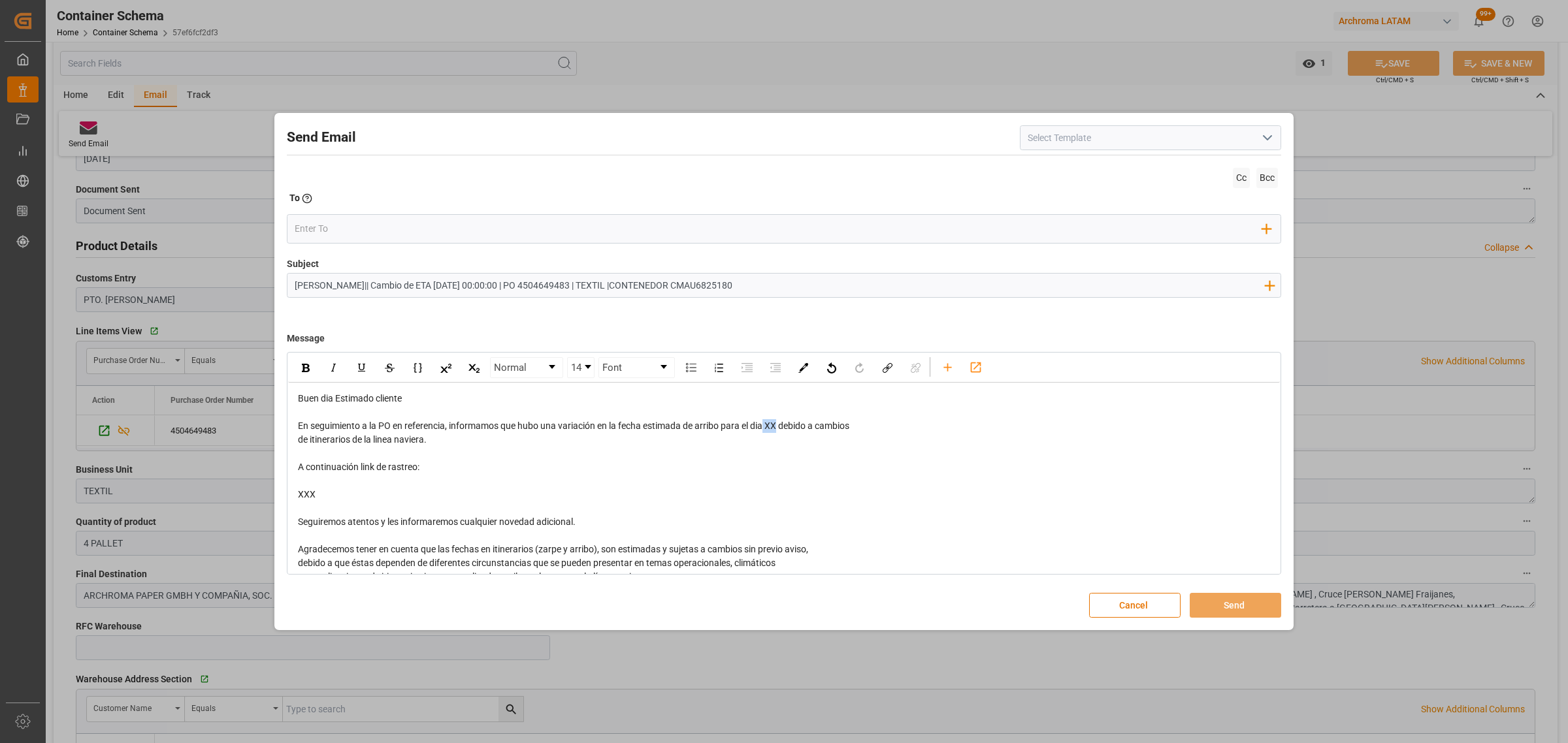
drag, startPoint x: 779, startPoint y: 425, endPoint x: 765, endPoint y: 426, distance: 14.0
click at [765, 426] on span "En seguimiento a la PO en referencia, informamos que hubo una variación en la f…" at bounding box center [573, 425] width 551 height 10
drag, startPoint x: 831, startPoint y: 427, endPoint x: 844, endPoint y: 433, distance: 14.3
click at [844, 433] on div "Buen dia Estimado cliente En seguimiento a la PO en referencia, informamos que …" at bounding box center [784, 522] width 973 height 261
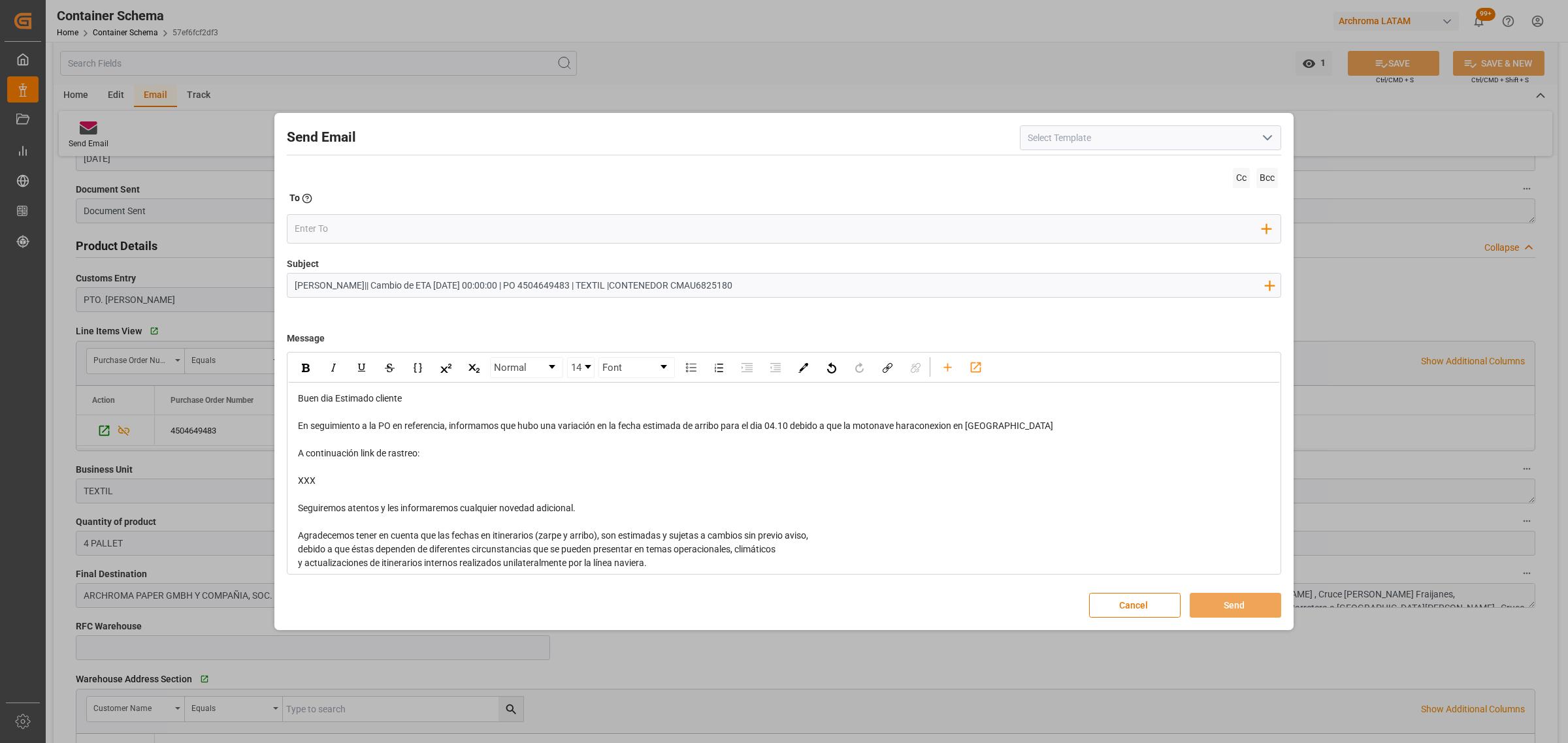
click at [918, 426] on span "En seguimiento a la PO en referencia, informamos que hubo una variación en la f…" at bounding box center [675, 425] width 755 height 10
click at [1044, 426] on div "En seguimiento a la PO en referencia, informamos que hubo una variación en la f…" at bounding box center [784, 426] width 973 height 14
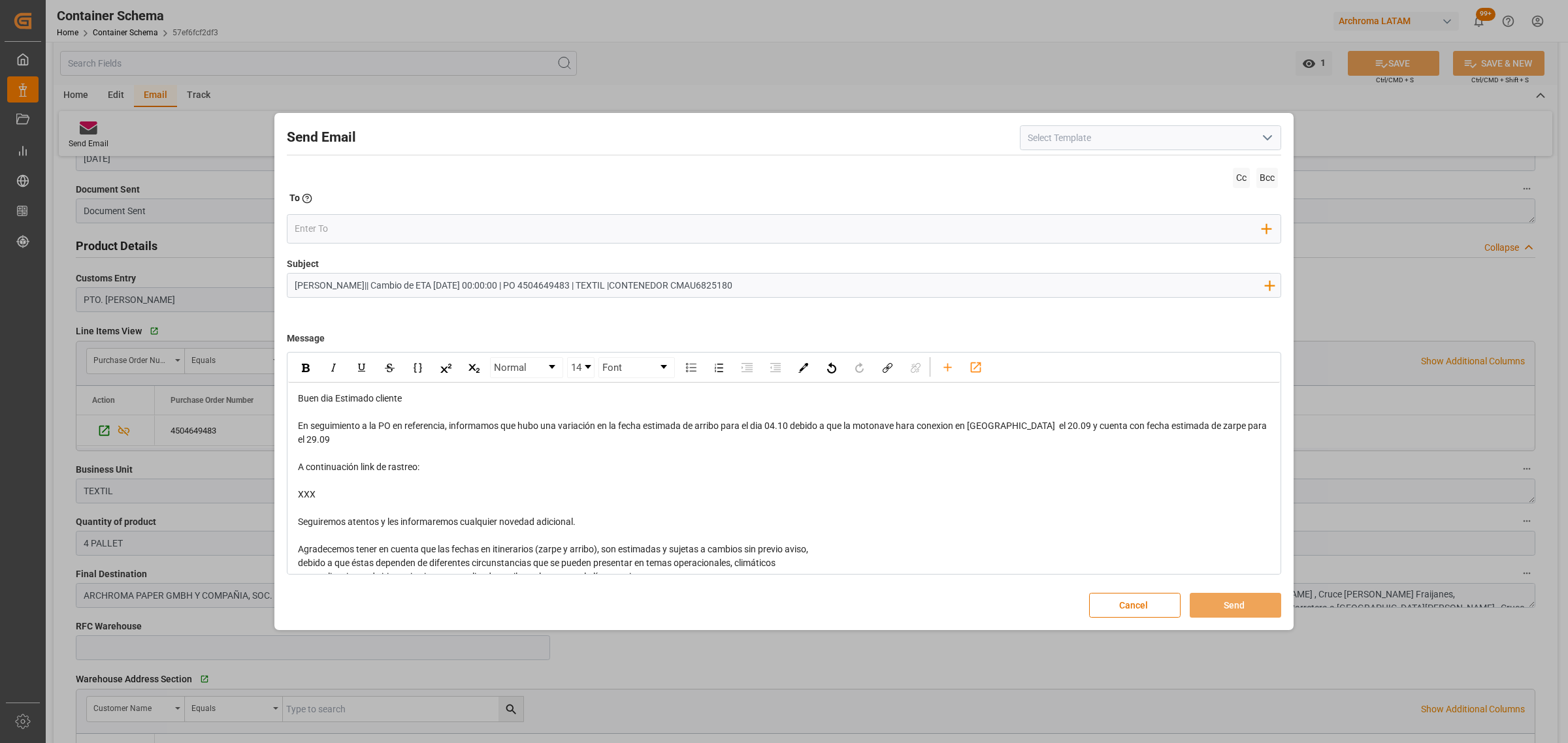
click at [1053, 431] on span "En seguimiento a la PO en referencia, informamos que hubo una variación en la f…" at bounding box center [783, 432] width 970 height 24
click at [523, 444] on div "y cuenta con fecha estimada de [PERSON_NAME] para el 29.09" at bounding box center [784, 439] width 973 height 14
drag, startPoint x: 354, startPoint y: 504, endPoint x: 281, endPoint y: 464, distance: 83.2
click at [281, 464] on div "Send Email Cc Bcc To Enter the TO Email address Add Field to To Subject [PERSON…" at bounding box center [784, 372] width 1013 height 511
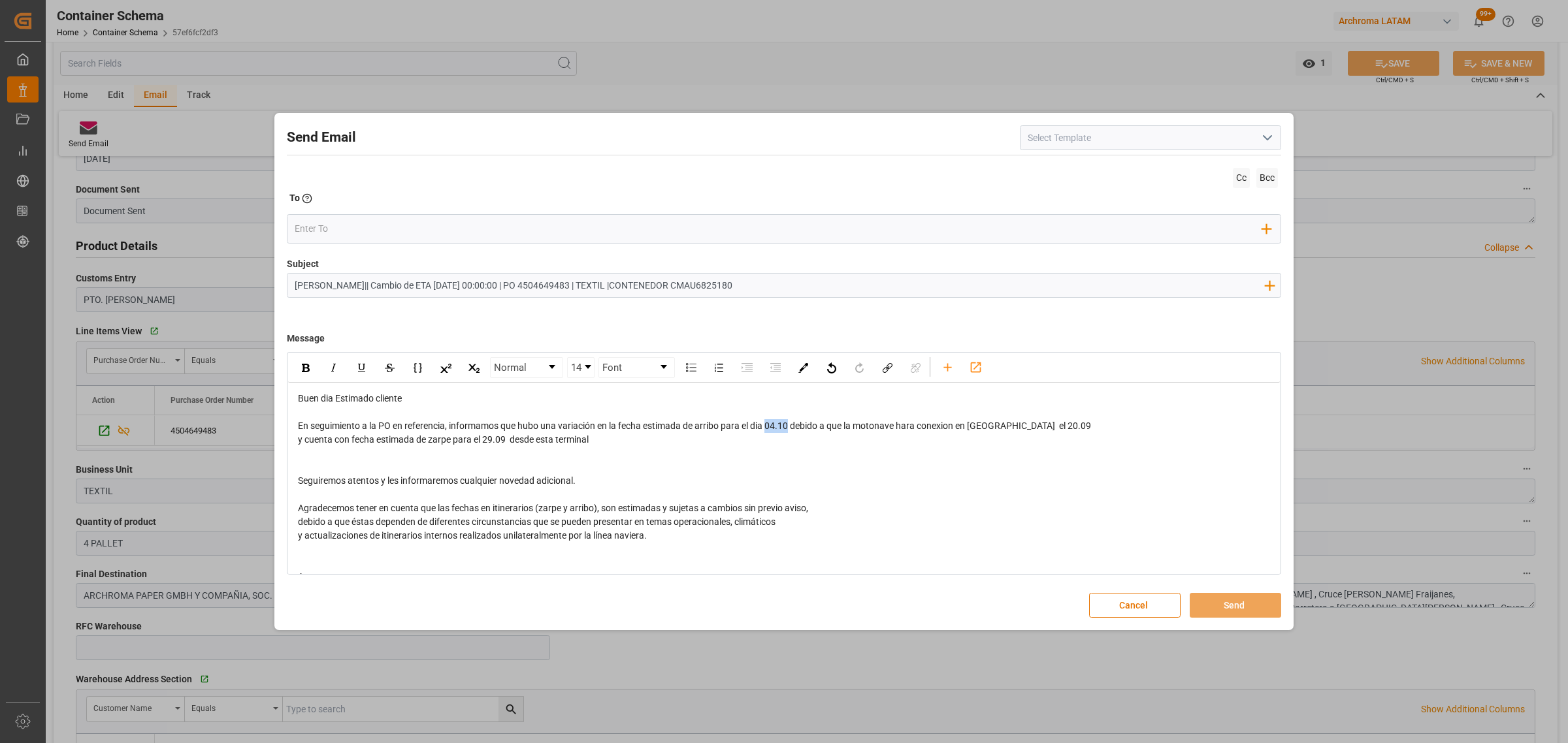
drag, startPoint x: 792, startPoint y: 426, endPoint x: 770, endPoint y: 427, distance: 22.0
click at [770, 427] on span "En seguimiento a la PO en referencia, informamos que hubo una variación en la f…" at bounding box center [694, 425] width 793 height 10
click at [319, 369] on div "rdw-inline-control" at bounding box center [390, 367] width 196 height 21
click at [311, 370] on div "rdw-inline-control" at bounding box center [305, 367] width 23 height 20
click at [494, 441] on span "y cuenta con fecha estimada de zarpe para el 29.09 desde esta terminal" at bounding box center [443, 439] width 291 height 10
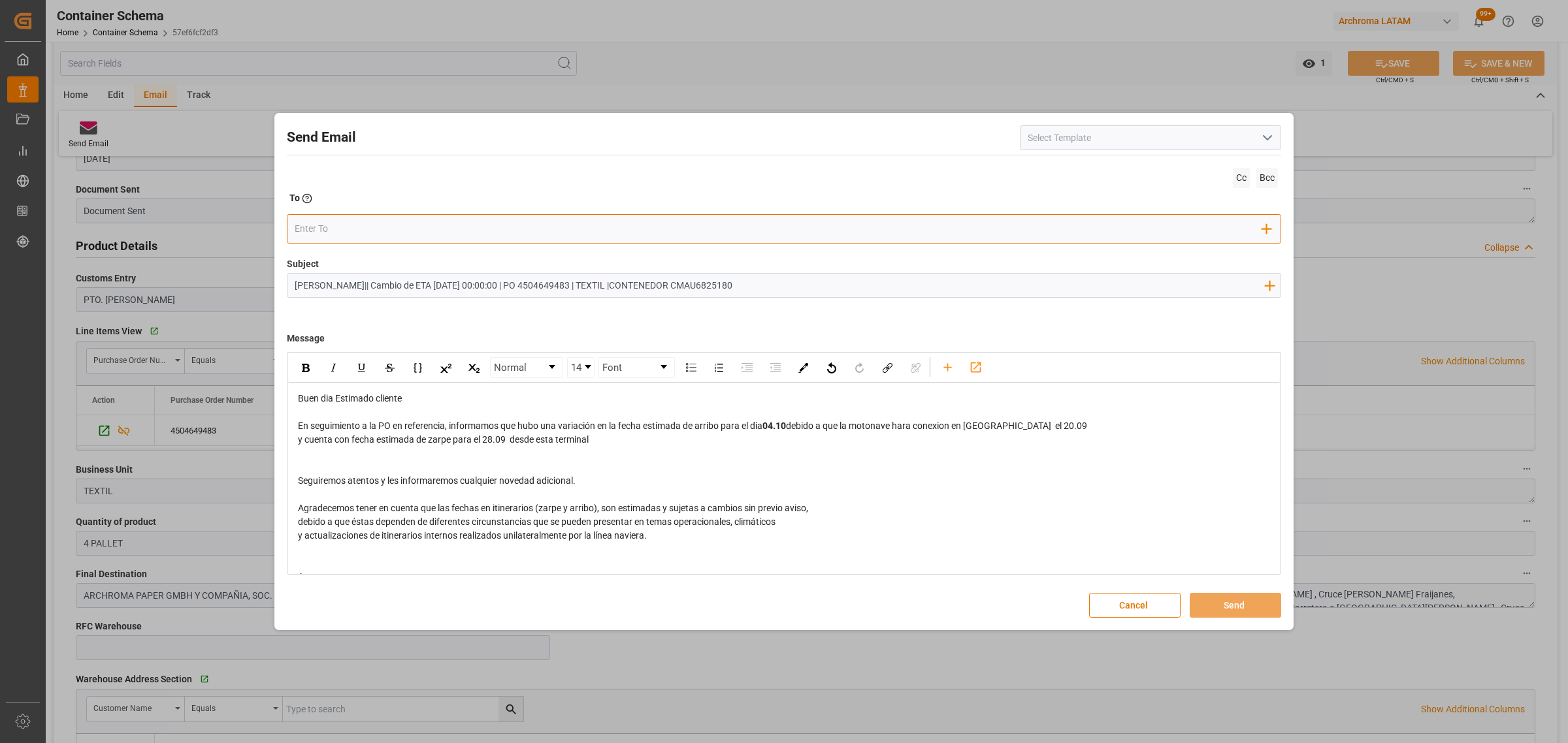
click at [363, 228] on input "email" at bounding box center [779, 228] width 968 height 20
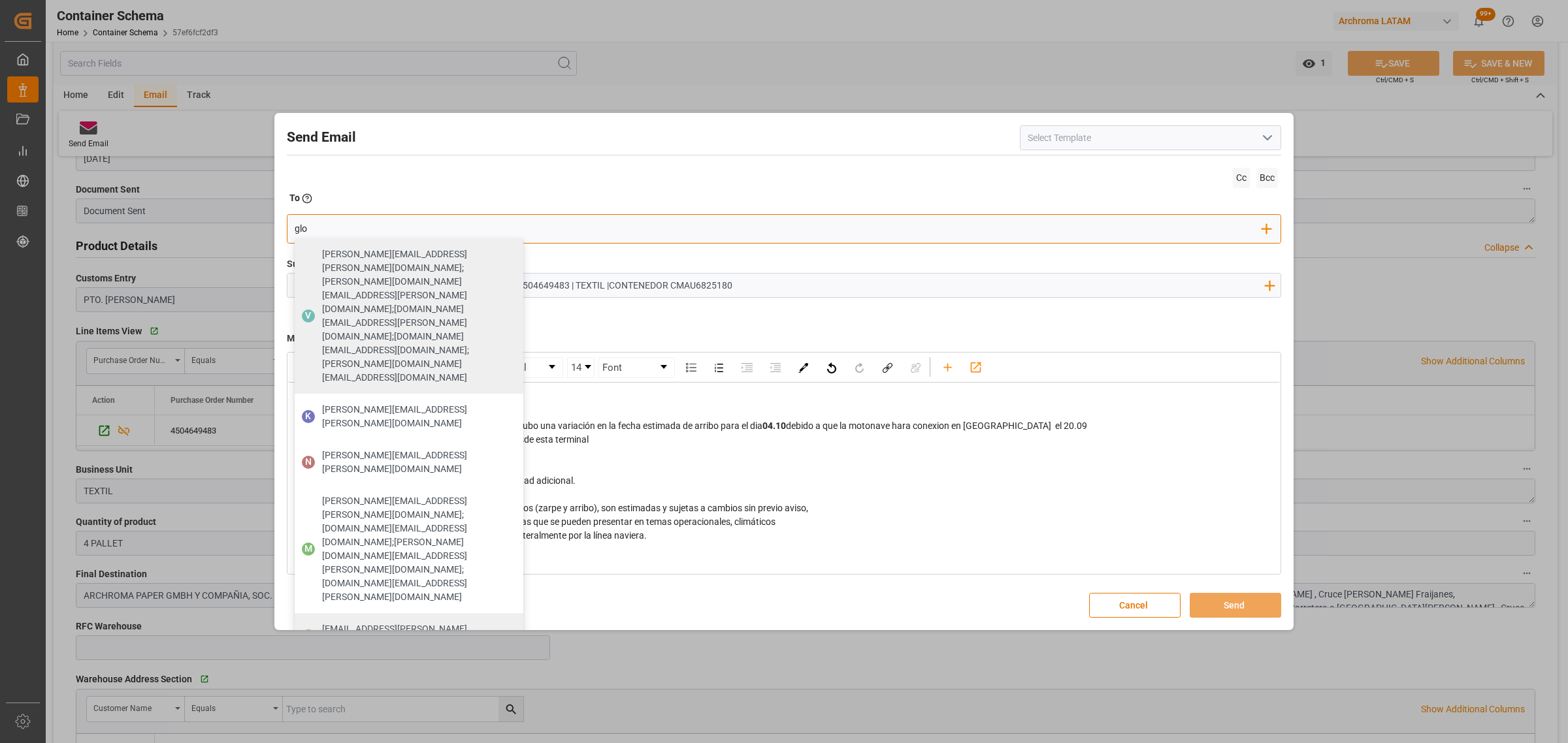
type input "glo"
click at [410, 622] on span "[EMAIL_ADDRESS][PERSON_NAME][DOMAIN_NAME]" at bounding box center [418, 635] width 192 height 27
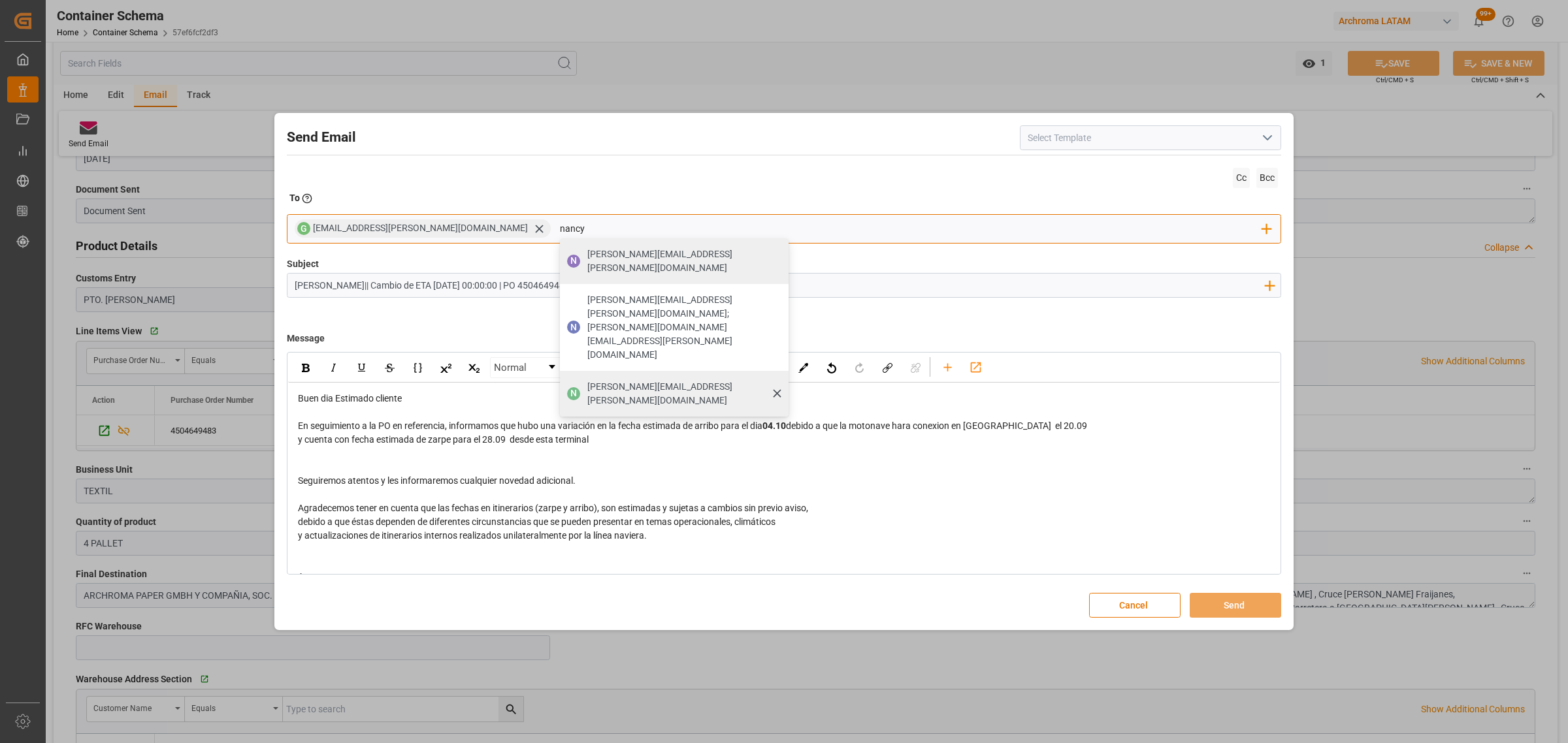
type input "nancy"
click at [583, 376] on div "[PERSON_NAME][EMAIL_ADDRESS][PERSON_NAME][DOMAIN_NAME]" at bounding box center [683, 394] width 201 height 37
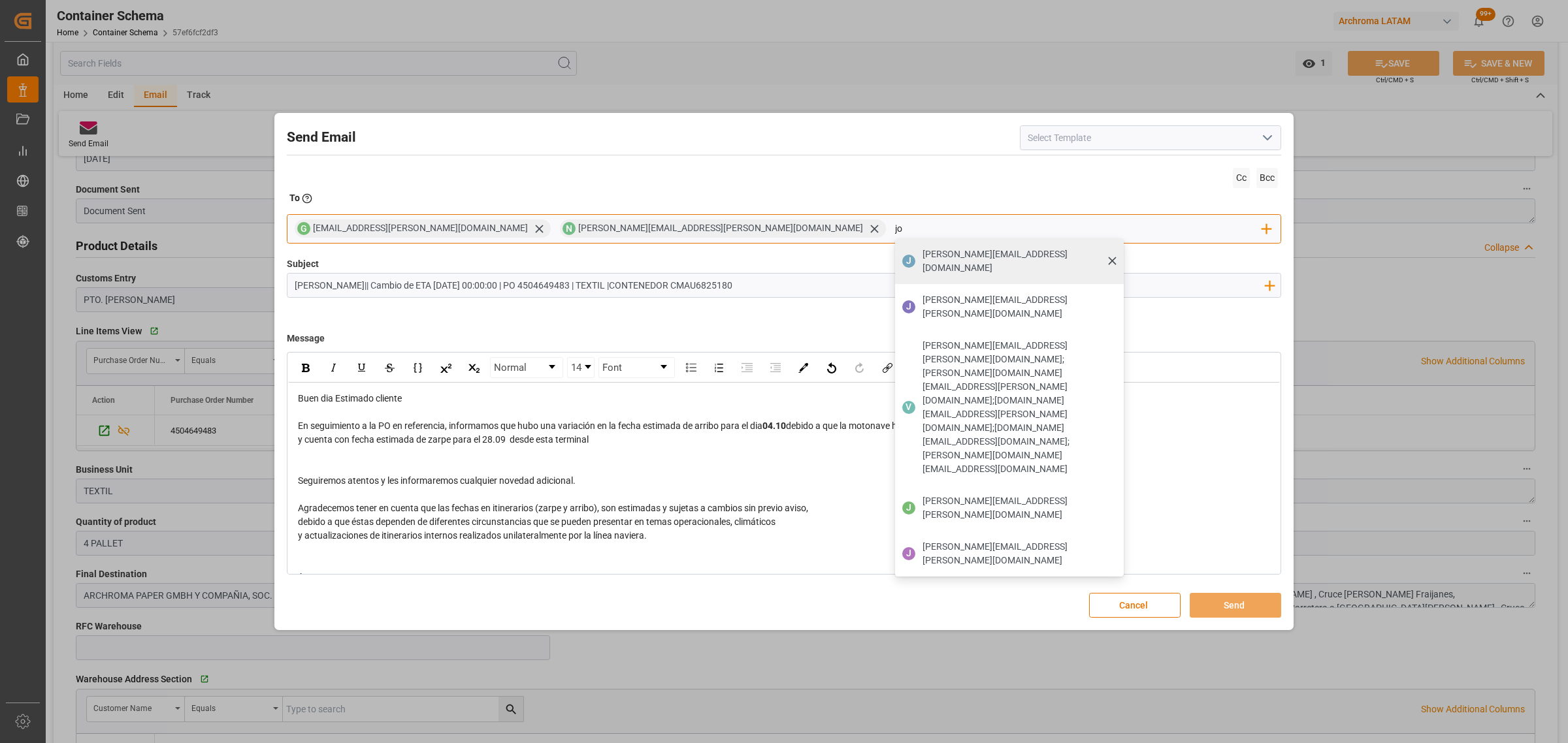
type input "jo"
click at [922, 256] on span "[PERSON_NAME][EMAIL_ADDRESS][DOMAIN_NAME]" at bounding box center [1018, 261] width 192 height 27
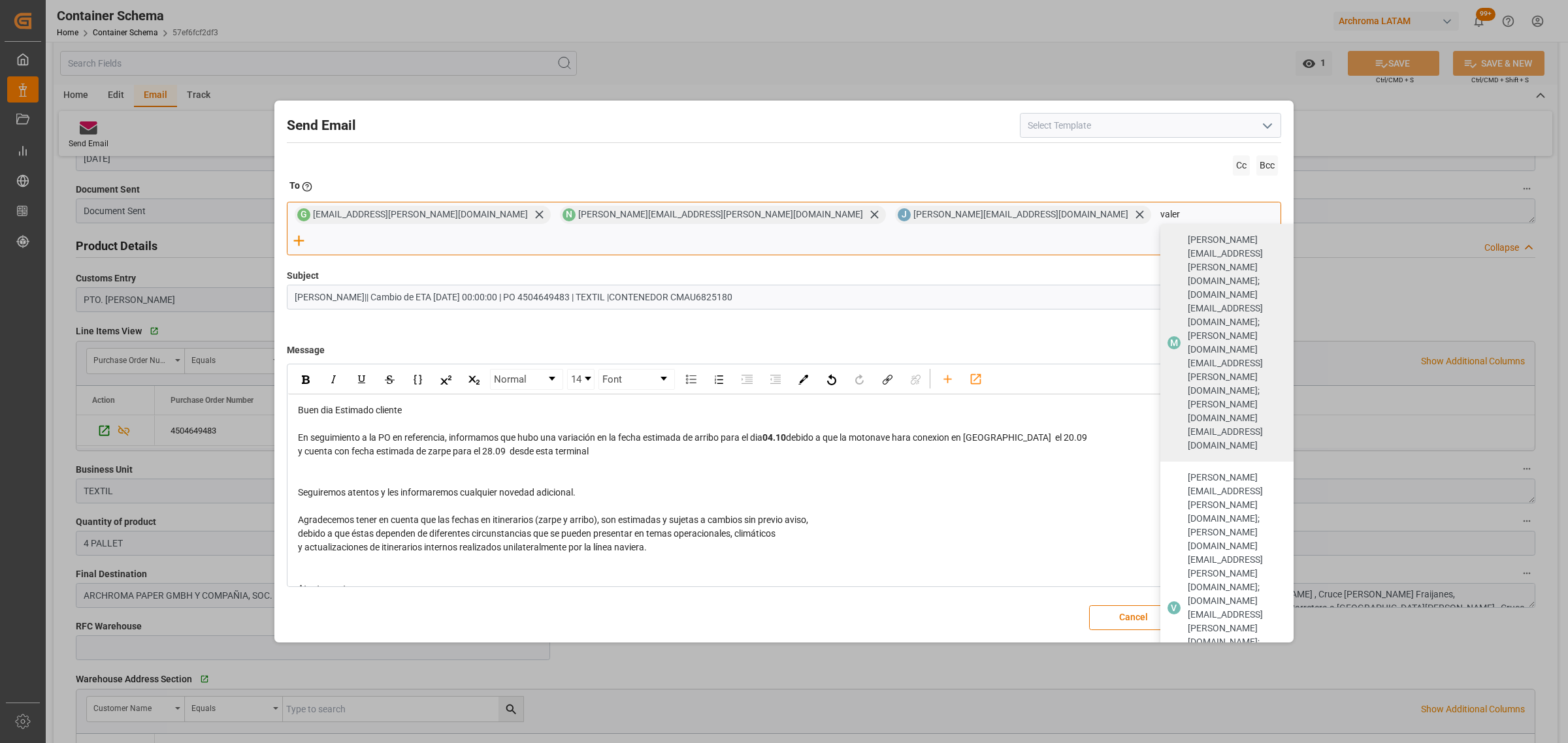
type input "valer"
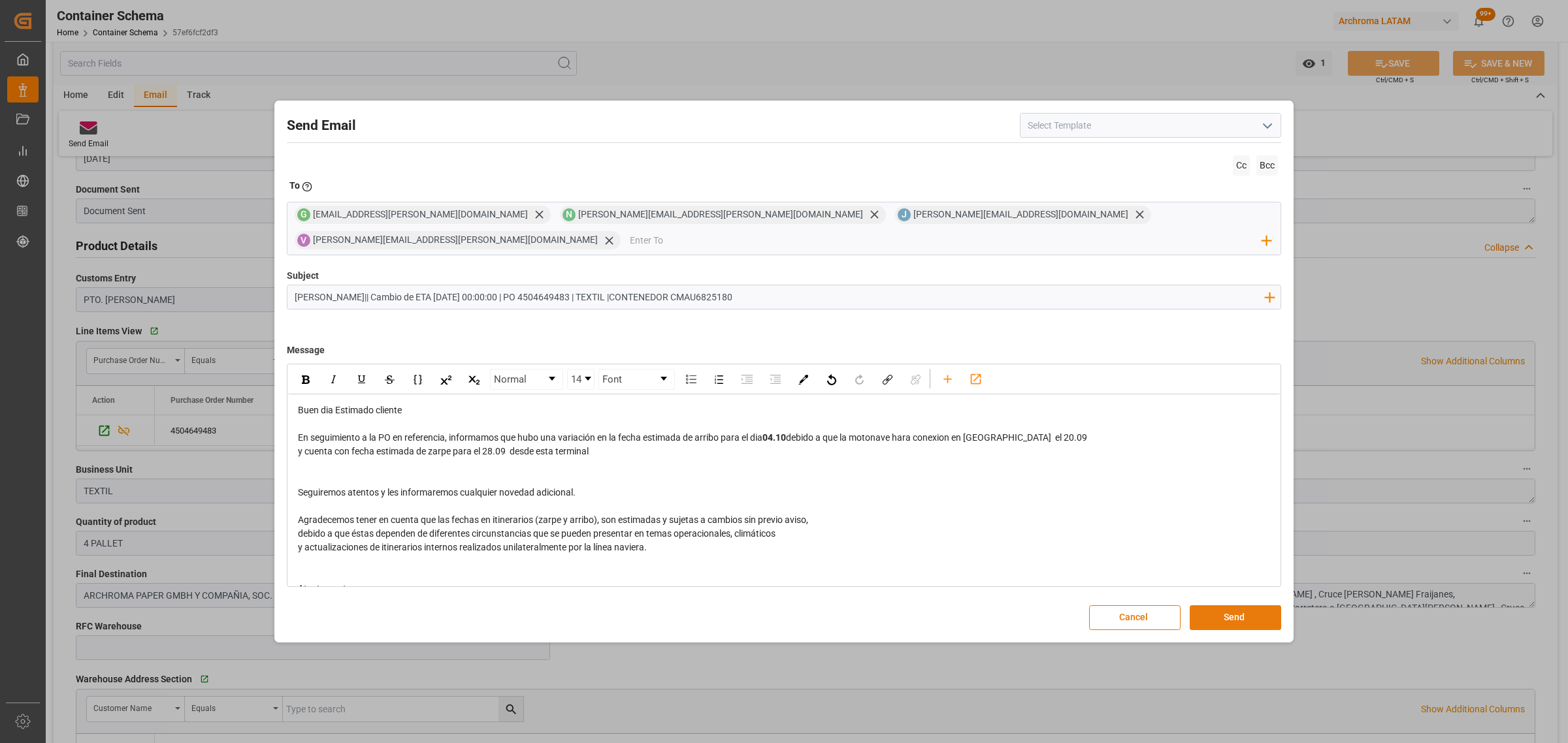
click at [1246, 608] on button "Send" at bounding box center [1235, 618] width 92 height 25
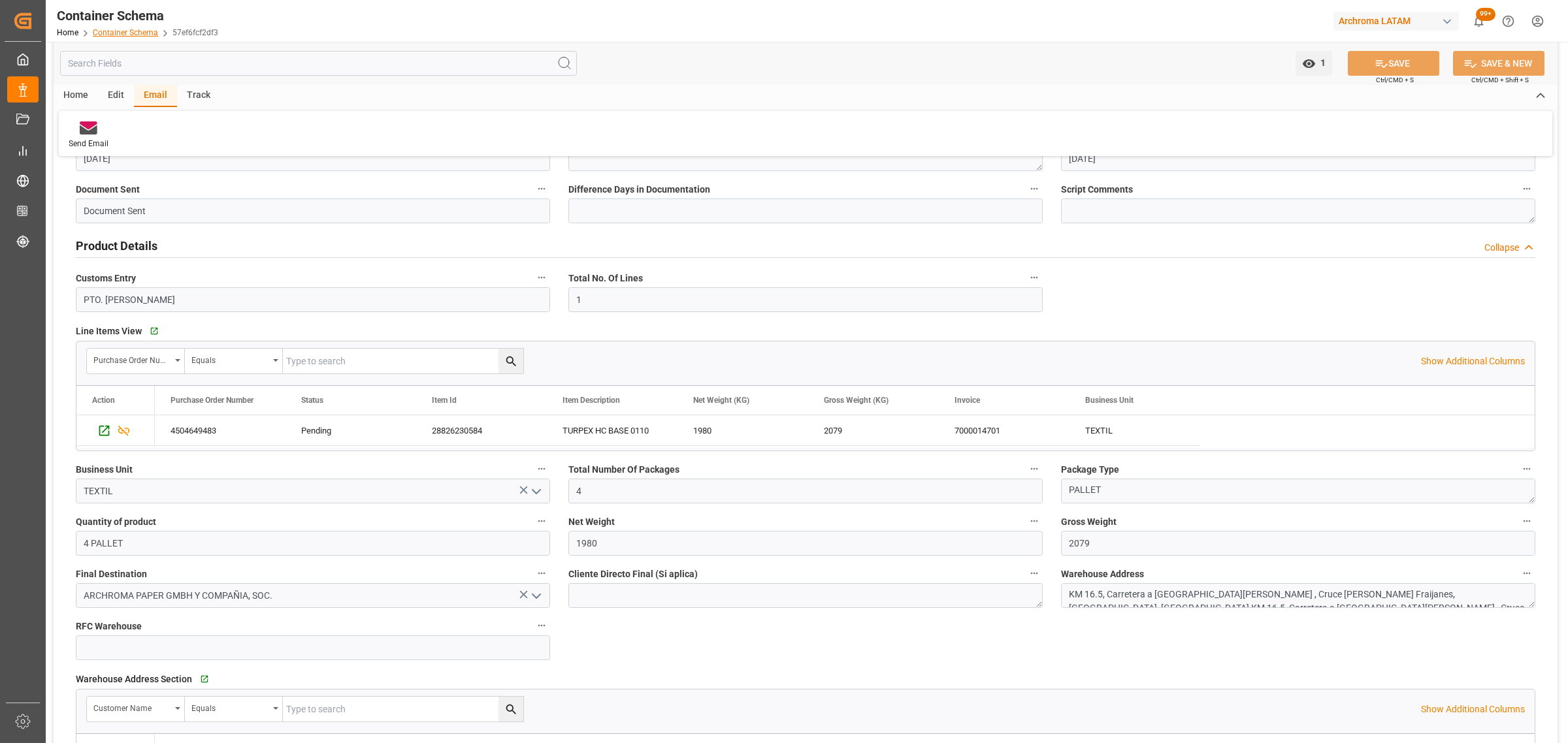
click at [144, 33] on link "Container Schema" at bounding box center [125, 32] width 65 height 9
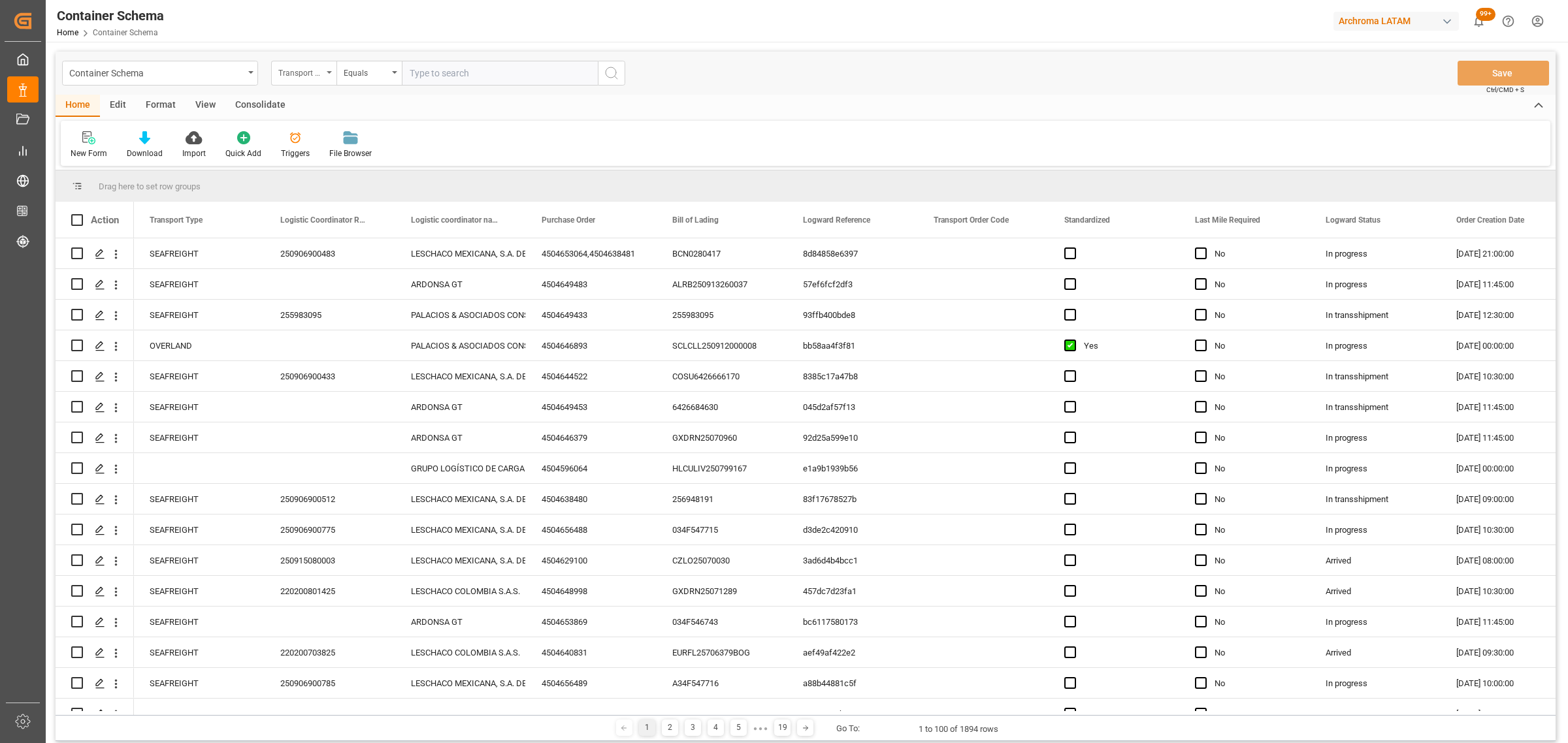
click at [313, 75] on div "Transport Type" at bounding box center [300, 71] width 45 height 15
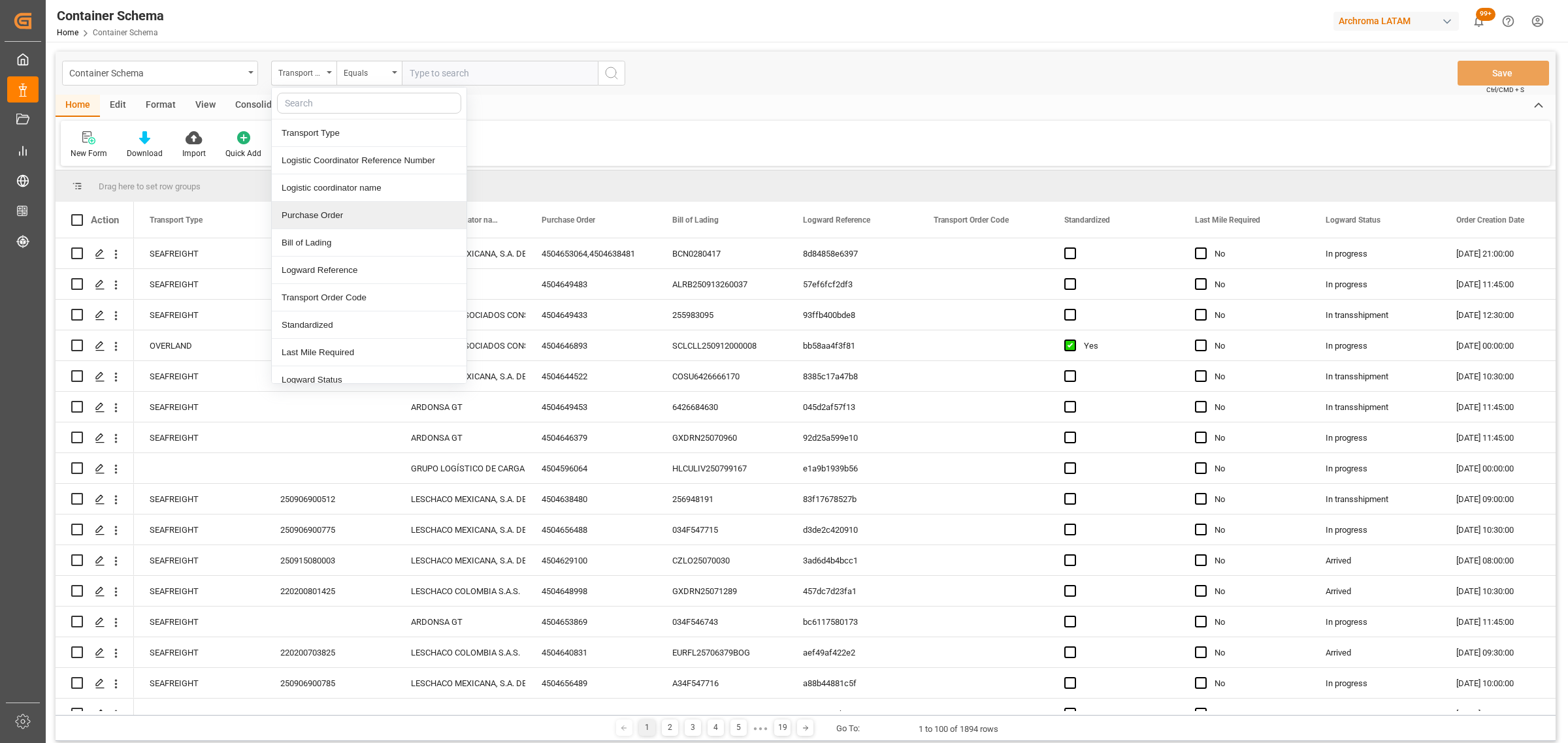
drag, startPoint x: 319, startPoint y: 214, endPoint x: 322, endPoint y: 203, distance: 11.4
click at [319, 213] on div "Purchase Order" at bounding box center [369, 215] width 195 height 27
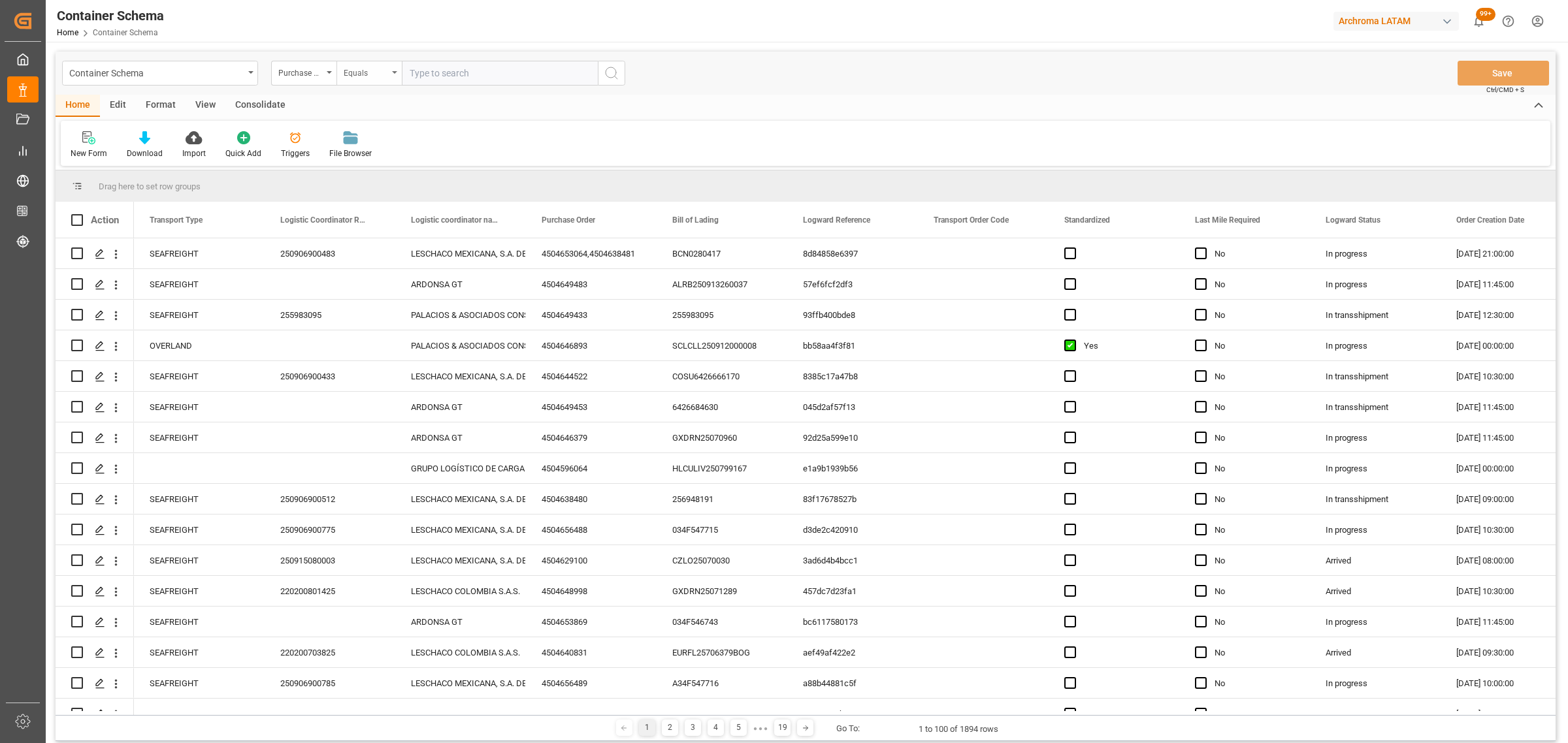
click at [367, 63] on div "Equals" at bounding box center [368, 73] width 65 height 25
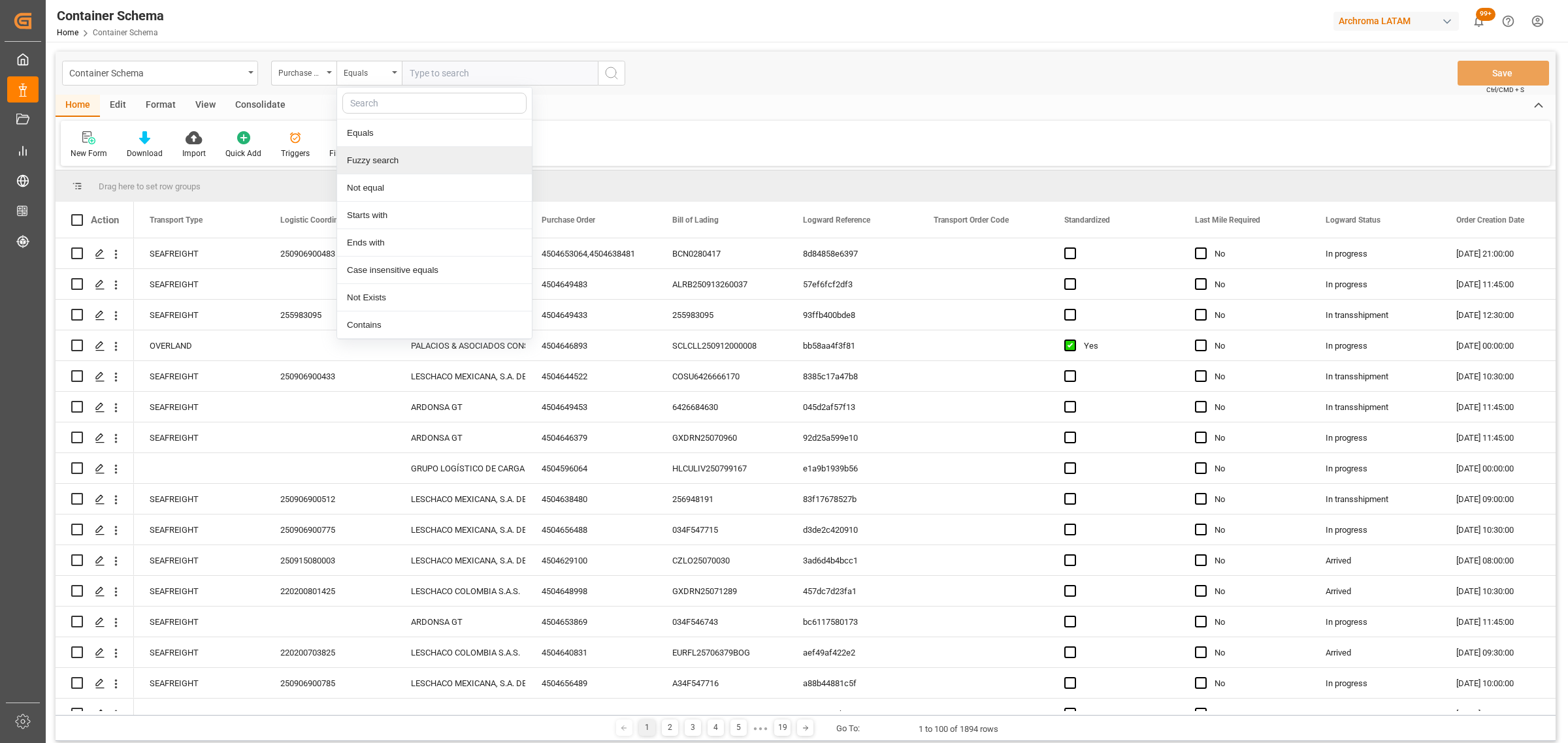
click at [371, 158] on div "Fuzzy search" at bounding box center [434, 160] width 195 height 27
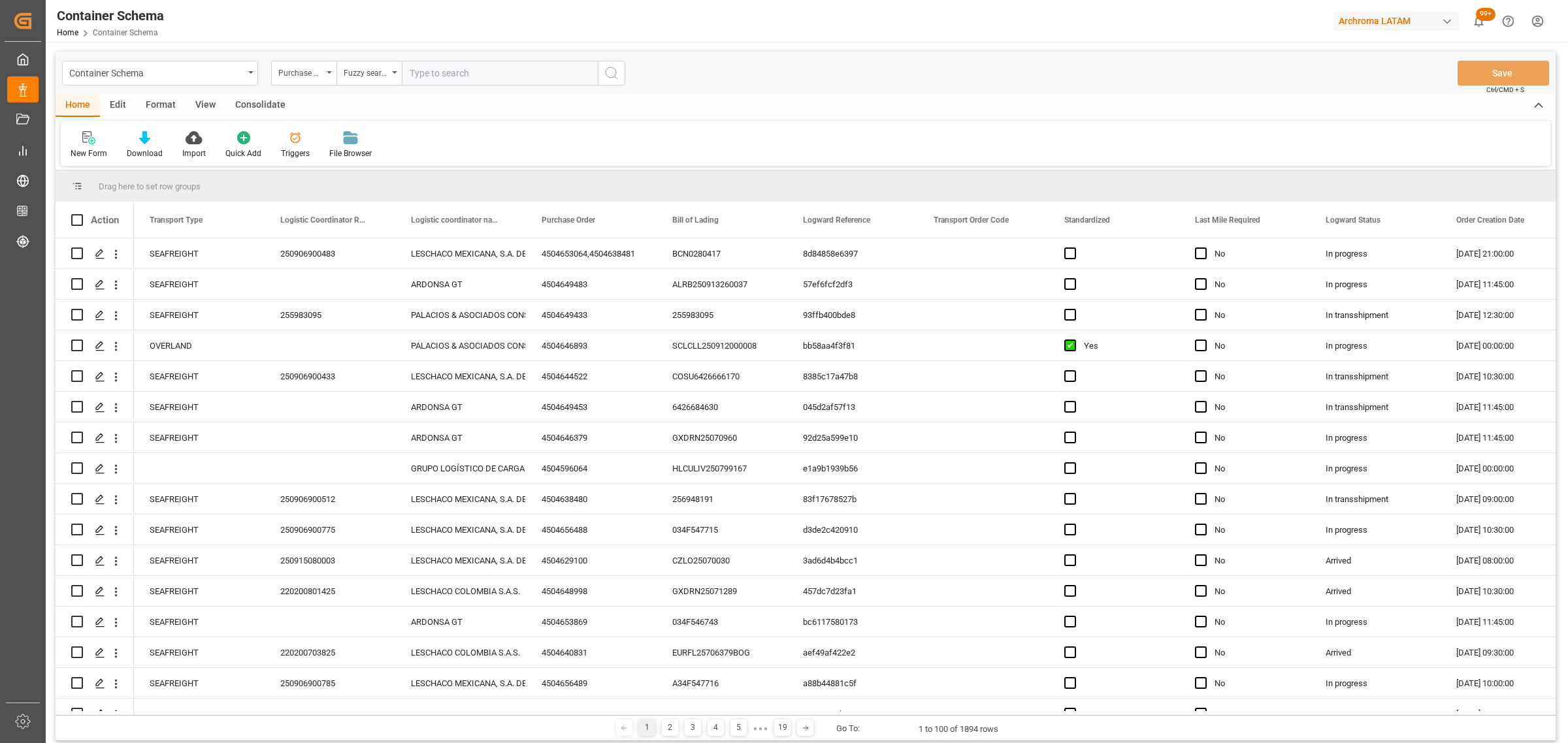
click at [432, 70] on input "text" at bounding box center [500, 73] width 196 height 25
paste input "4504647992"
type input "4504647992"
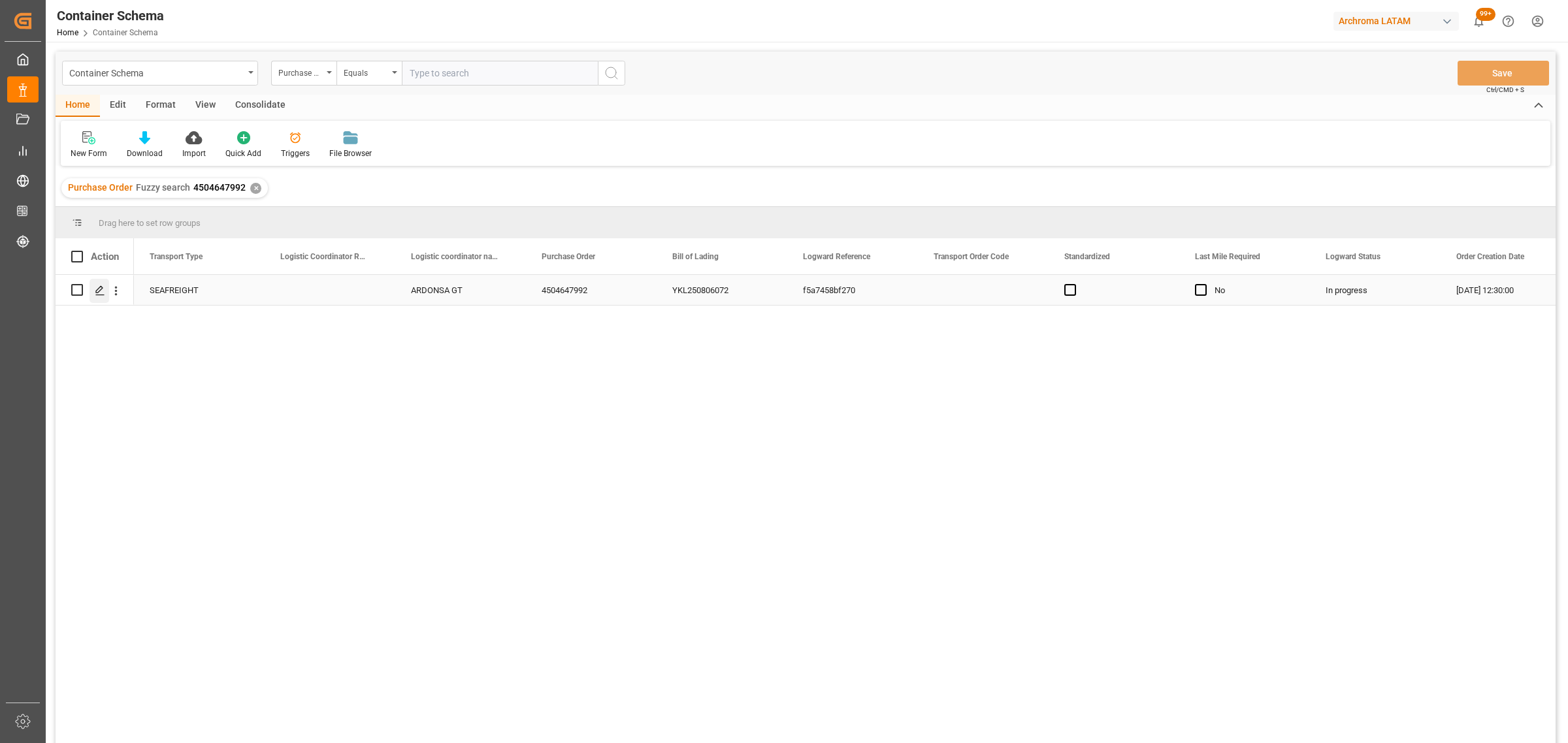
click at [94, 294] on icon "Press SPACE to select this row." at bounding box center [100, 291] width 10 height 10
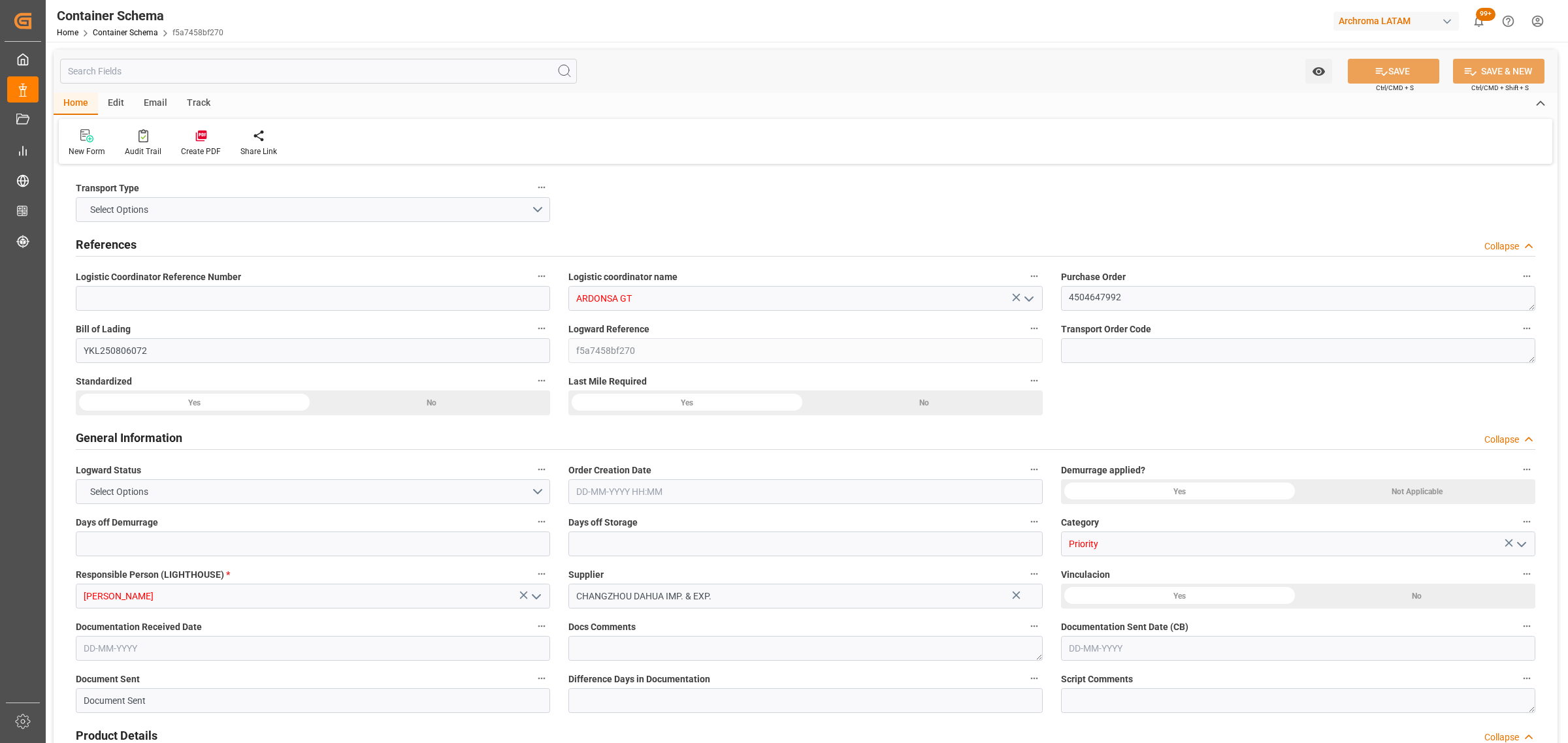
type input "0"
type input "2"
type input "10"
type input "10000"
type input "10340"
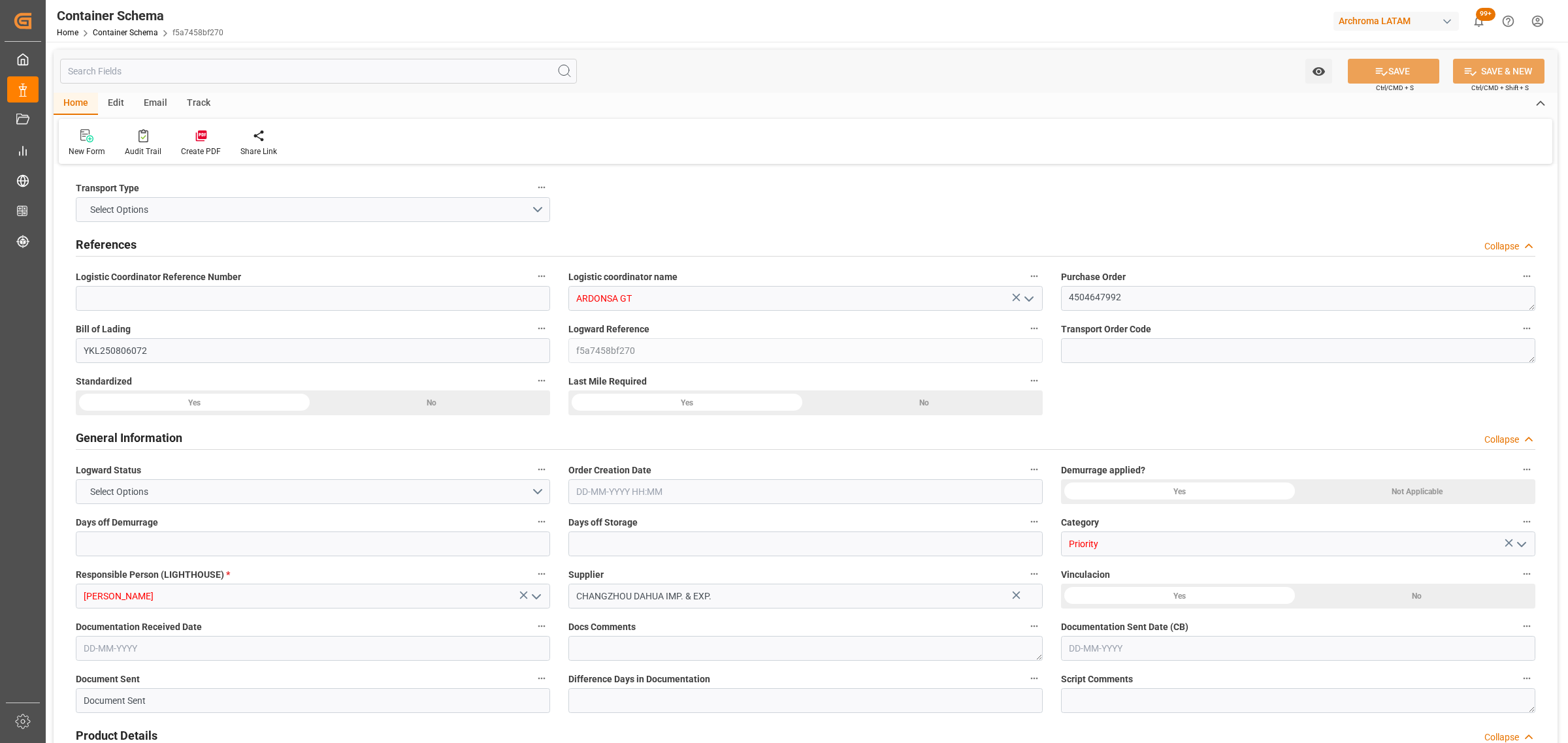
type input "Maersk"
type input "Maersk Line AS"
type input "CNSGH"
type input "CNSHA"
type input "GTPRQ"
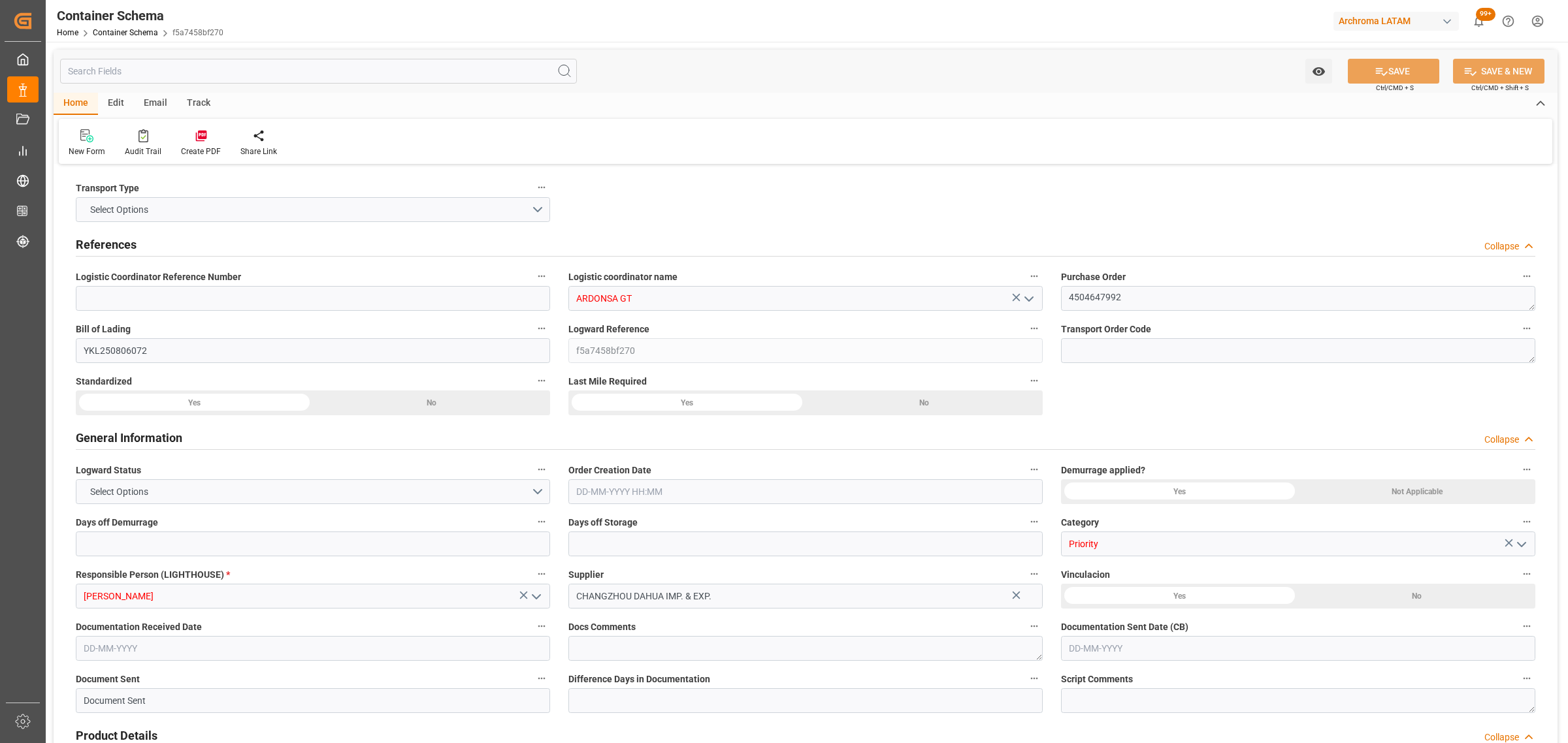
type input "GTPRQ"
type input "9964493"
type input "[DATE] 12:30"
type input "[DATE]"
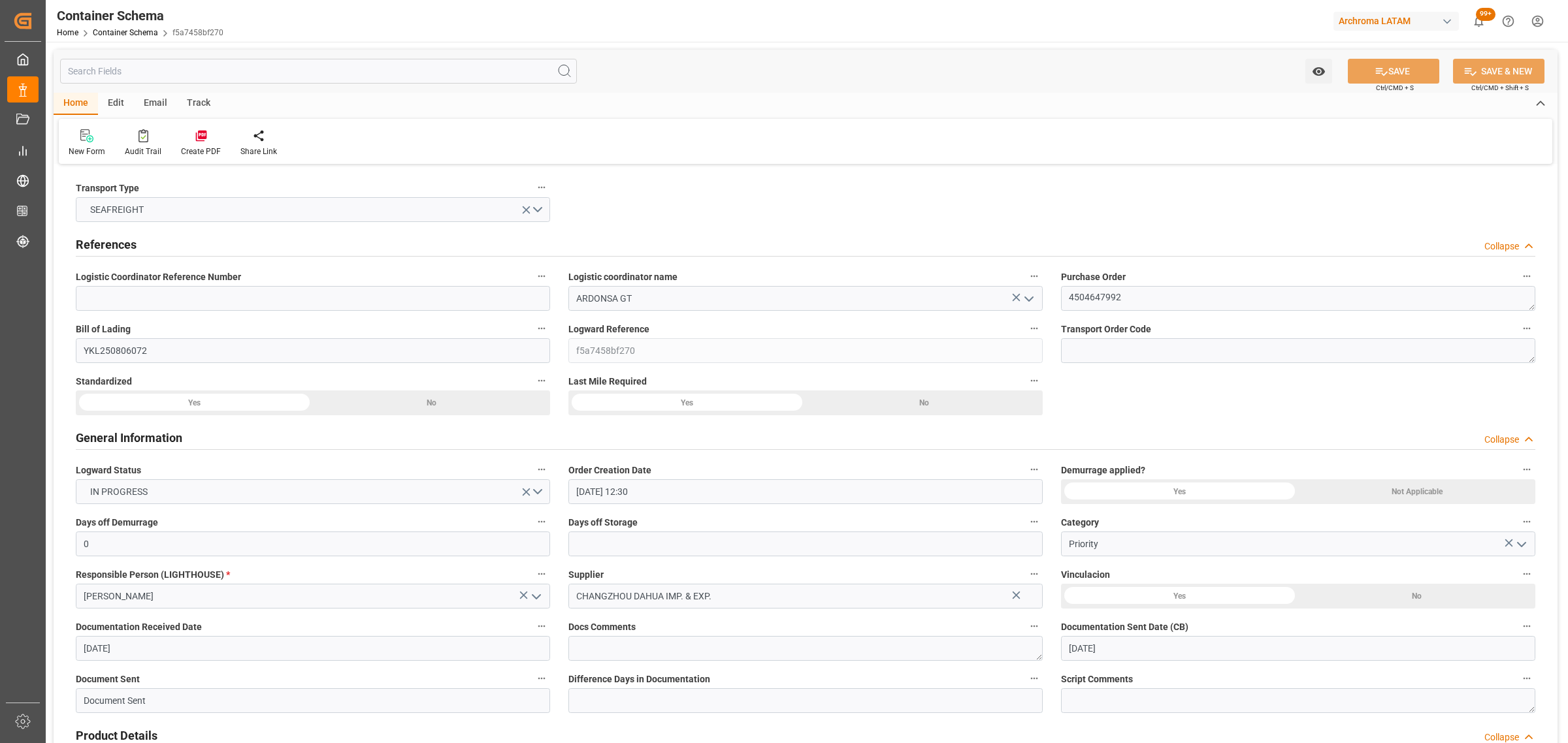
type input "[DATE]"
type input "[DATE] 00:00"
type input "[DATE] 11:00"
type input "[DATE] 00:00"
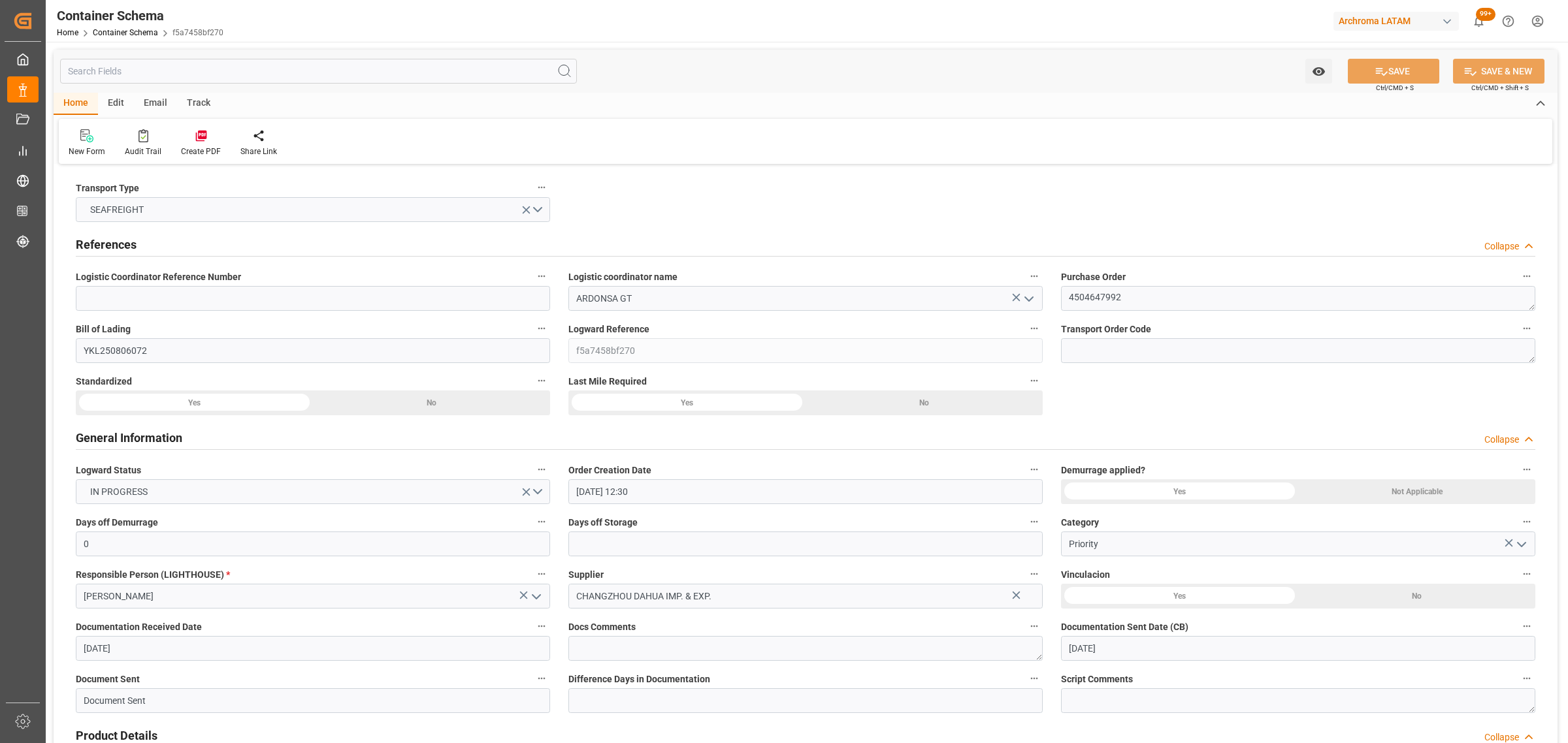
type input "[DATE] 18:00"
click at [194, 105] on div "Track" at bounding box center [198, 104] width 43 height 22
click at [82, 142] on div "Tracking" at bounding box center [83, 143] width 51 height 29
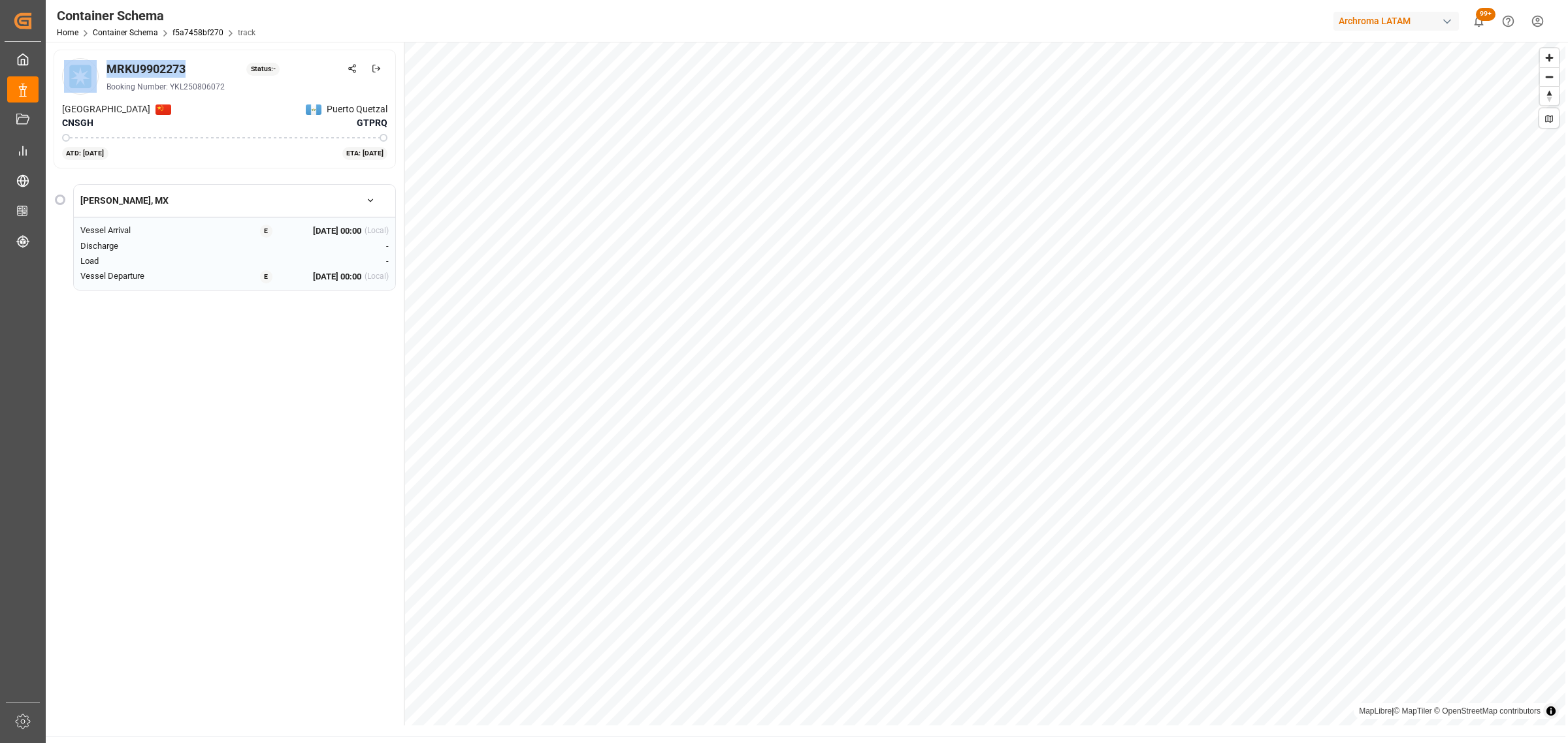
drag, startPoint x: 191, startPoint y: 70, endPoint x: 102, endPoint y: 67, distance: 89.1
click at [102, 67] on div "MRKU9902273 Status: - Booking Number: YKL250806072" at bounding box center [225, 76] width 325 height 37
copy div "MRKU9902273"
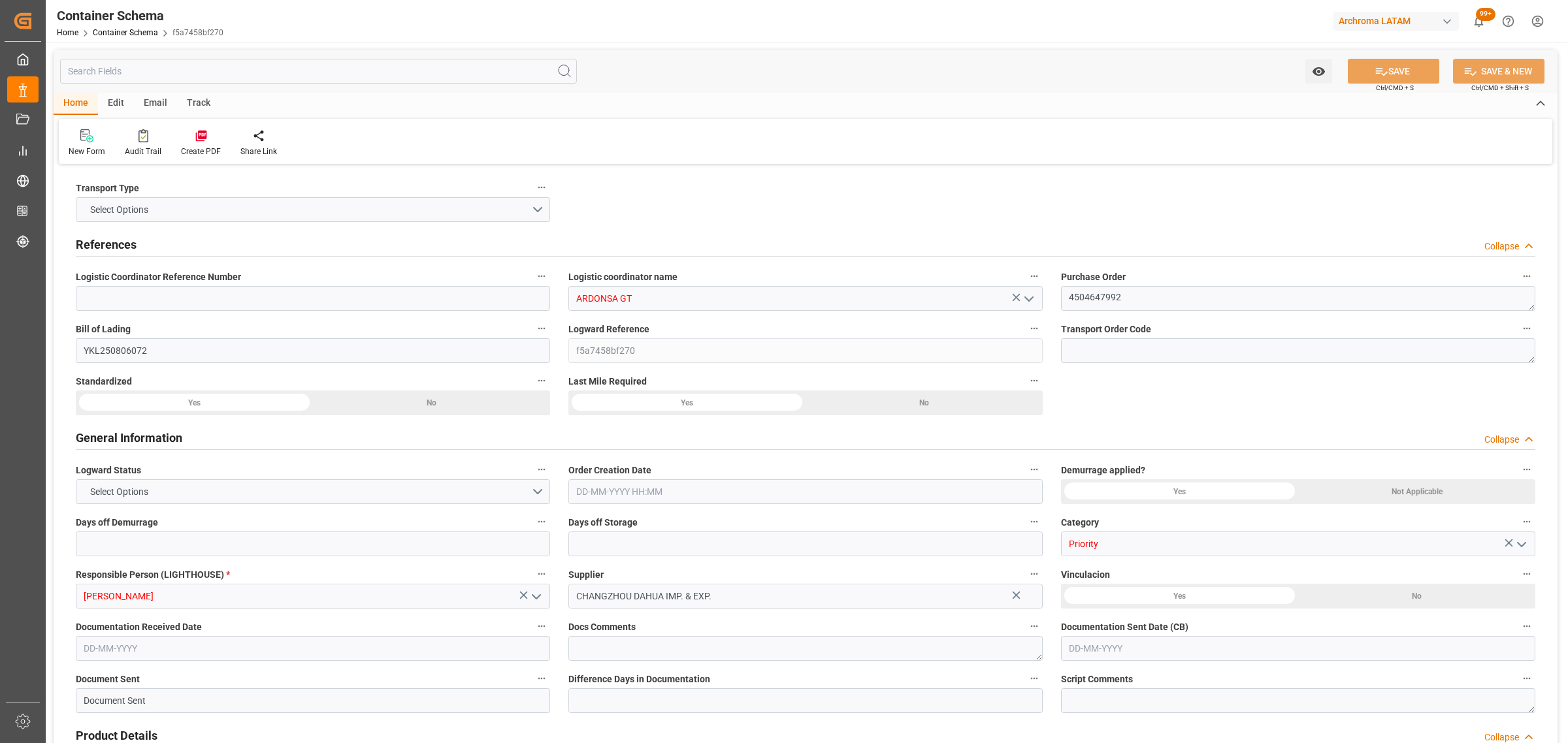
type input "0"
type input "2"
type input "10"
type input "10000"
type input "10340"
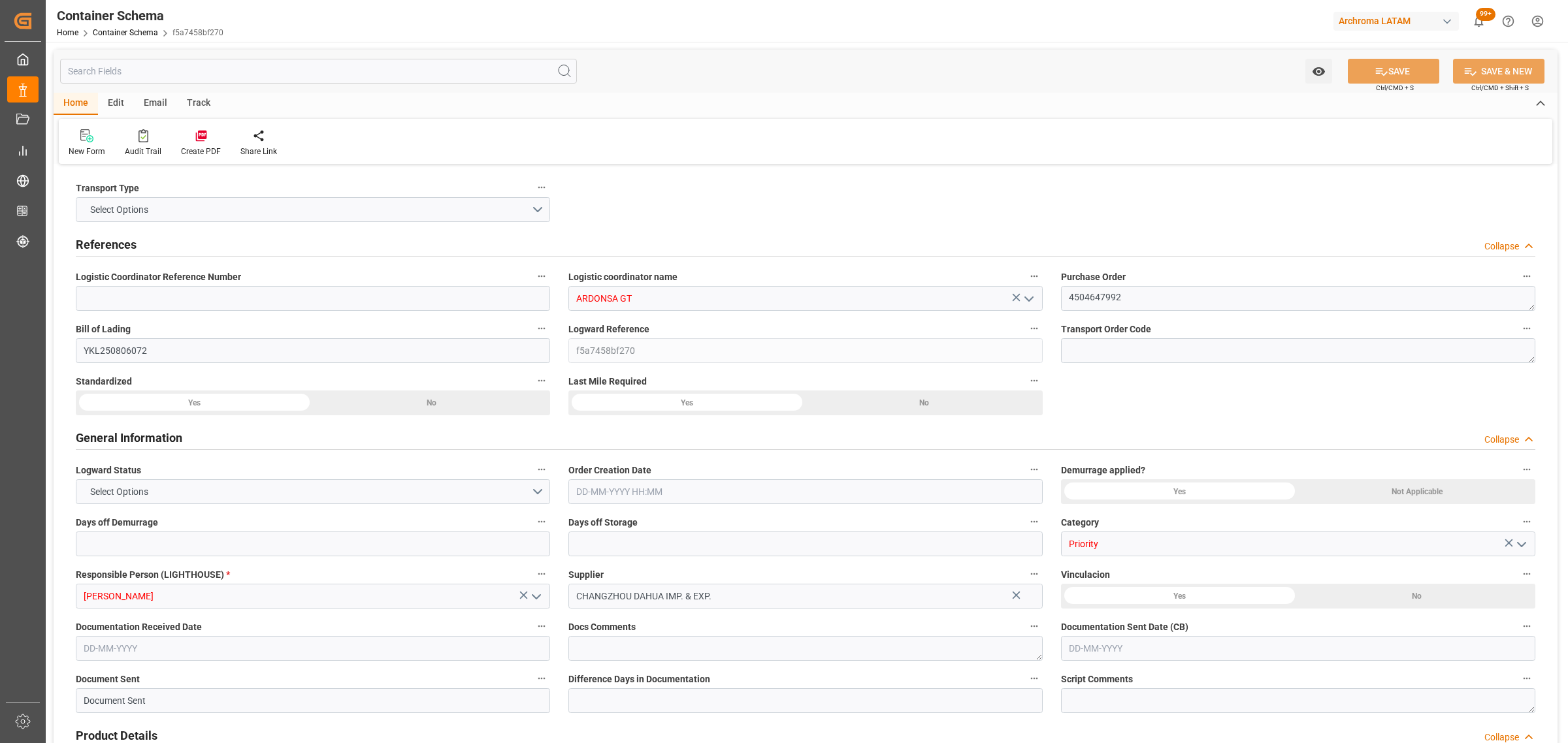
type input "Maersk"
type input "Maersk Line AS"
type input "CNSGH"
type input "CNSHA"
type input "GTPRQ"
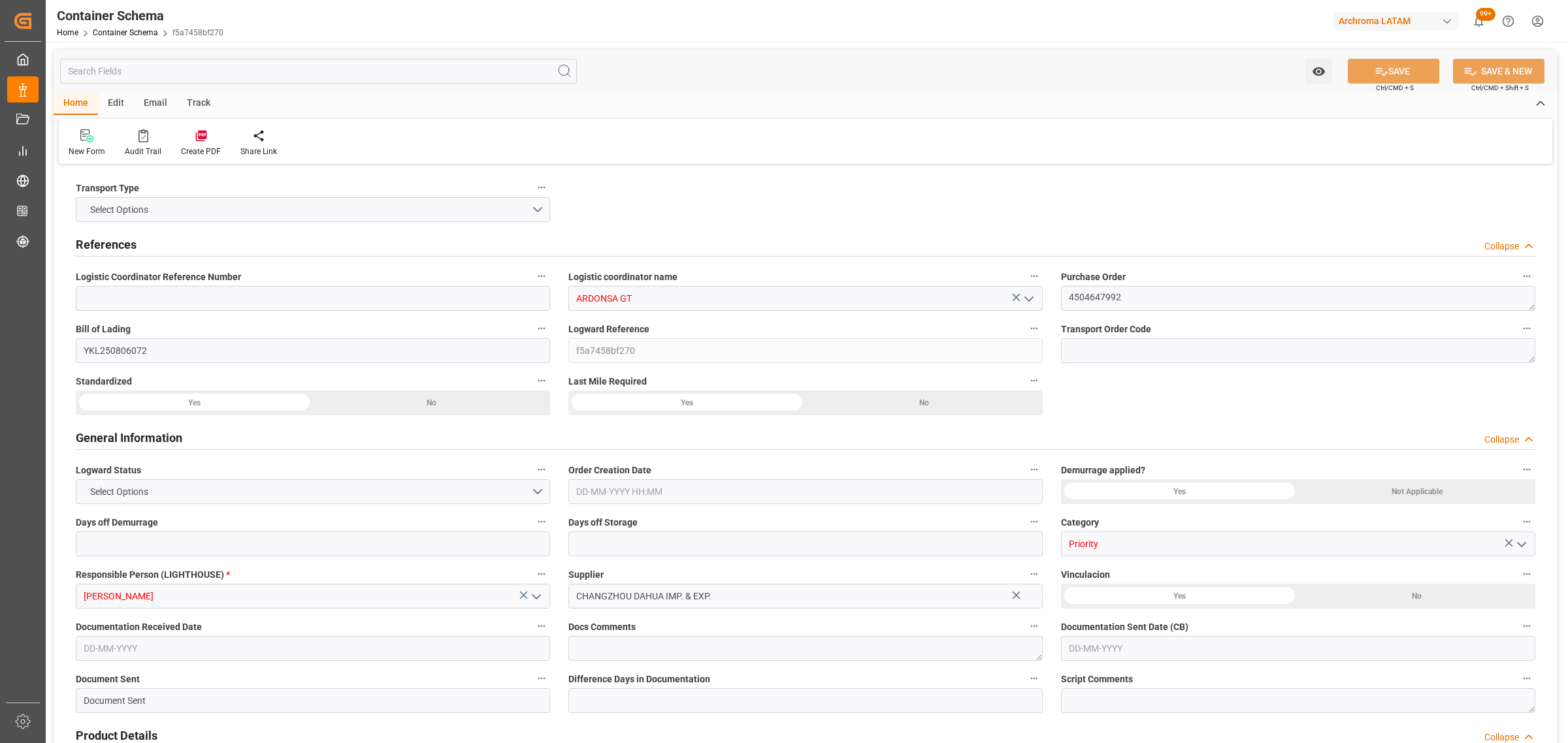
type input "GTPRQ"
type input "9964493"
type input "[DATE] 12:30"
type input "[DATE]"
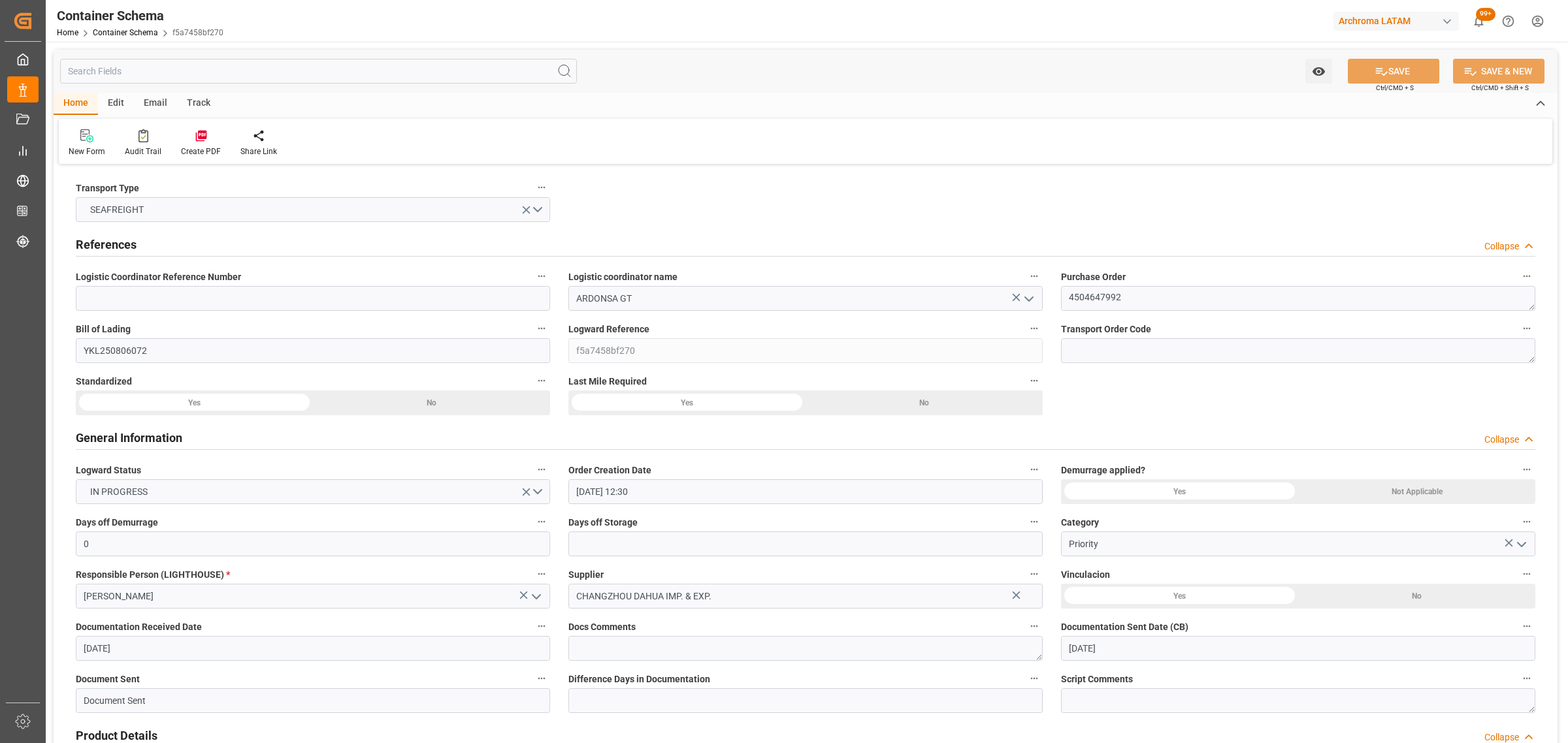
type input "[DATE]"
type input "[DATE] 00:00"
type input "[DATE] 11:00"
type input "[DATE] 00:00"
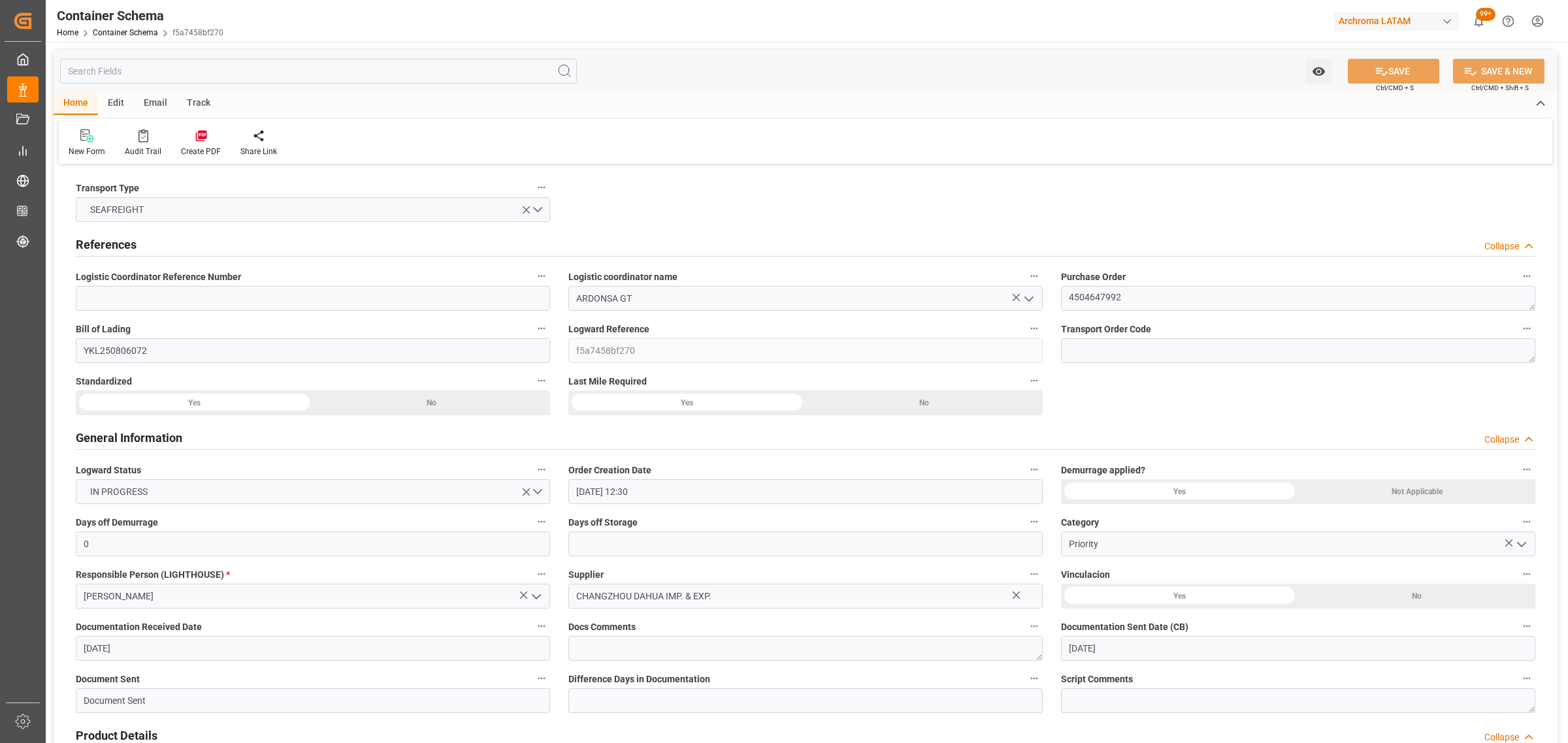
type input "[DATE] 18:00"
click at [152, 96] on div "Email" at bounding box center [155, 104] width 43 height 22
click at [96, 147] on div "Send Email" at bounding box center [89, 152] width 40 height 12
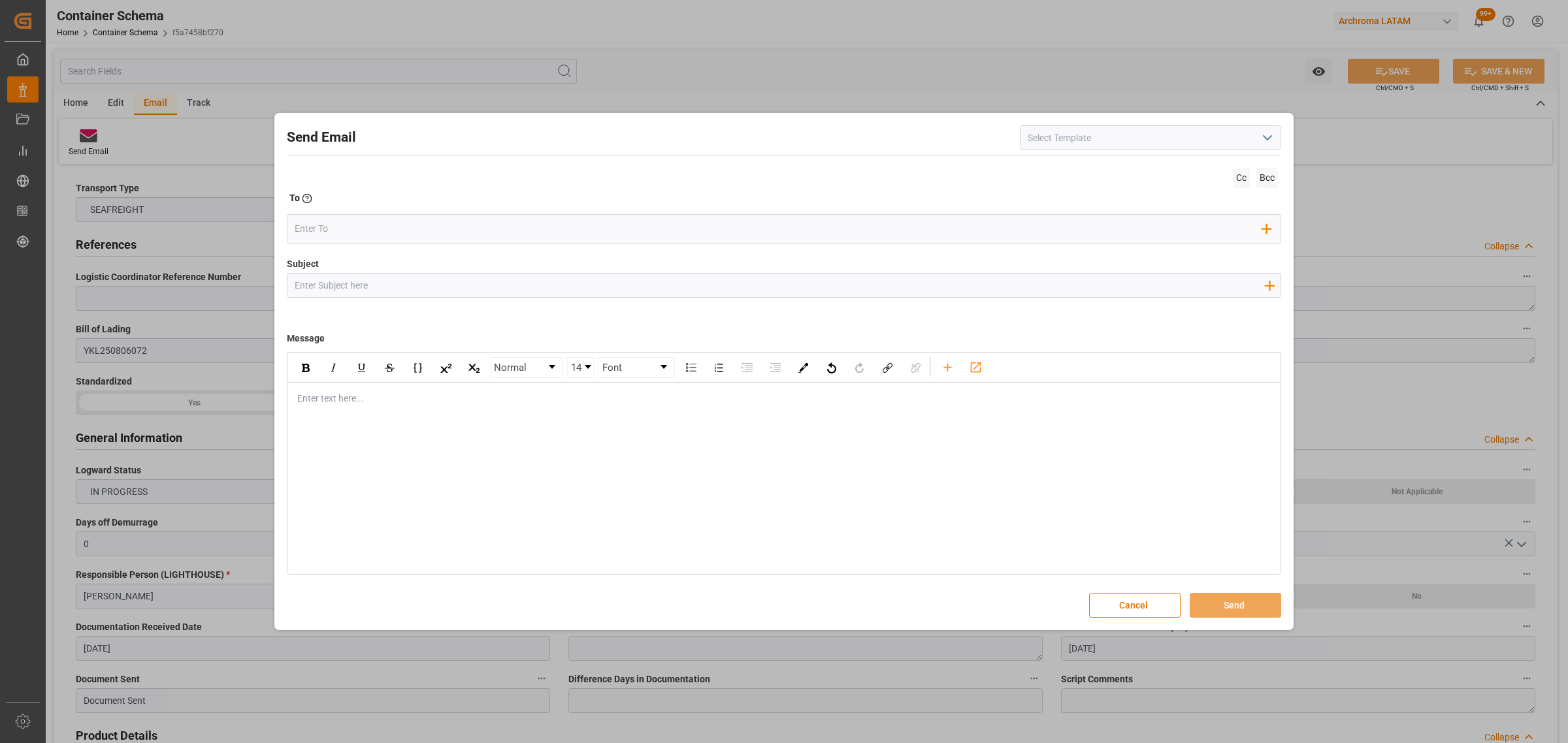
click at [486, 289] on input "Subject" at bounding box center [779, 285] width 983 height 23
paste input "GT || TRACKING | PO 4504647992 | Contenedor MRKU9902273 | TEXTIL | Bodega 2901 …"
type input "GT || TRACKING | PO 4504647992 | Contenedor MRKU9902273 | TEXTIL | Bodega 2901 …"
click at [345, 397] on div "rdw-editor" at bounding box center [784, 398] width 973 height 14
click at [321, 408] on div "Enter text here..." at bounding box center [784, 399] width 992 height 32
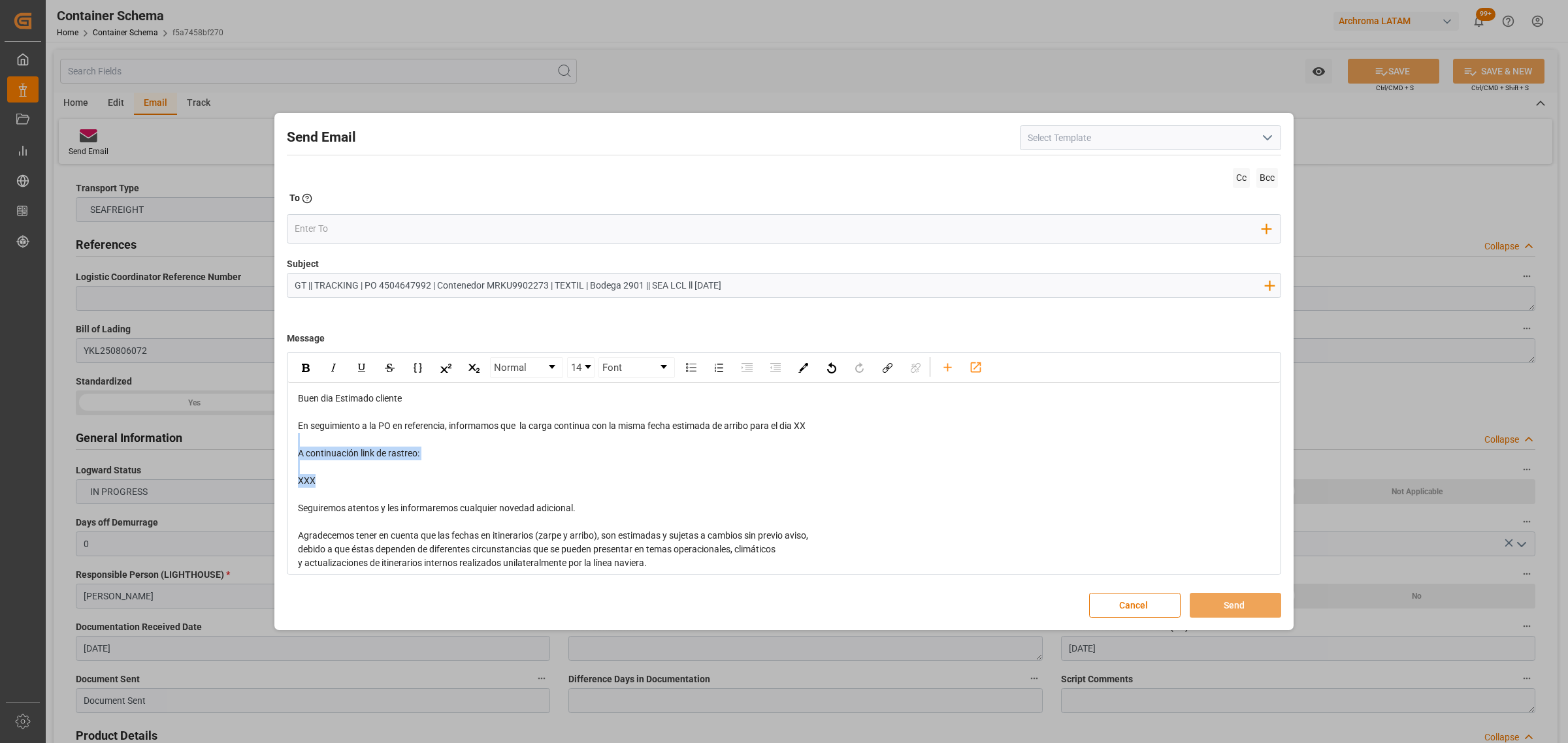
drag, startPoint x: 387, startPoint y: 488, endPoint x: 283, endPoint y: 438, distance: 115.4
click at [283, 438] on div "Send Email Cc Bcc To Enter the TO Email address Add Field to To Subject GT || T…" at bounding box center [784, 372] width 1013 height 511
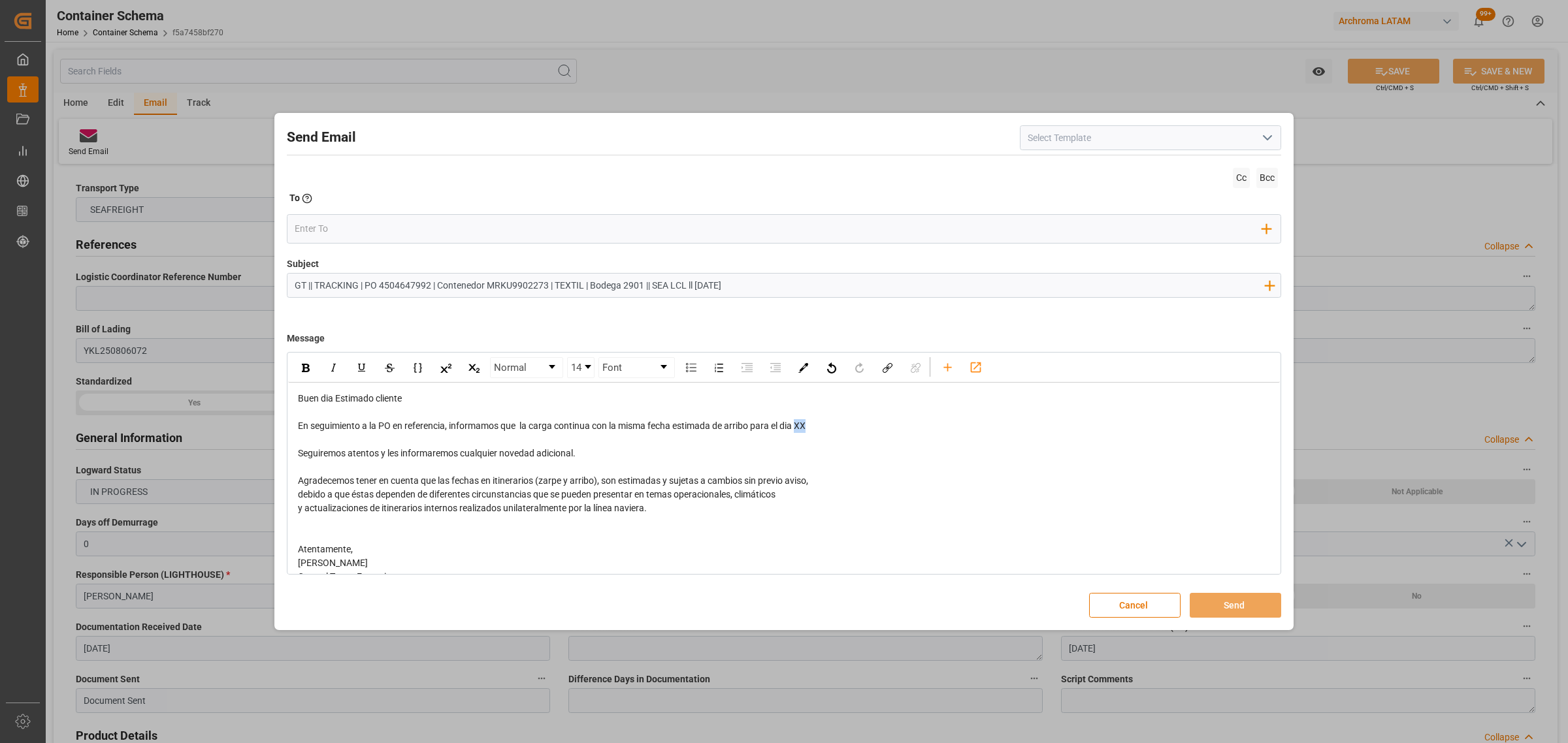
drag, startPoint x: 814, startPoint y: 422, endPoint x: 800, endPoint y: 426, distance: 14.6
click at [800, 426] on div "En seguimiento a la PO en referencia, informamos que la carga continua con la m…" at bounding box center [784, 426] width 973 height 14
drag, startPoint x: 828, startPoint y: 426, endPoint x: 800, endPoint y: 431, distance: 28.4
click at [800, 431] on div "En seguimiento a la PO en referencia, informamos que la carga continua con la m…" at bounding box center [784, 426] width 973 height 14
click at [311, 370] on div "rdw-inline-control" at bounding box center [305, 367] width 23 height 20
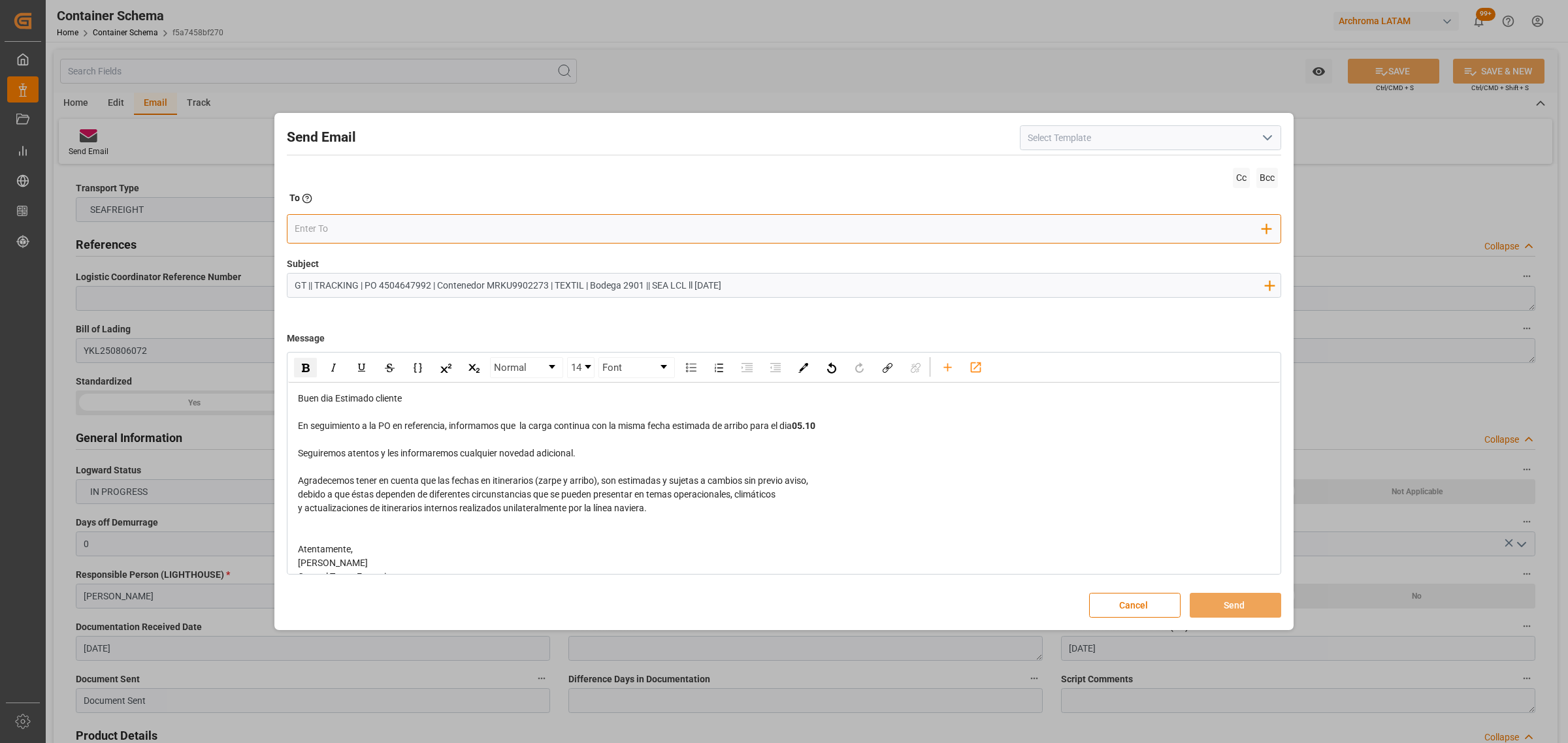
click at [364, 225] on input "email" at bounding box center [779, 228] width 968 height 20
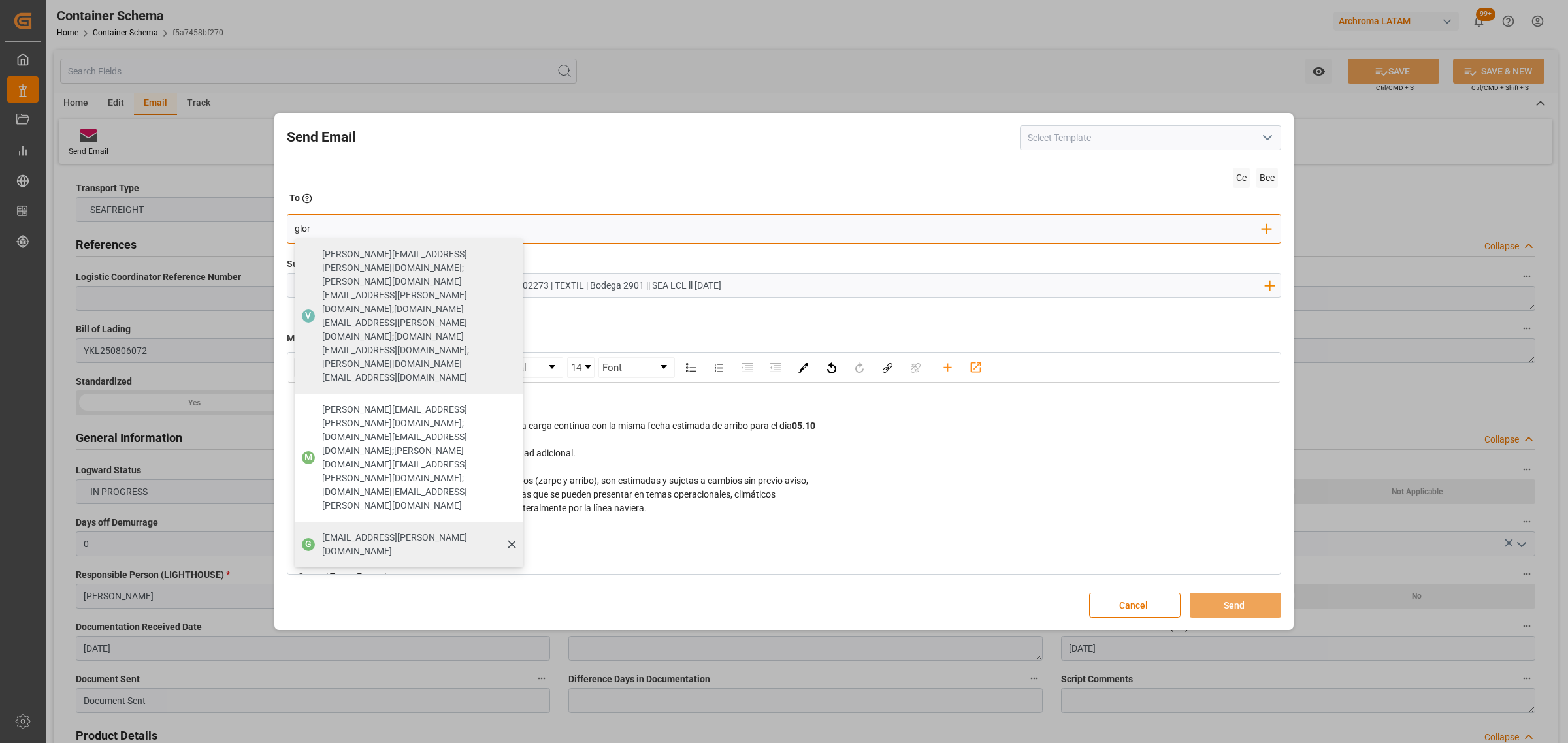
type input "glor"
click at [393, 531] on span "[EMAIL_ADDRESS][PERSON_NAME][DOMAIN_NAME]" at bounding box center [418, 544] width 192 height 27
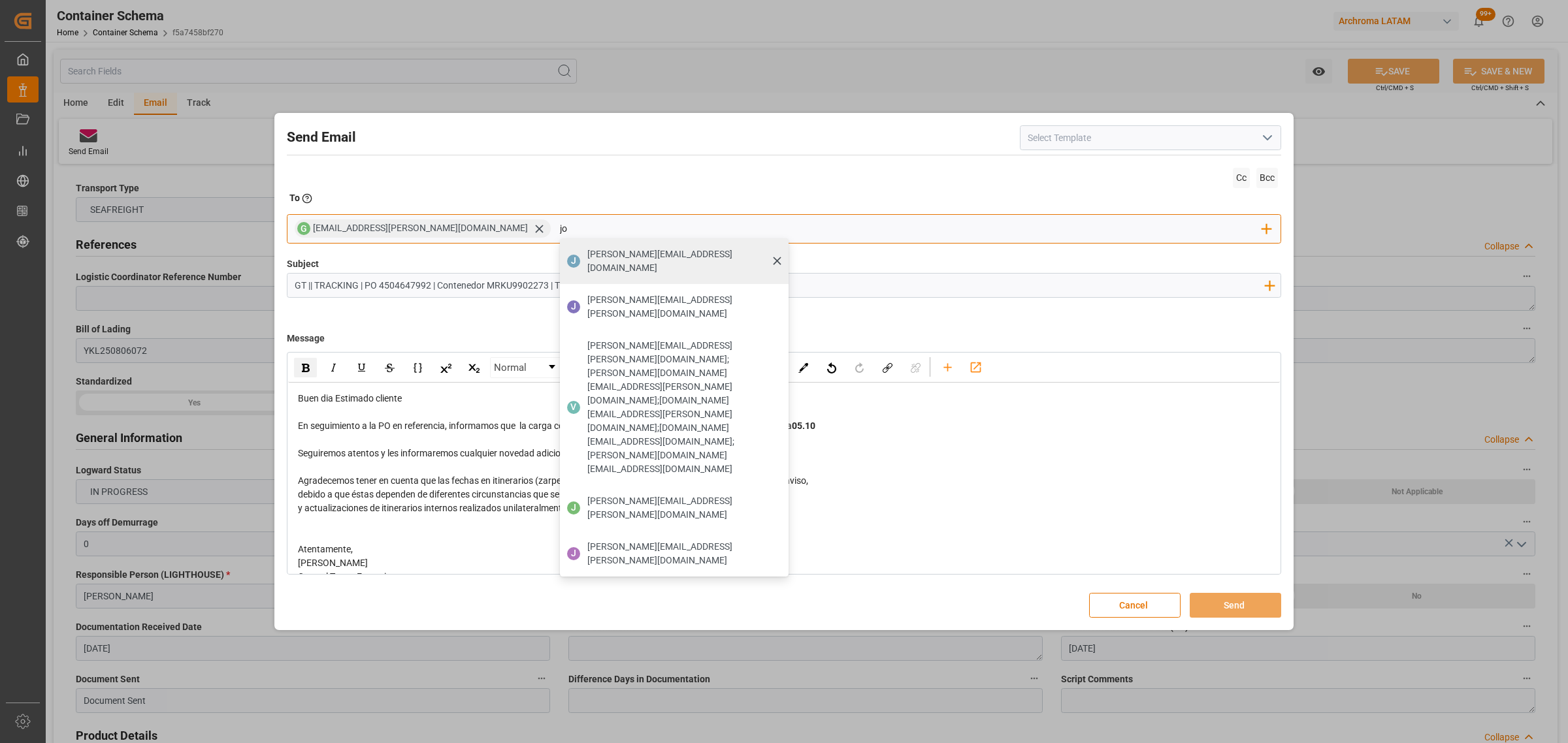
type input "jo"
click at [587, 260] on span "[PERSON_NAME][EMAIL_ADDRESS][DOMAIN_NAME]" at bounding box center [683, 261] width 192 height 27
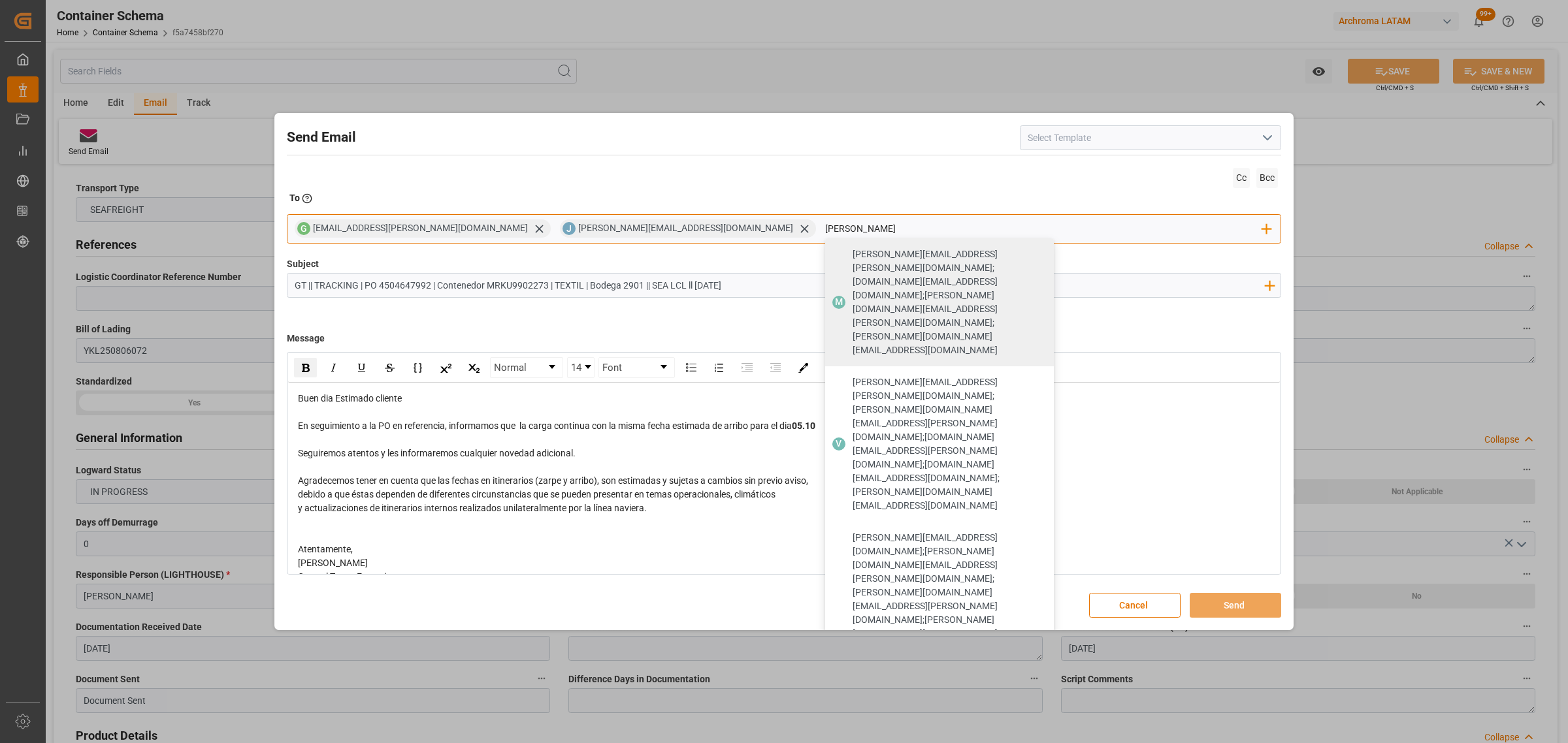
type input "[PERSON_NAME]"
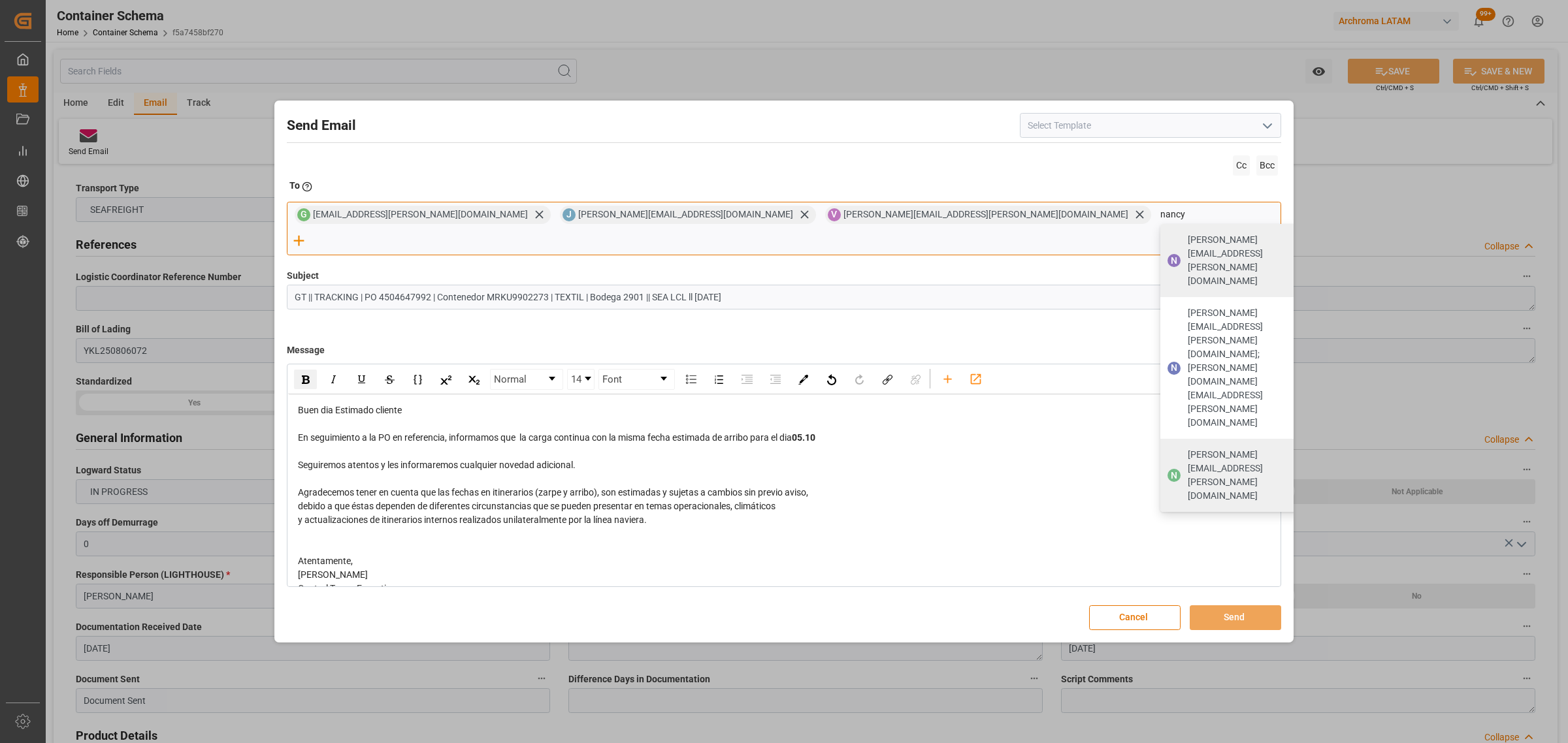
type input "nancy"
click at [1188, 448] on span "[PERSON_NAME][EMAIL_ADDRESS][PERSON_NAME][DOMAIN_NAME]" at bounding box center [1251, 475] width 127 height 55
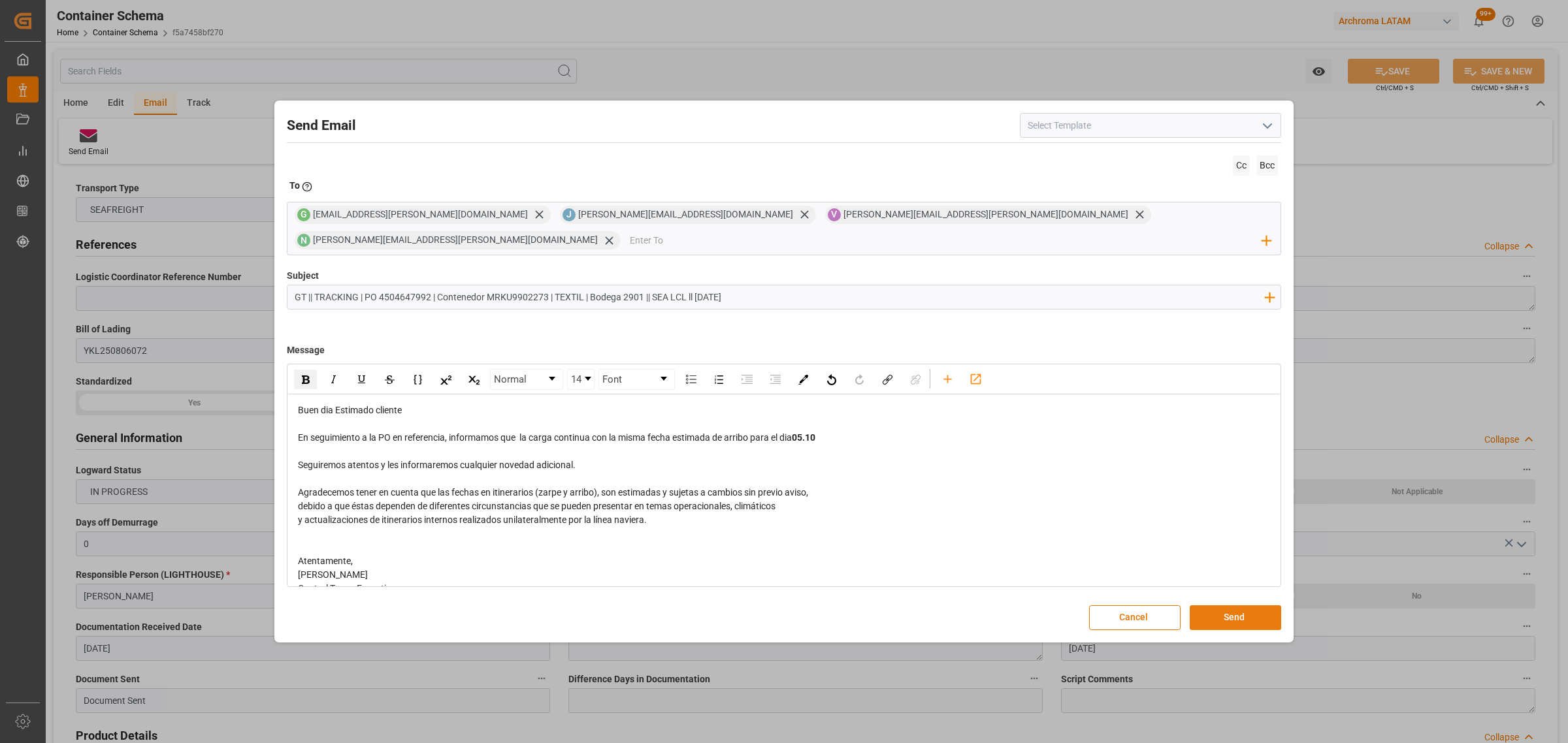
click at [1255, 606] on button "Send" at bounding box center [1235, 618] width 92 height 25
